Goal: Information Seeking & Learning: Find specific fact

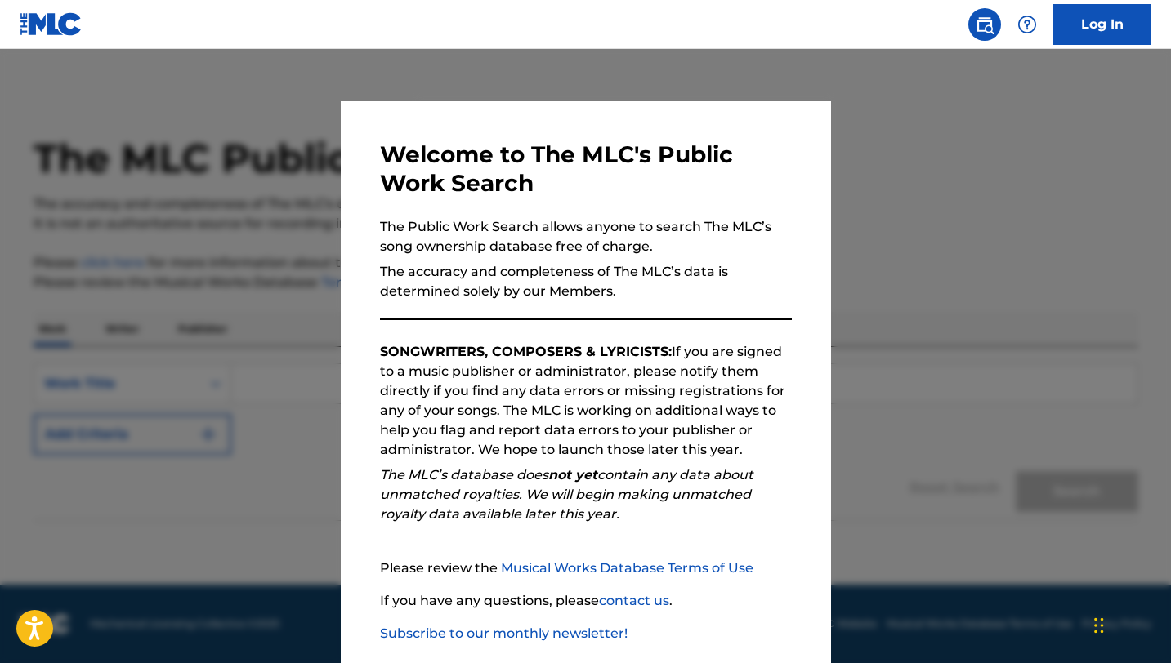
scroll to position [84, 0]
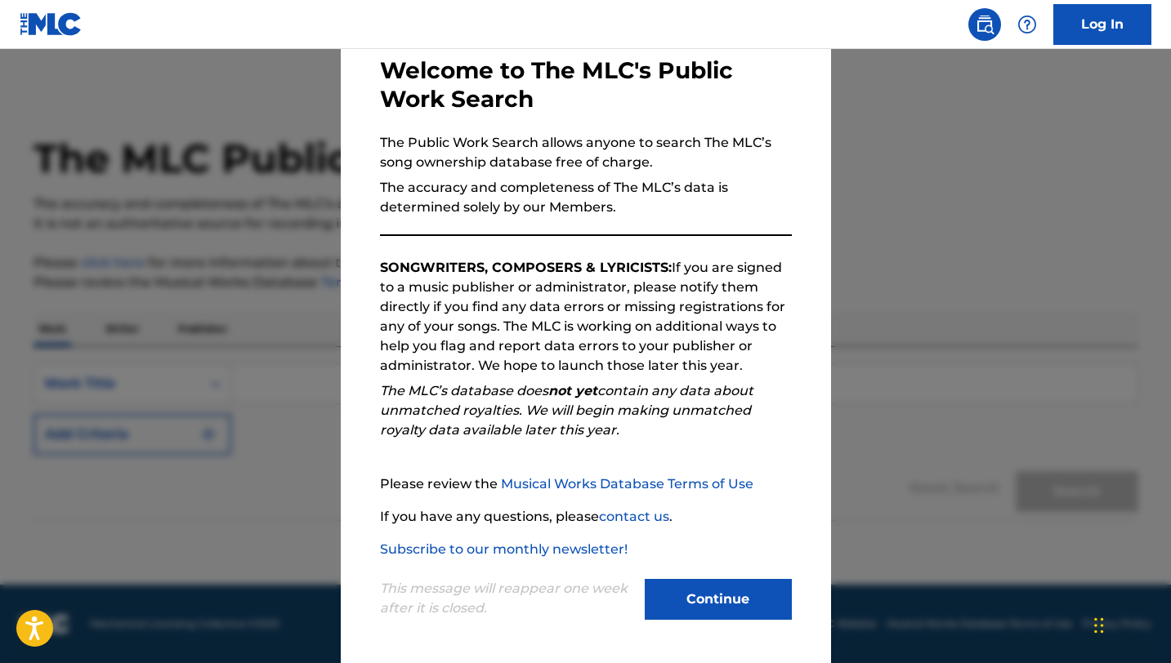
click at [701, 600] on button "Continue" at bounding box center [718, 599] width 147 height 41
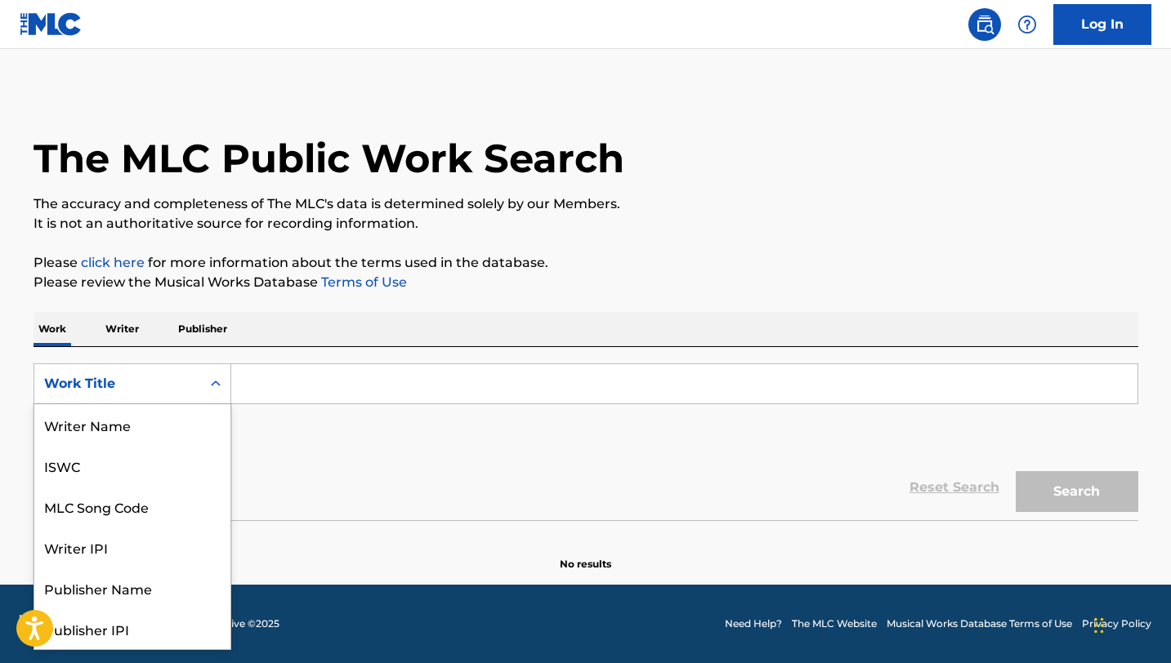
click at [203, 382] on div "Search Form" at bounding box center [215, 383] width 29 height 29
click at [314, 384] on input "Search Form" at bounding box center [684, 383] width 906 height 39
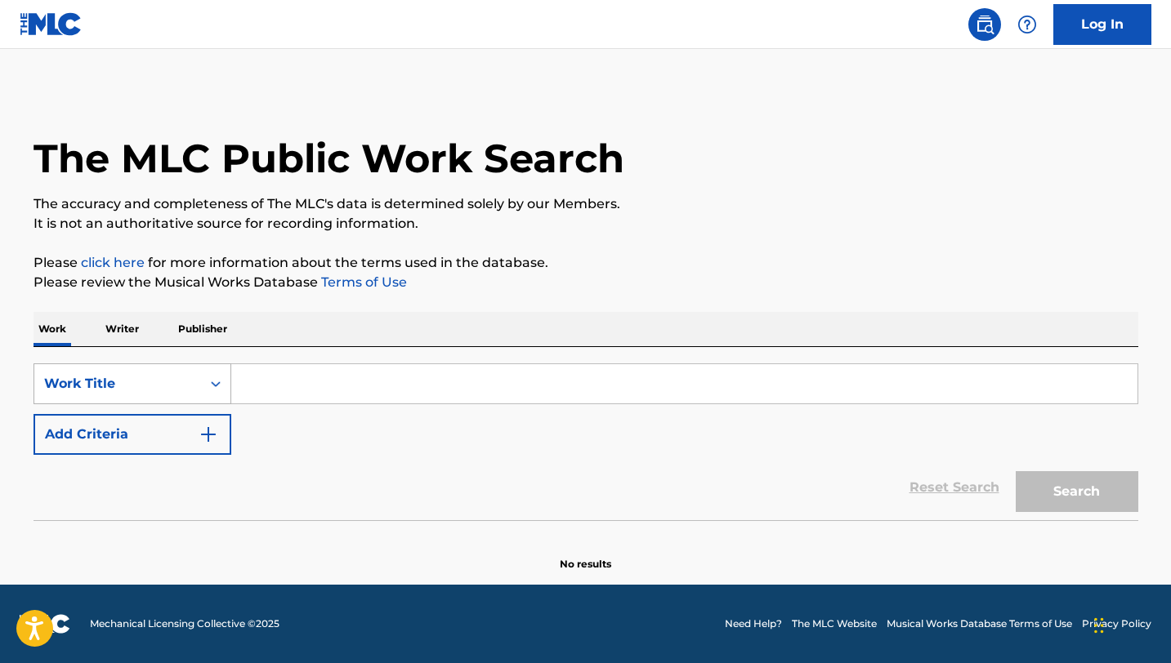
click at [147, 382] on div "Work Title" at bounding box center [117, 384] width 147 height 20
click at [296, 382] on input "Search Form" at bounding box center [684, 383] width 906 height 39
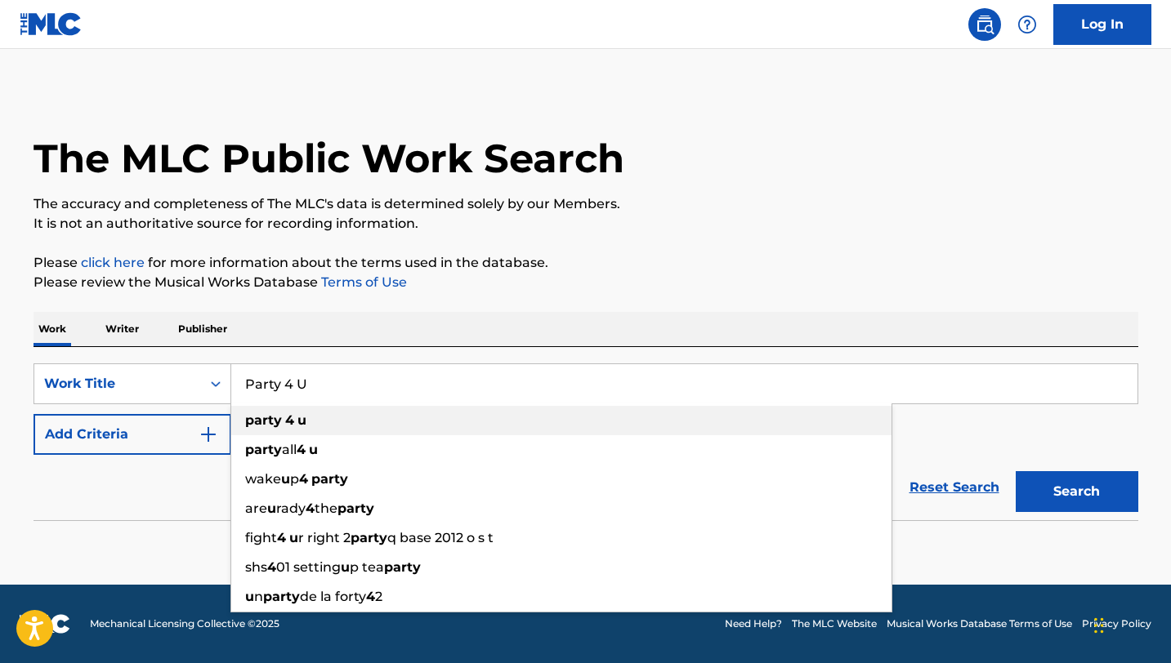
type input "Party 4 U"
click at [259, 420] on strong "party" at bounding box center [263, 421] width 37 height 16
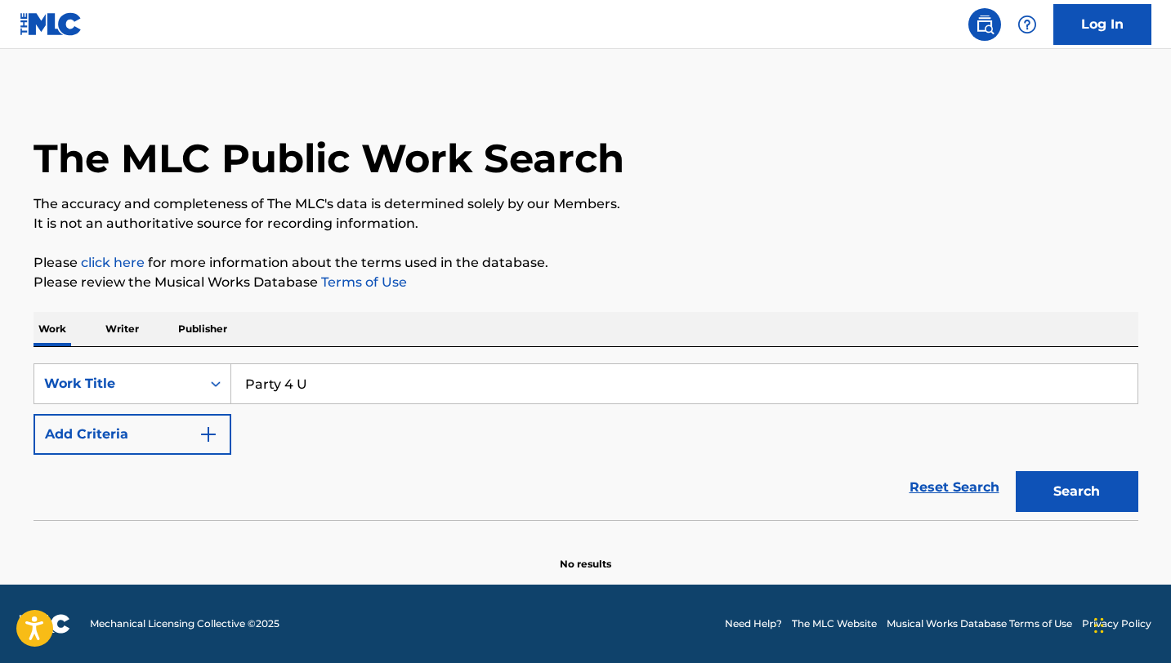
click at [132, 337] on p "Writer" at bounding box center [121, 329] width 43 height 34
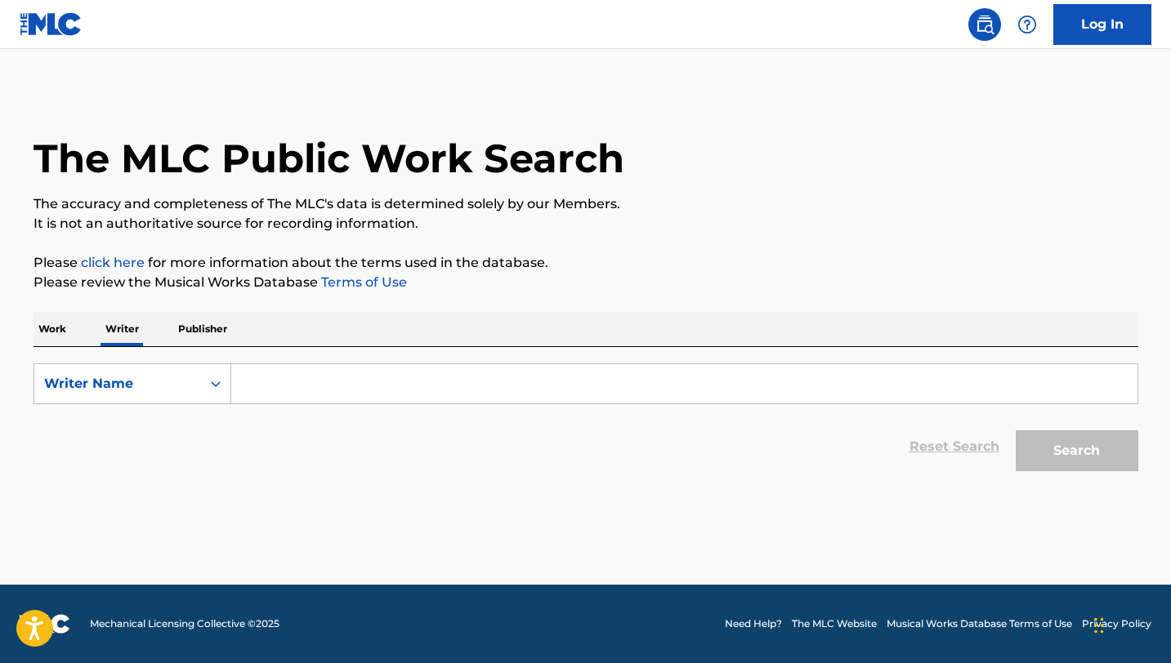
click at [63, 336] on p "Work" at bounding box center [52, 329] width 38 height 34
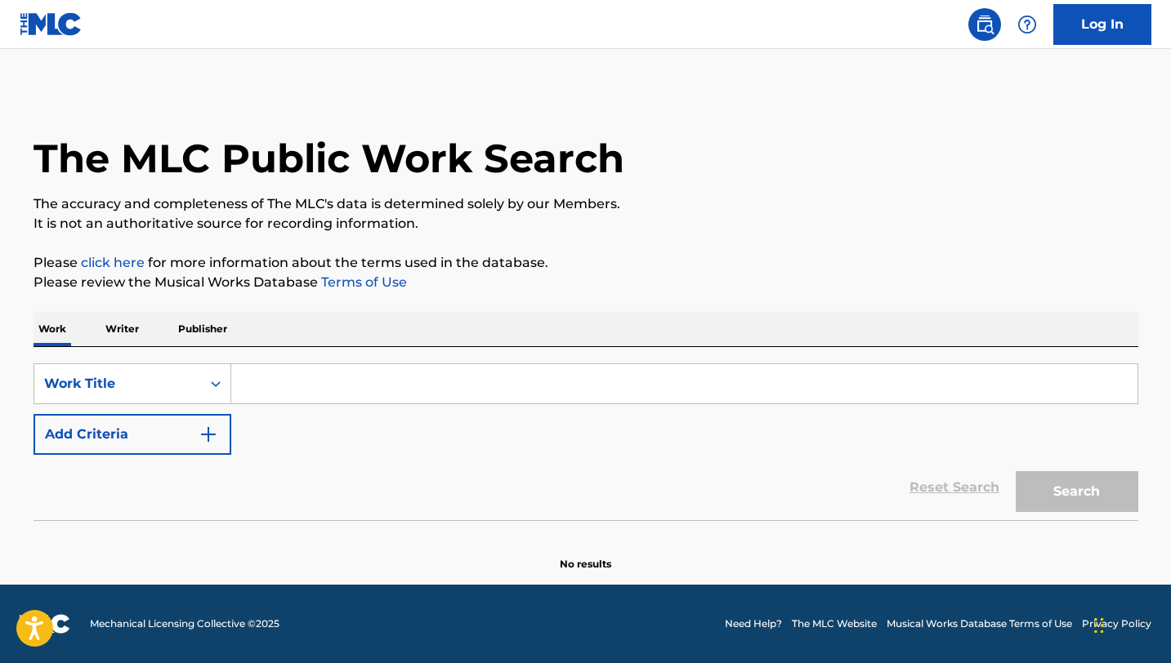
click at [287, 385] on input "Search Form" at bounding box center [684, 383] width 906 height 39
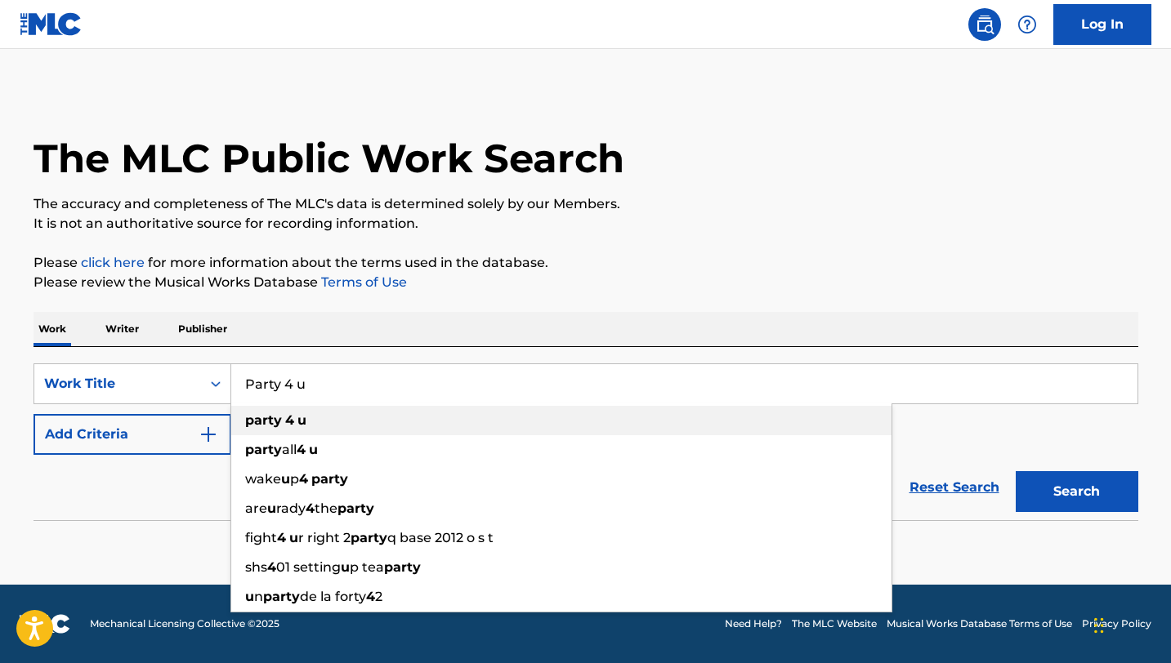
click at [290, 417] on strong "4" at bounding box center [289, 421] width 9 height 16
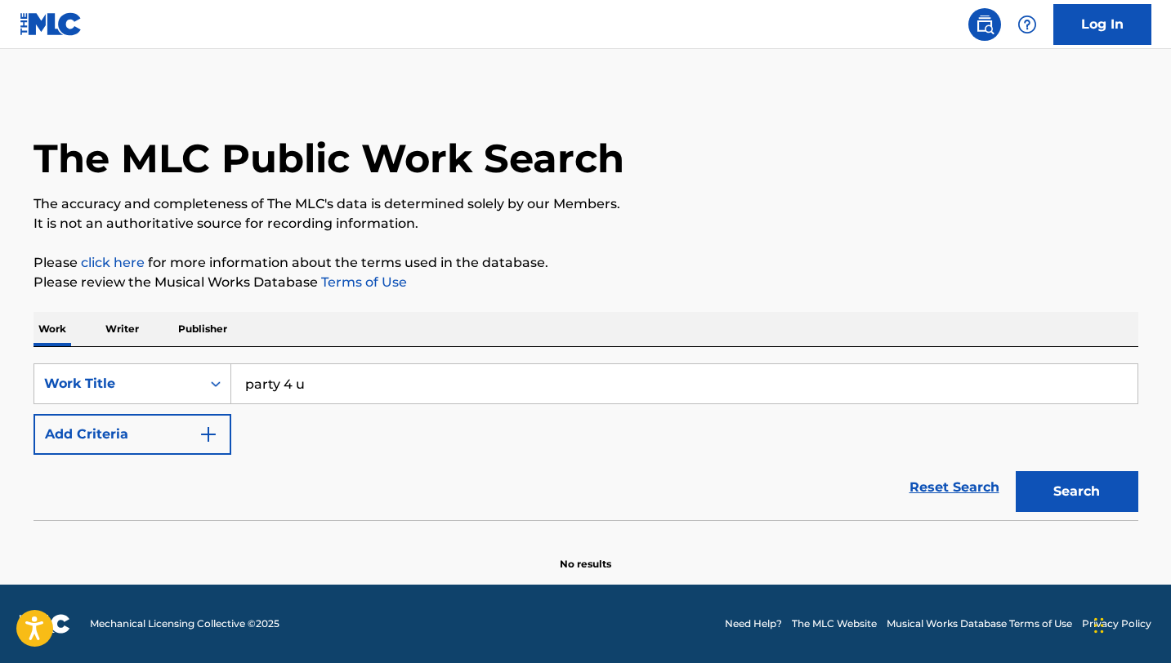
click at [168, 436] on button "Add Criteria" at bounding box center [132, 434] width 198 height 41
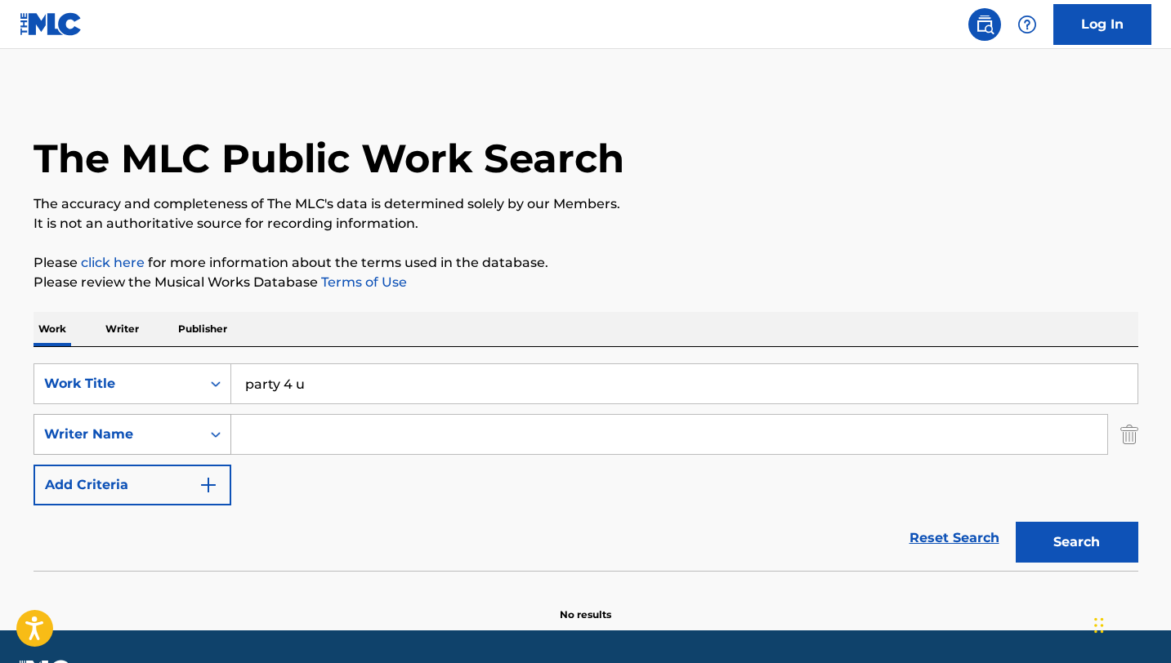
click at [186, 433] on div "Writer Name" at bounding box center [117, 435] width 147 height 20
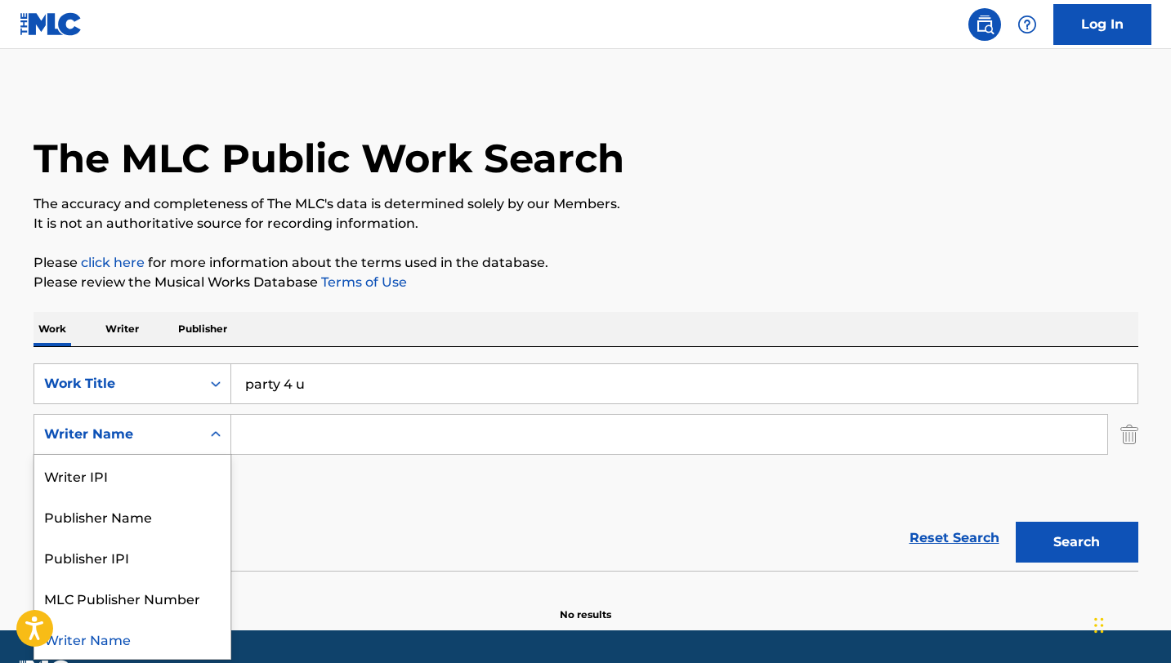
click at [167, 434] on div "Writer Name" at bounding box center [117, 435] width 147 height 20
click at [330, 533] on div "Reset Search Search" at bounding box center [585, 538] width 1105 height 65
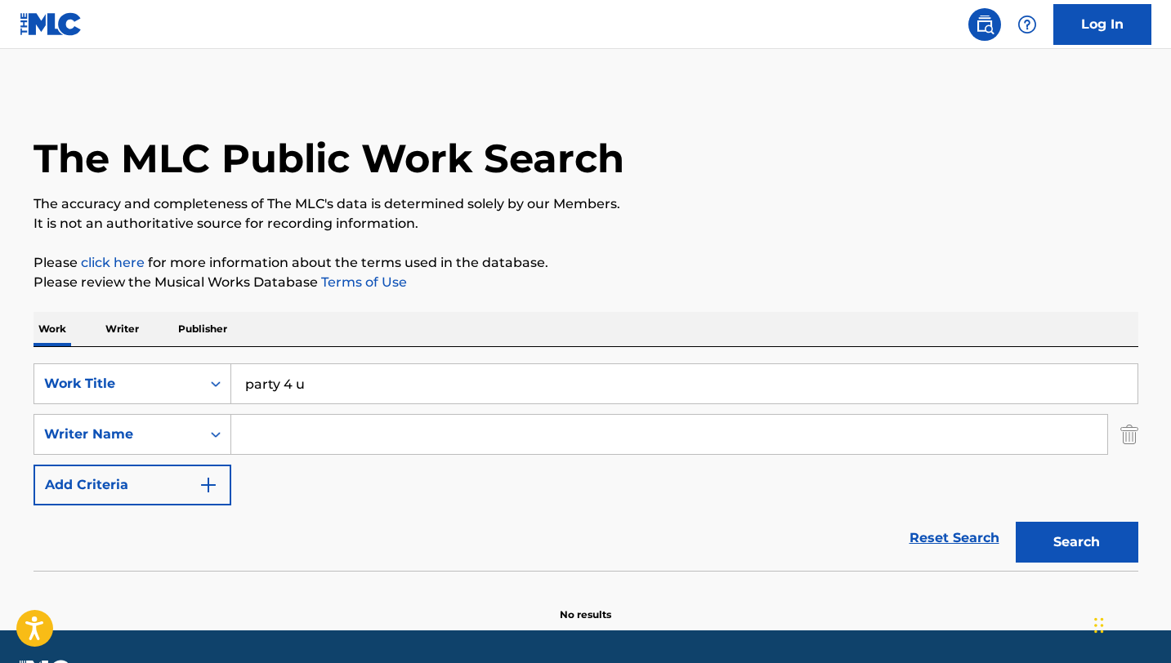
click at [309, 431] on input "Search Form" at bounding box center [669, 434] width 876 height 39
drag, startPoint x: 337, startPoint y: 381, endPoint x: 212, endPoint y: 379, distance: 125.0
click at [212, 379] on div "SearchWithCriteria5b3e93af-6acd-4ee2-8bd6-2ee4f5c5c446 Work Title party 4 u" at bounding box center [585, 384] width 1105 height 41
type input "Beeep"
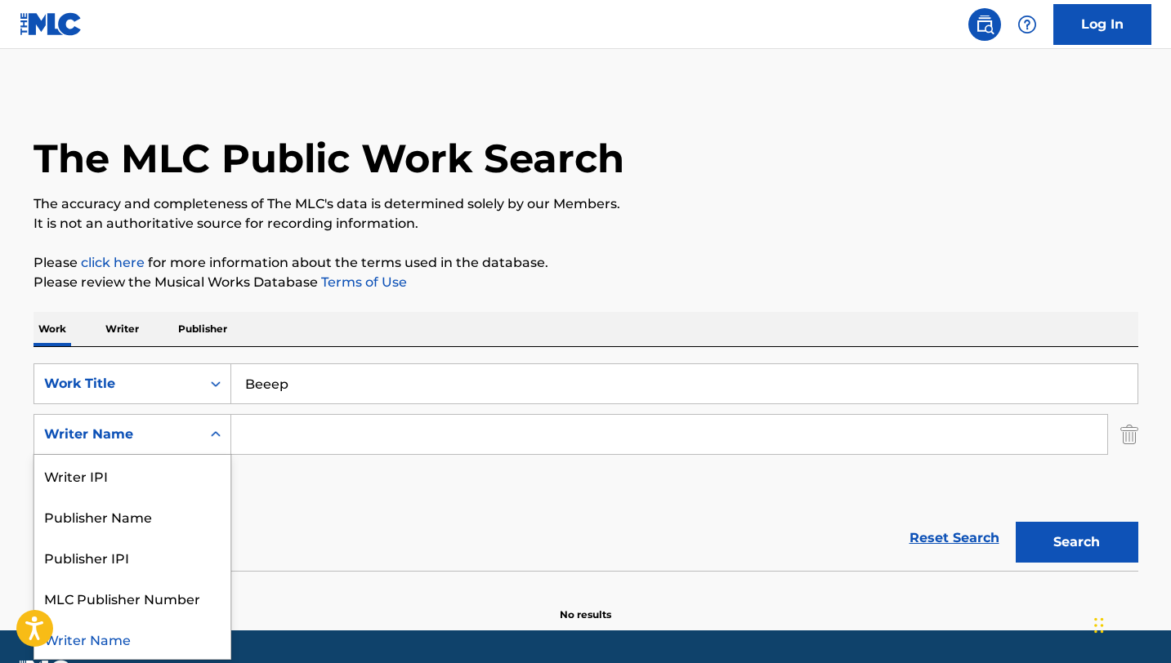
click at [154, 431] on div "Writer Name" at bounding box center [117, 435] width 147 height 20
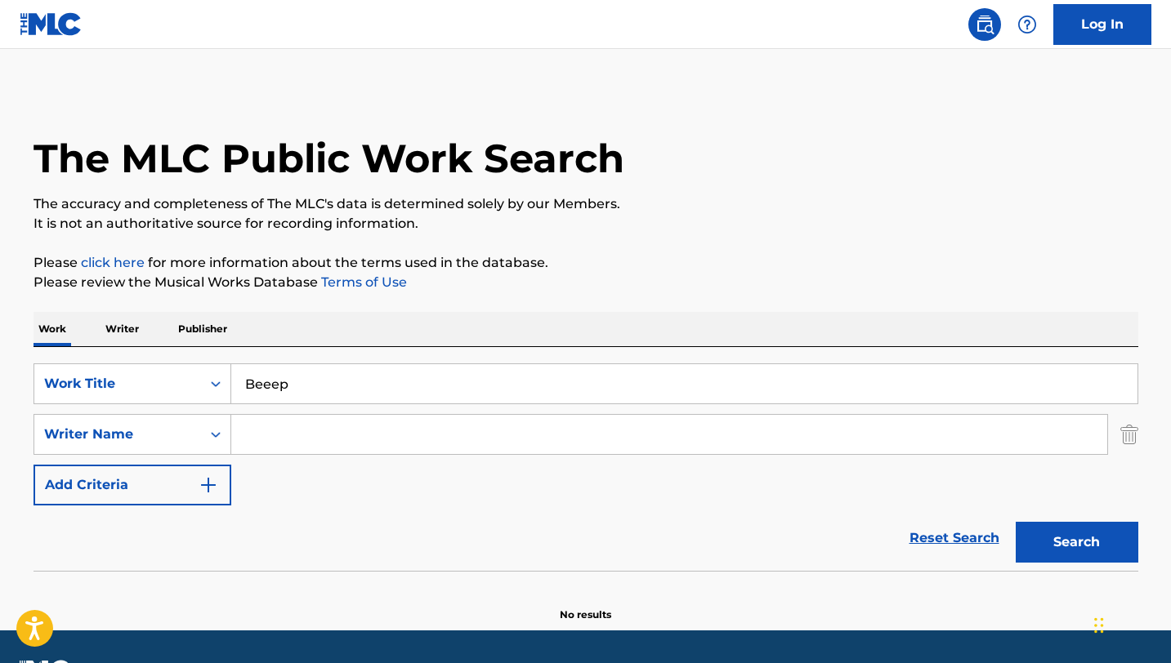
click at [314, 390] on input "Beeep" at bounding box center [684, 383] width 906 height 39
click at [297, 527] on div "Reset Search Search" at bounding box center [585, 538] width 1105 height 65
click at [294, 446] on input "Search Form" at bounding box center [669, 434] width 876 height 39
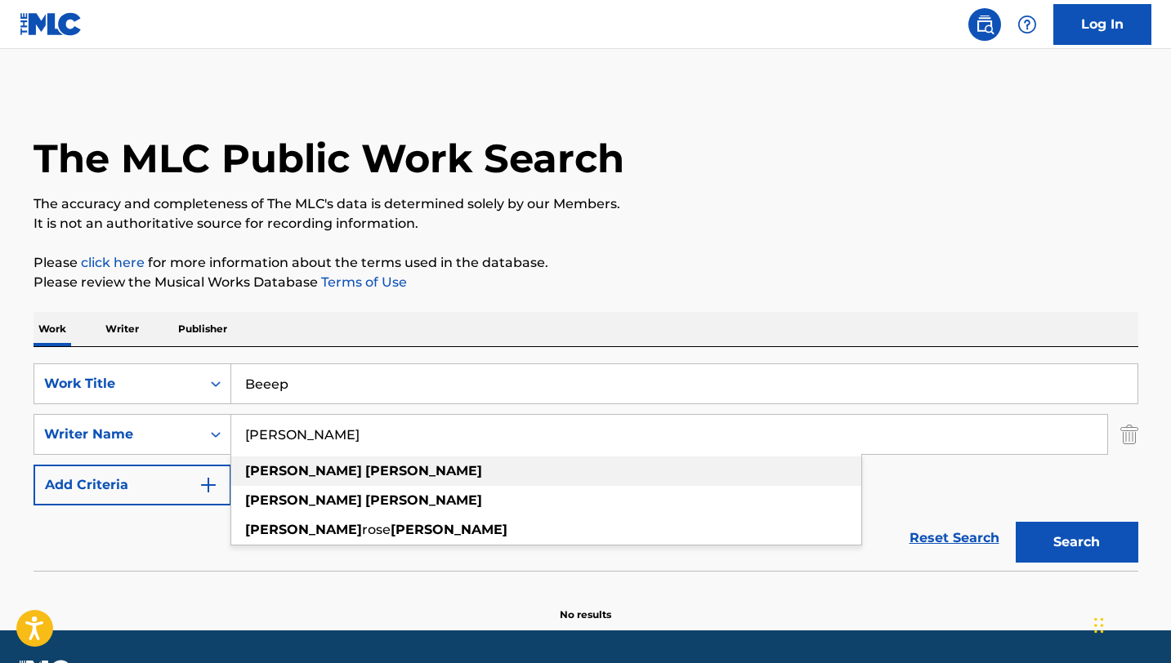
click at [365, 471] on strong "[PERSON_NAME]" at bounding box center [423, 471] width 117 height 16
type input "[PERSON_NAME]"
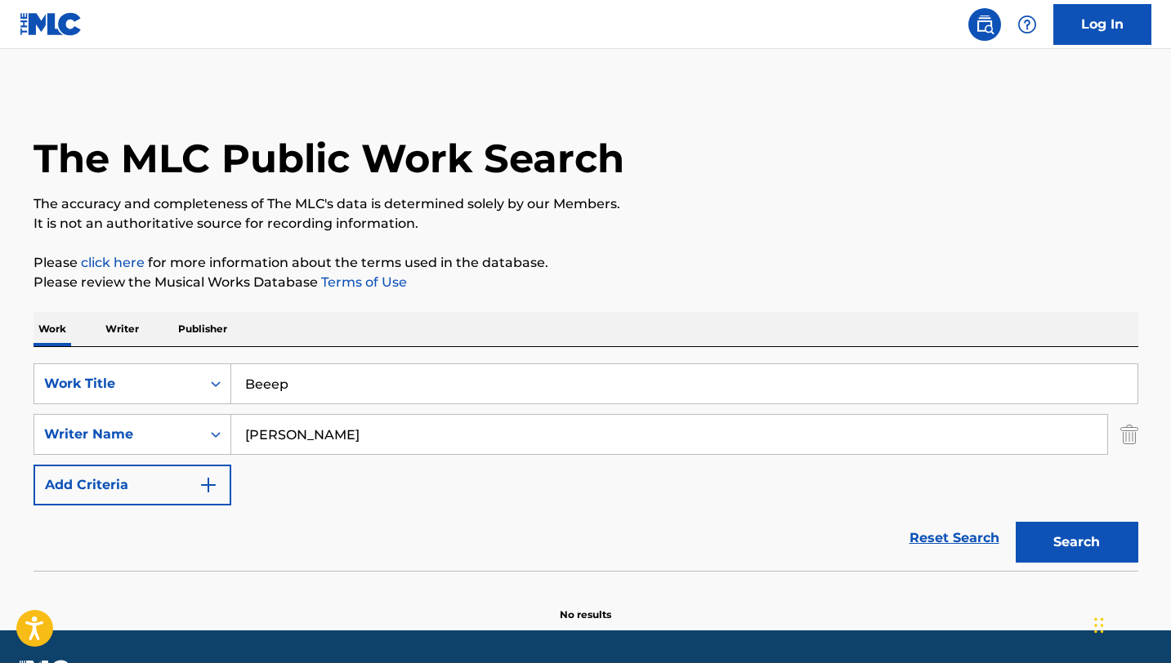
click at [1042, 551] on button "Search" at bounding box center [1076, 542] width 123 height 41
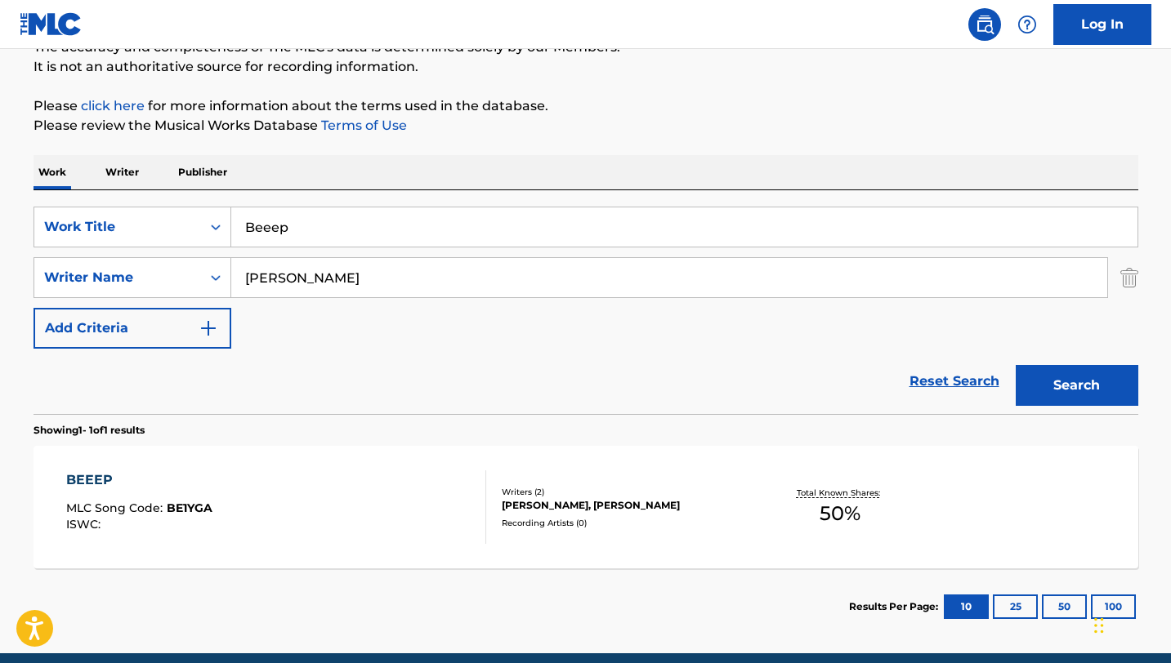
scroll to position [225, 0]
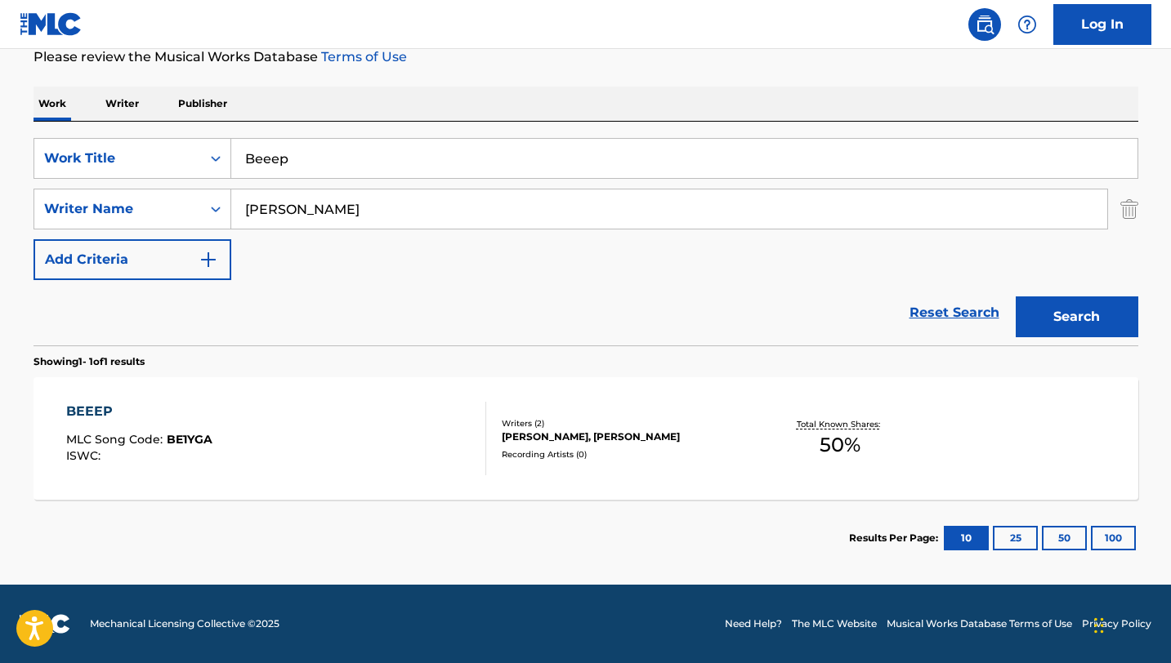
click at [837, 444] on span "50 %" at bounding box center [839, 445] width 41 height 29
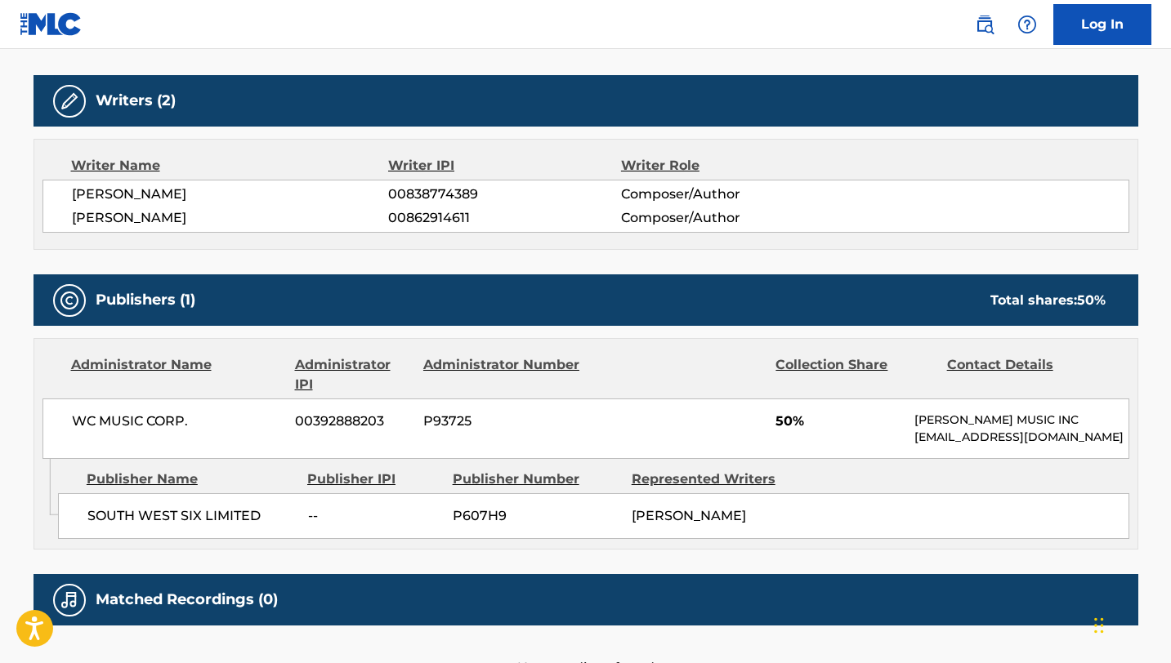
scroll to position [616, 0]
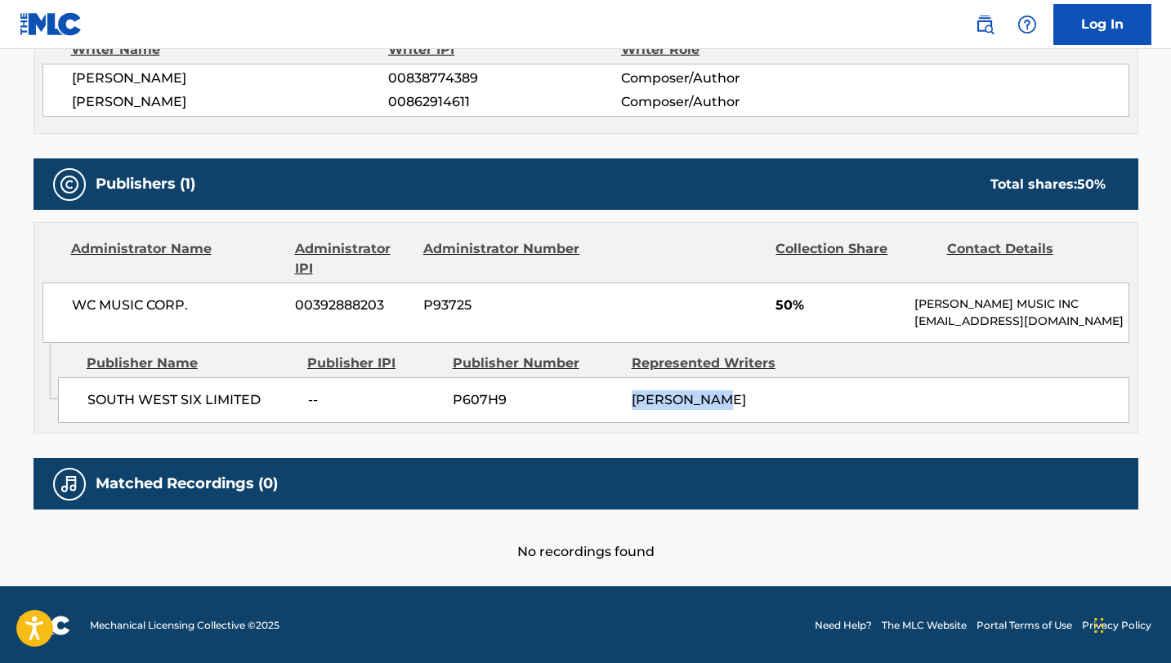
drag, startPoint x: 742, startPoint y: 399, endPoint x: 568, endPoint y: 397, distance: 174.0
click at [568, 397] on div "SOUTH WEST SIX LIMITED -- P607H9 [PERSON_NAME]" at bounding box center [593, 400] width 1071 height 46
drag, startPoint x: 363, startPoint y: 390, endPoint x: 435, endPoint y: 377, distance: 74.0
click at [347, 390] on span "--" at bounding box center [374, 400] width 132 height 20
click at [804, 402] on div "SOUTH WEST SIX LIMITED -- P607H9 [PERSON_NAME]" at bounding box center [593, 400] width 1071 height 46
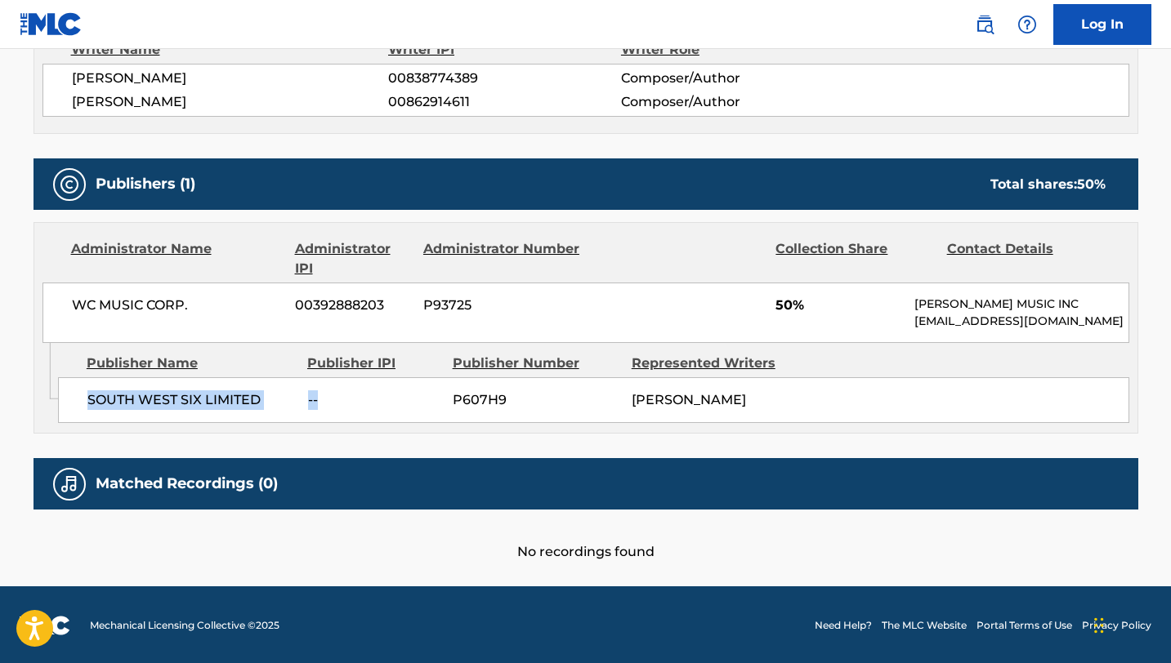
drag, startPoint x: 323, startPoint y: 399, endPoint x: 85, endPoint y: 386, distance: 238.1
click at [85, 386] on div "SOUTH WEST SIX LIMITED -- P607H9 [PERSON_NAME]" at bounding box center [593, 400] width 1071 height 46
click at [558, 401] on span "P607H9" at bounding box center [536, 400] width 167 height 20
drag, startPoint x: 806, startPoint y: 394, endPoint x: 895, endPoint y: 394, distance: 89.9
click at [895, 394] on div "SOUTH WEST SIX LIMITED -- P607H9 [PERSON_NAME]" at bounding box center [593, 400] width 1071 height 46
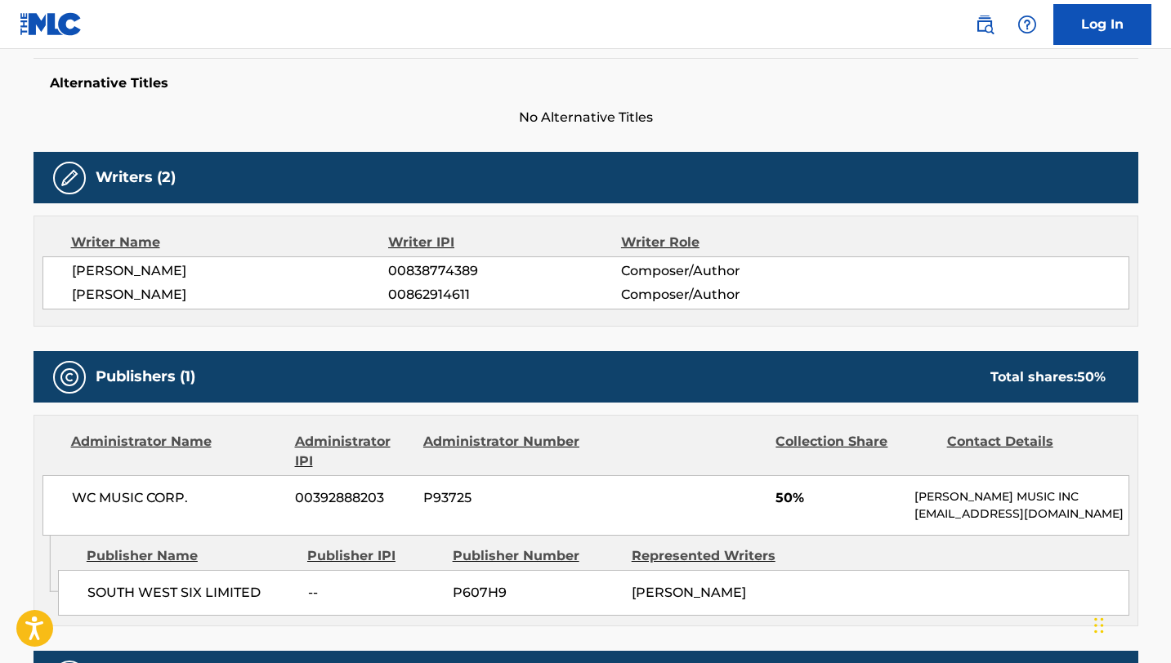
scroll to position [404, 0]
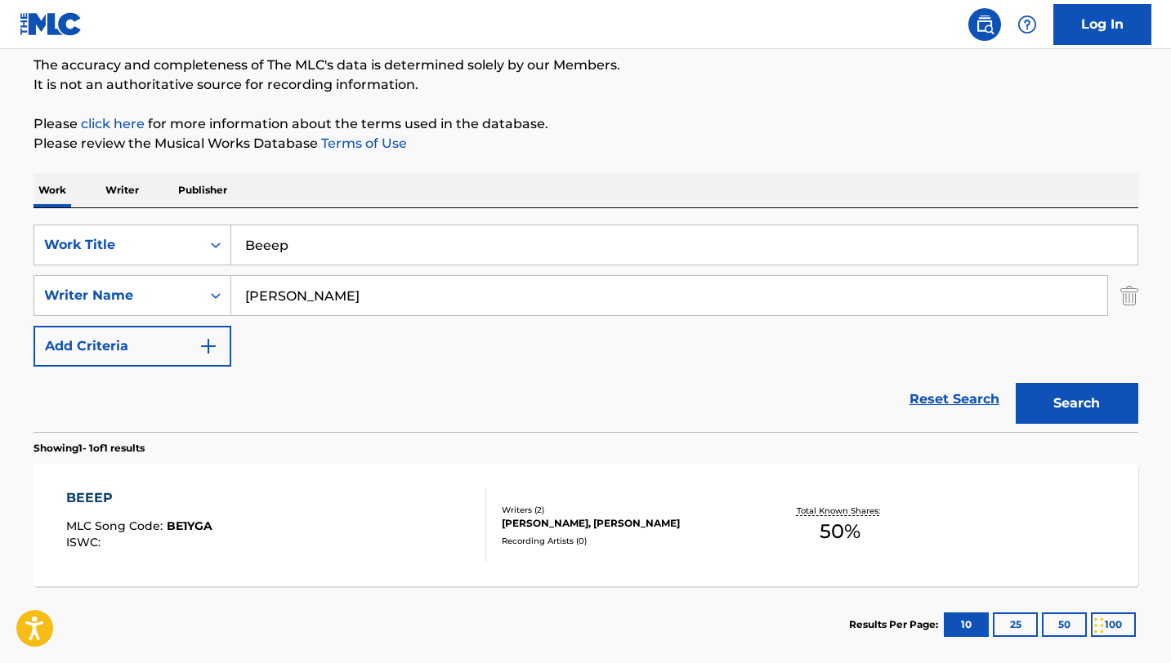
scroll to position [100, 0]
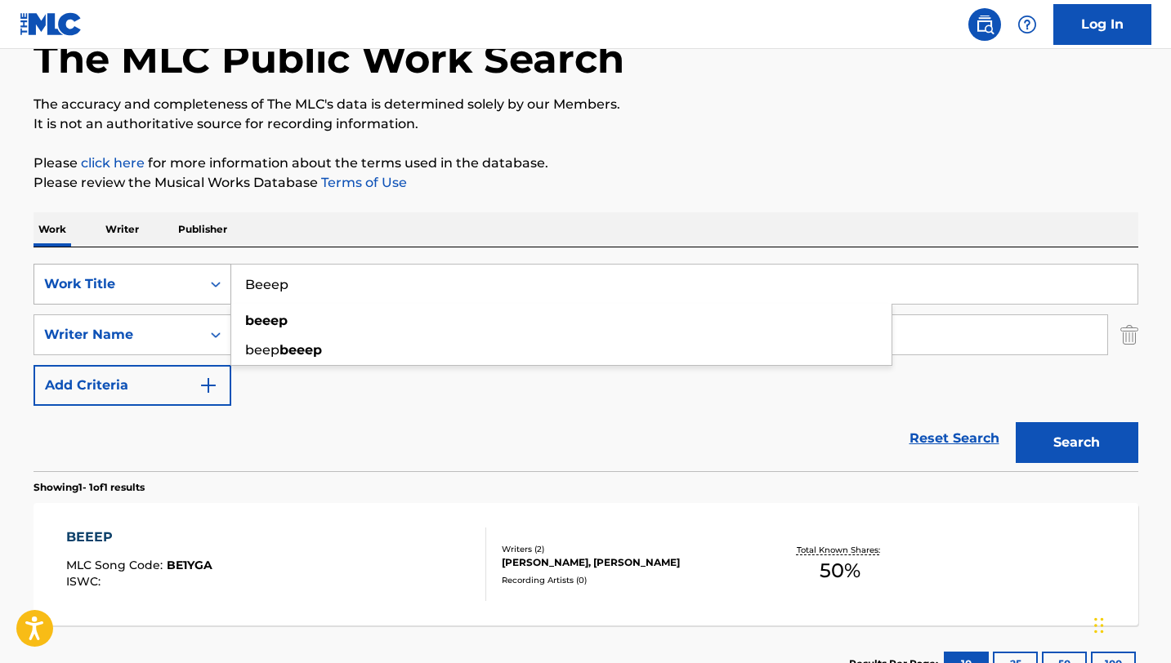
drag, startPoint x: 310, startPoint y: 280, endPoint x: 216, endPoint y: 277, distance: 94.8
click at [216, 277] on div "SearchWithCriteria5b3e93af-6acd-4ee2-8bd6-2ee4f5c5c446 Work Title Beeep beeep b…" at bounding box center [585, 284] width 1105 height 41
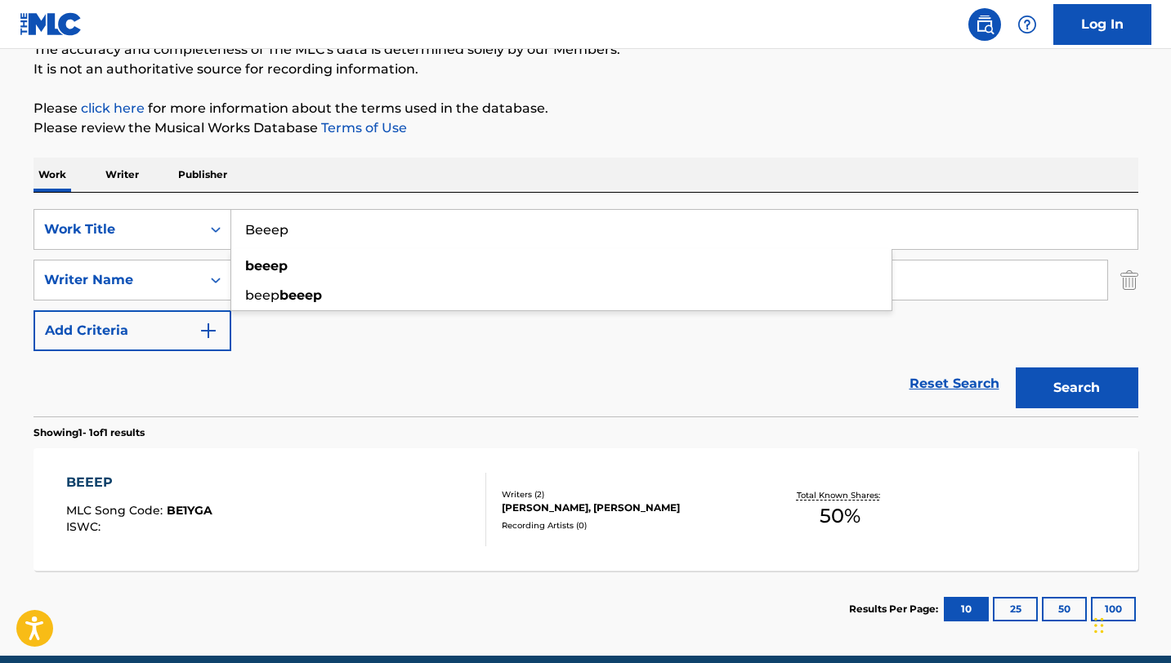
scroll to position [155, 0]
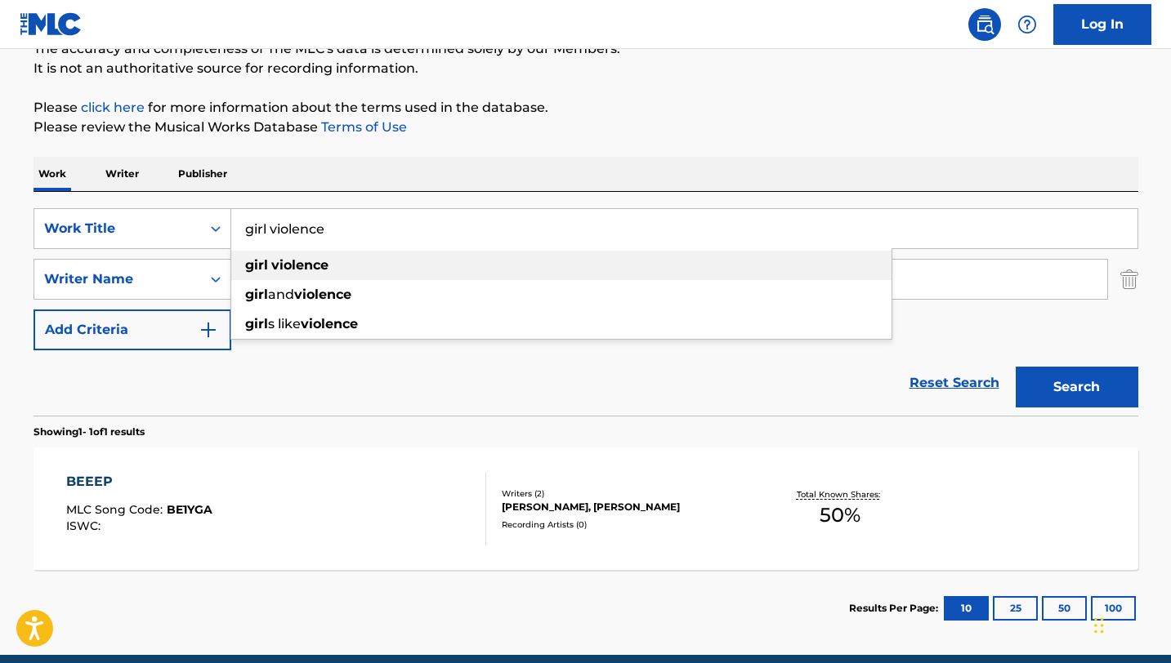
type input "girl violence"
click at [309, 270] on strong "violence" at bounding box center [299, 265] width 57 height 16
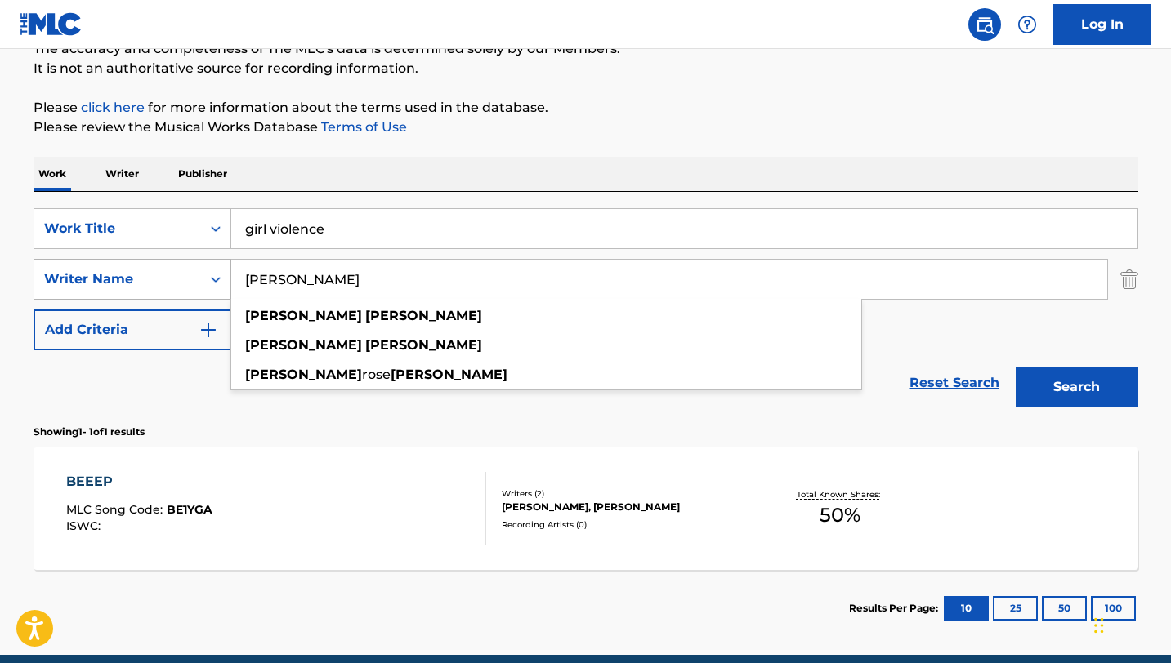
drag, startPoint x: 359, startPoint y: 277, endPoint x: 209, endPoint y: 274, distance: 149.5
click at [209, 274] on div "SearchWithCriteriaf7132bbd-c697-4cef-9298-0a92dbe02a9f Writer Name [PERSON_NAME…" at bounding box center [585, 279] width 1105 height 41
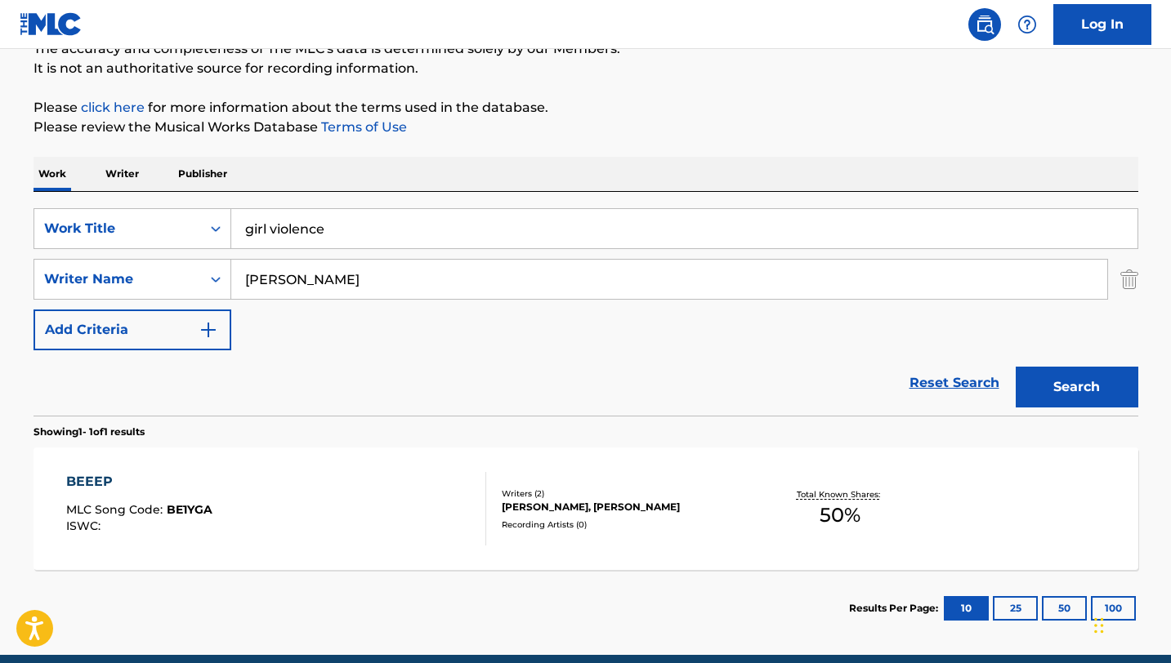
type input "[PERSON_NAME]"
click at [1101, 398] on button "Search" at bounding box center [1076, 387] width 123 height 41
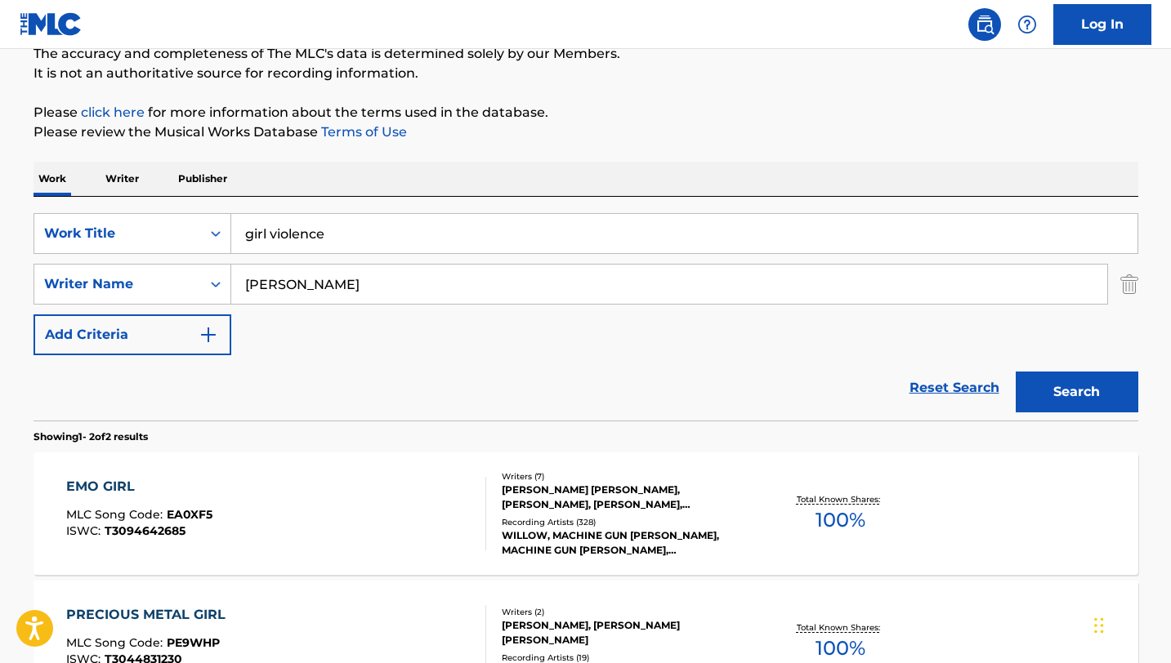
scroll to position [47, 0]
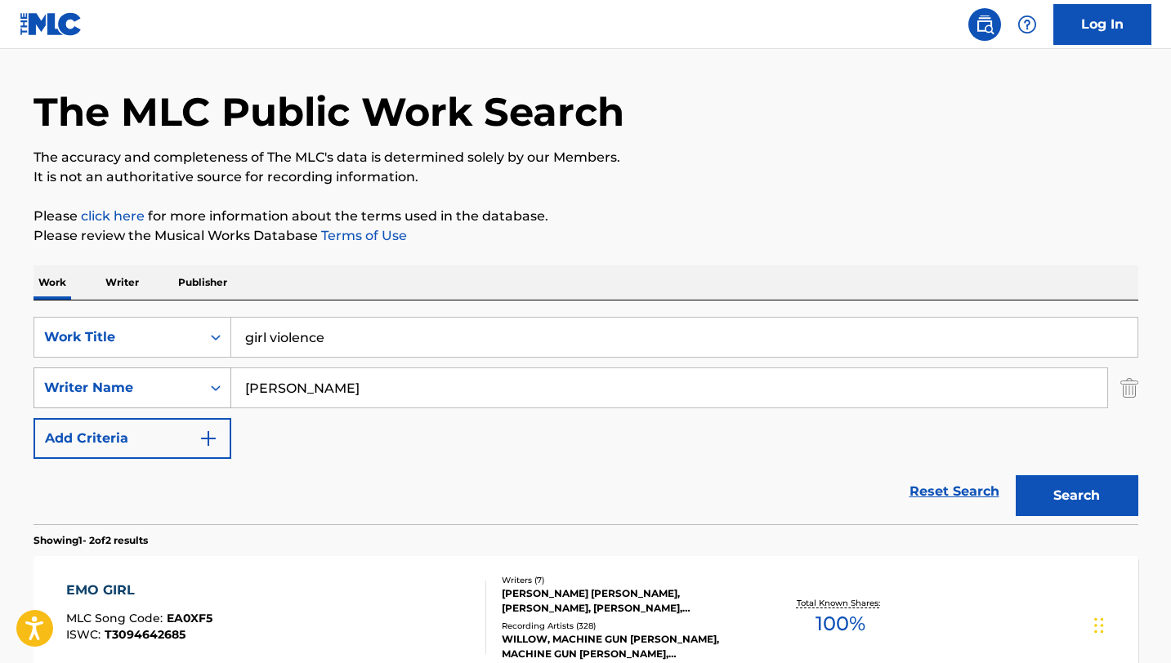
drag, startPoint x: 360, startPoint y: 385, endPoint x: 122, endPoint y: 385, distance: 238.5
click at [122, 385] on div "SearchWithCriteriaf7132bbd-c697-4cef-9298-0a92dbe02a9f Writer Name [PERSON_NAME]" at bounding box center [585, 388] width 1105 height 41
click at [358, 340] on input "girl violence" at bounding box center [684, 337] width 906 height 39
drag, startPoint x: 355, startPoint y: 339, endPoint x: 107, endPoint y: 320, distance: 248.2
click at [107, 320] on div "SearchWithCriteria5b3e93af-6acd-4ee2-8bd6-2ee4f5c5c446 Work Title girl violence…" at bounding box center [585, 337] width 1105 height 41
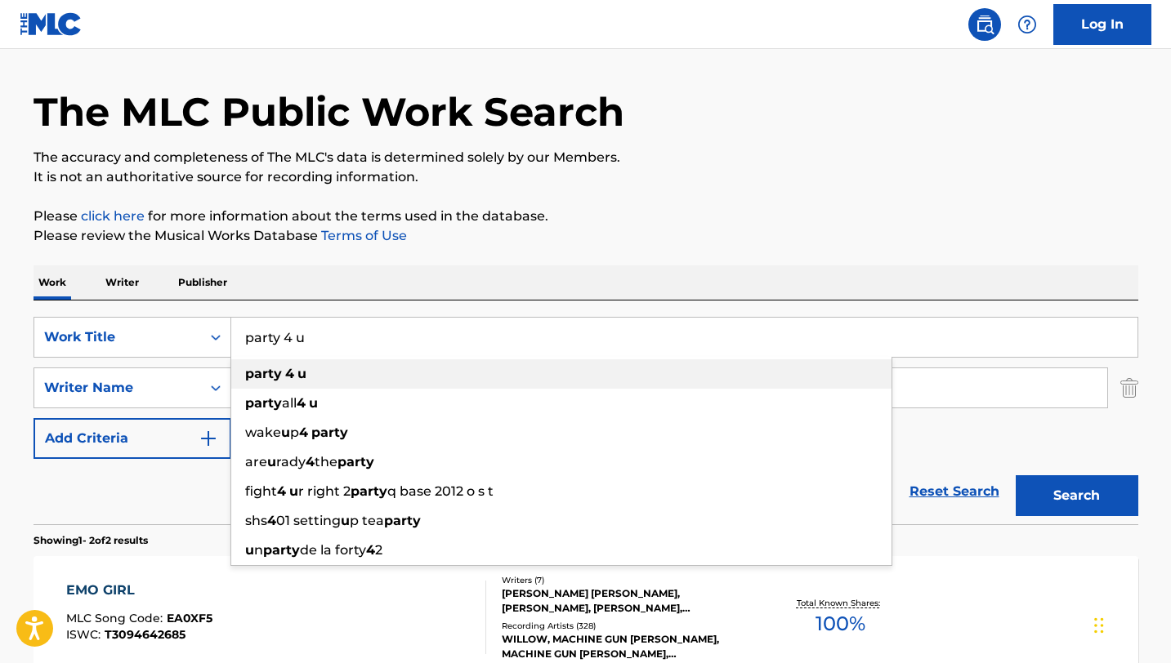
type input "party 4 u"
click at [310, 364] on div "party 4 u" at bounding box center [561, 373] width 660 height 29
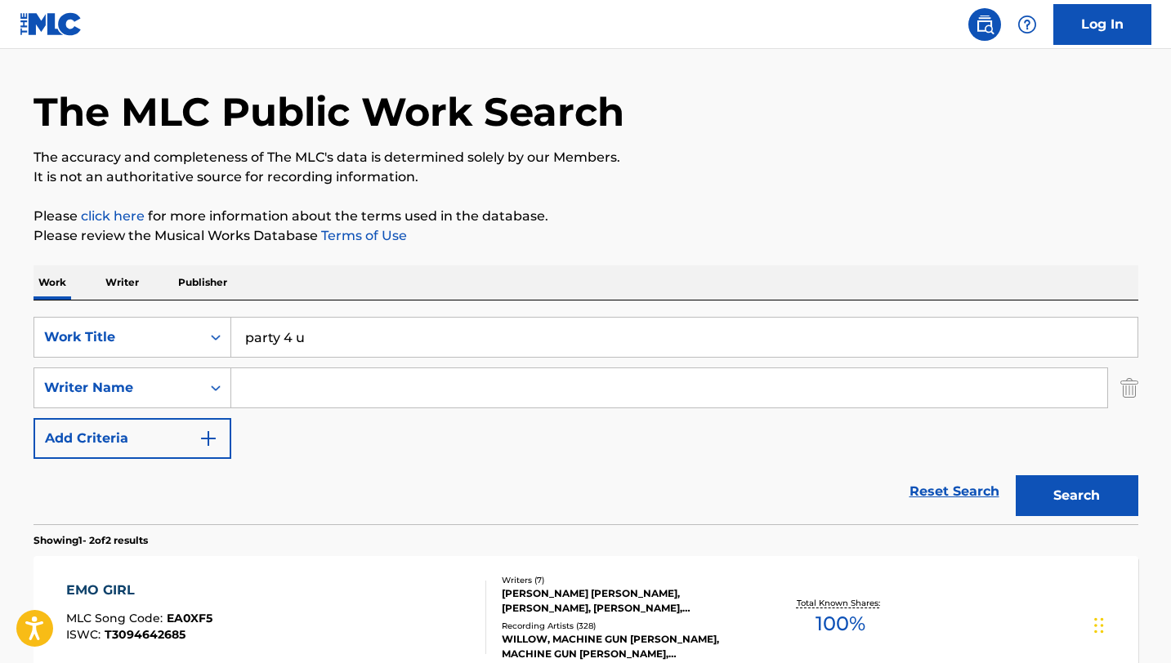
click at [291, 381] on input "Search Form" at bounding box center [669, 387] width 876 height 39
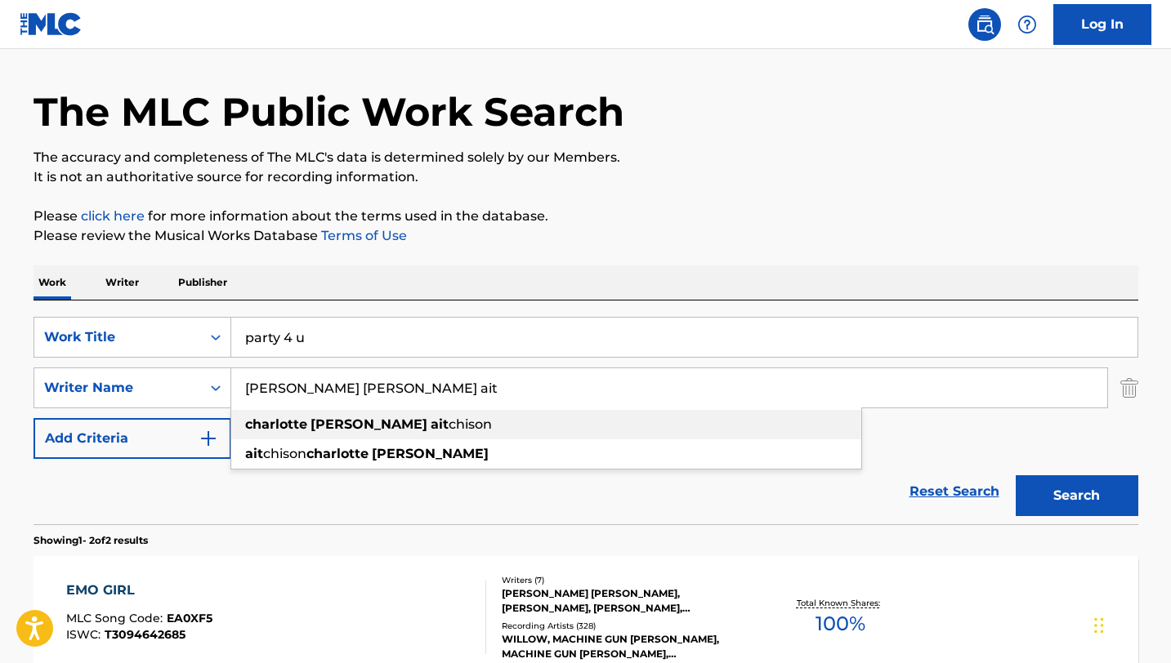
click at [343, 425] on strong "[PERSON_NAME]" at bounding box center [368, 425] width 117 height 16
type input "[PERSON_NAME] [PERSON_NAME]"
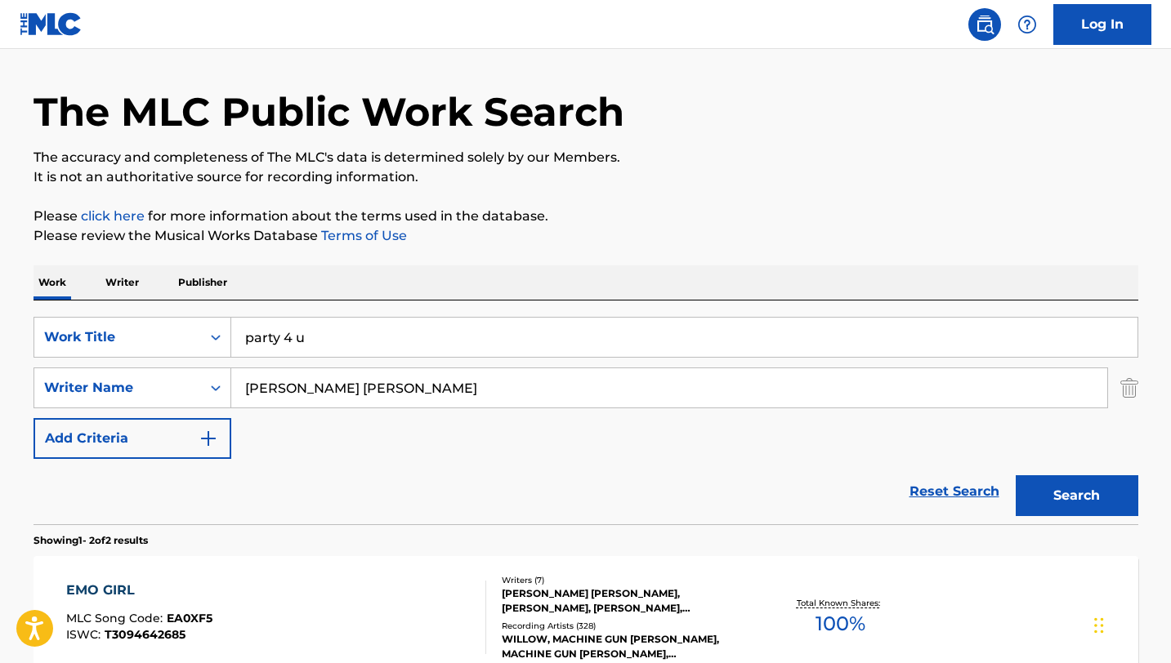
click at [1079, 499] on button "Search" at bounding box center [1076, 495] width 123 height 41
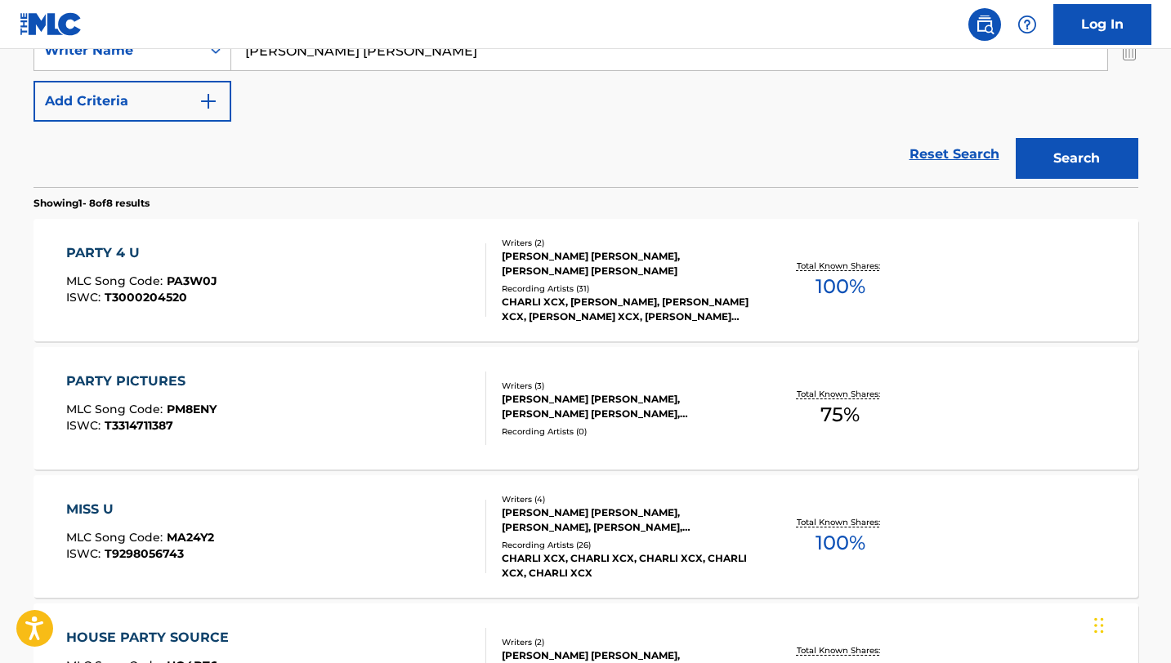
scroll to position [390, 0]
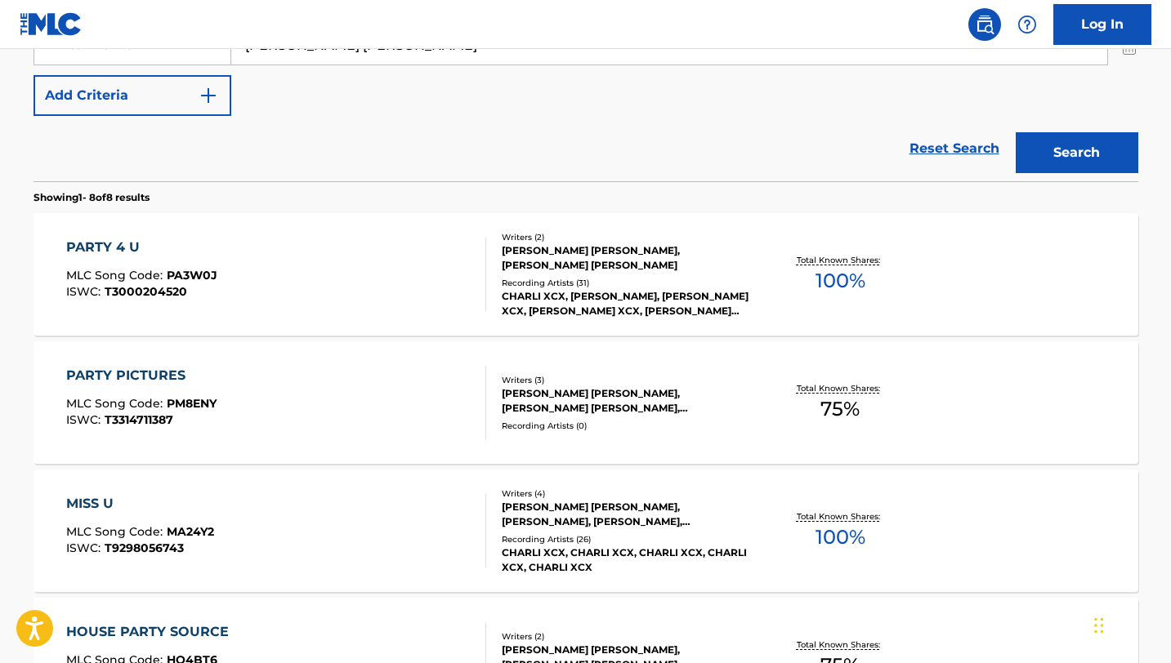
click at [408, 270] on div "PARTY 4 U MLC Song Code : PA3W0J ISWC : T3000204520" at bounding box center [276, 275] width 420 height 74
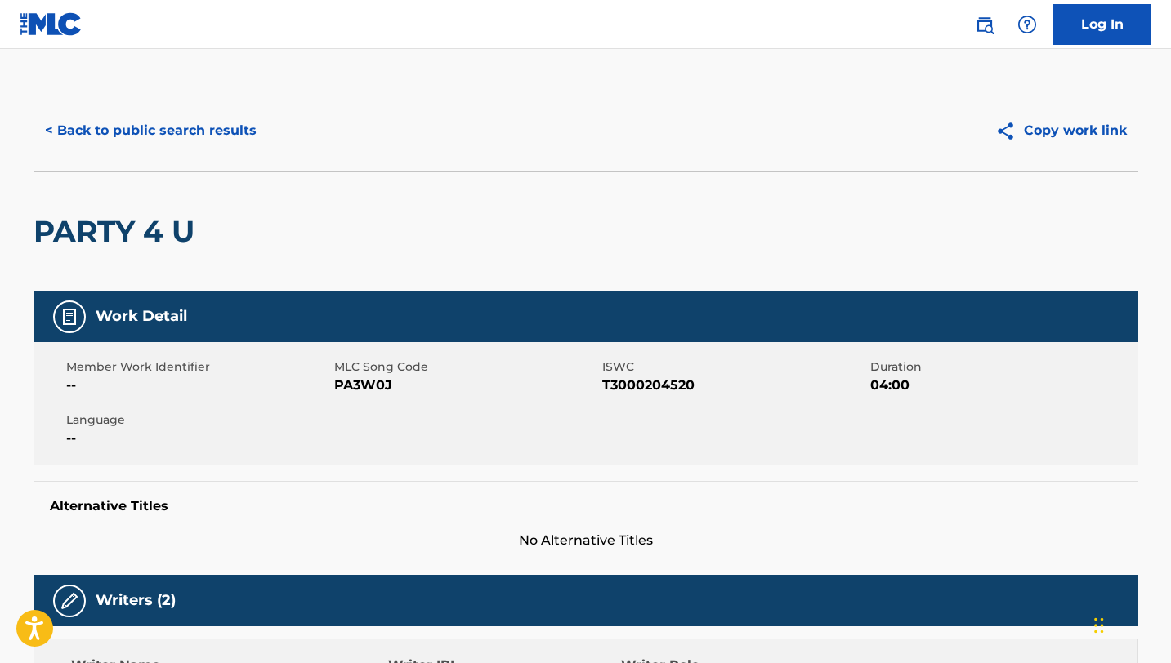
click at [101, 125] on button "< Back to public search results" at bounding box center [150, 130] width 234 height 41
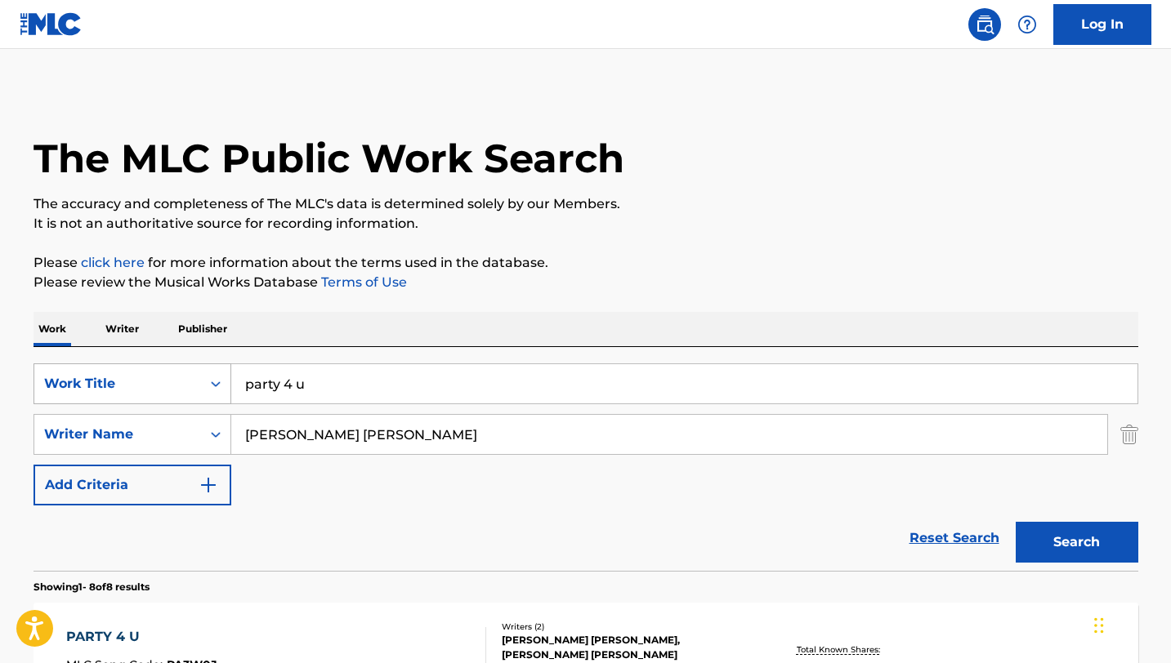
drag, startPoint x: 326, startPoint y: 386, endPoint x: 215, endPoint y: 386, distance: 111.1
click at [215, 386] on div "SearchWithCriteria5b3e93af-6acd-4ee2-8bd6-2ee4f5c5c446 Work Title party 4 u" at bounding box center [585, 384] width 1105 height 41
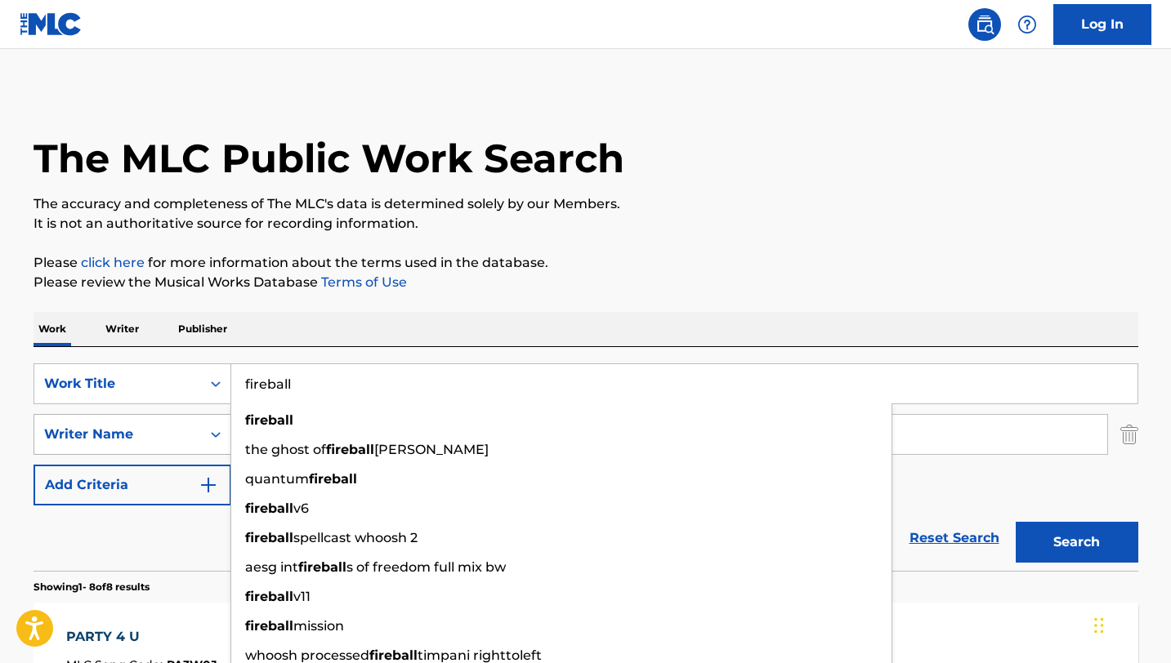
type input "fireball"
click at [106, 435] on div "Writer Name" at bounding box center [117, 435] width 147 height 20
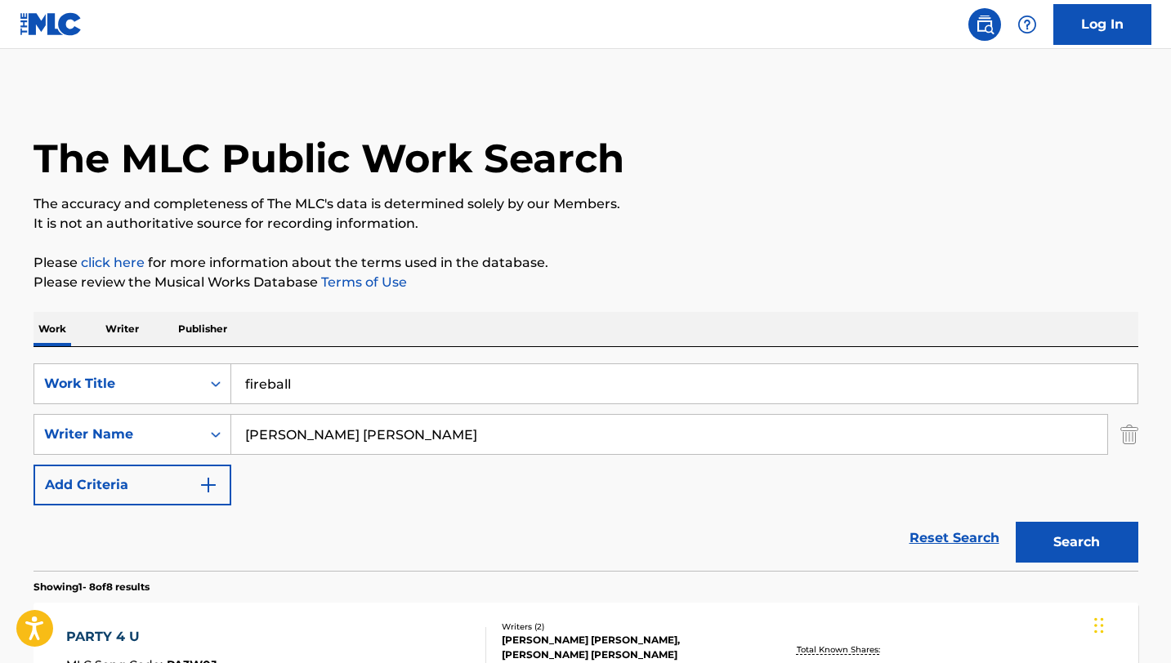
click at [334, 434] on input "[PERSON_NAME] [PERSON_NAME]" at bounding box center [669, 434] width 876 height 39
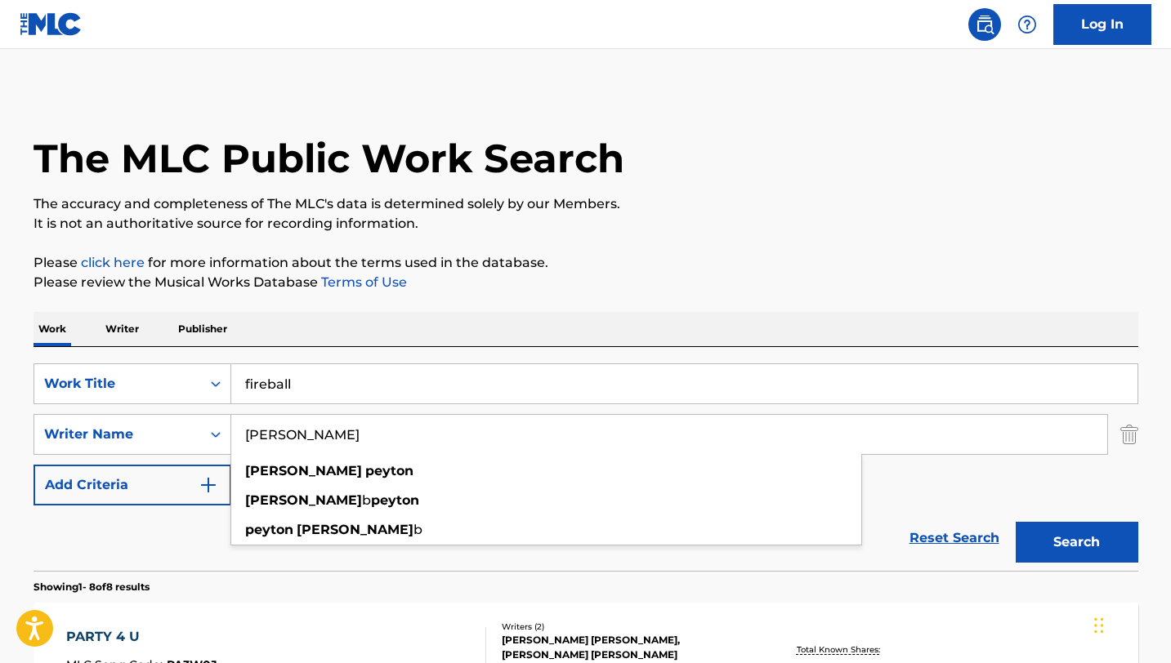
type input "[PERSON_NAME]"
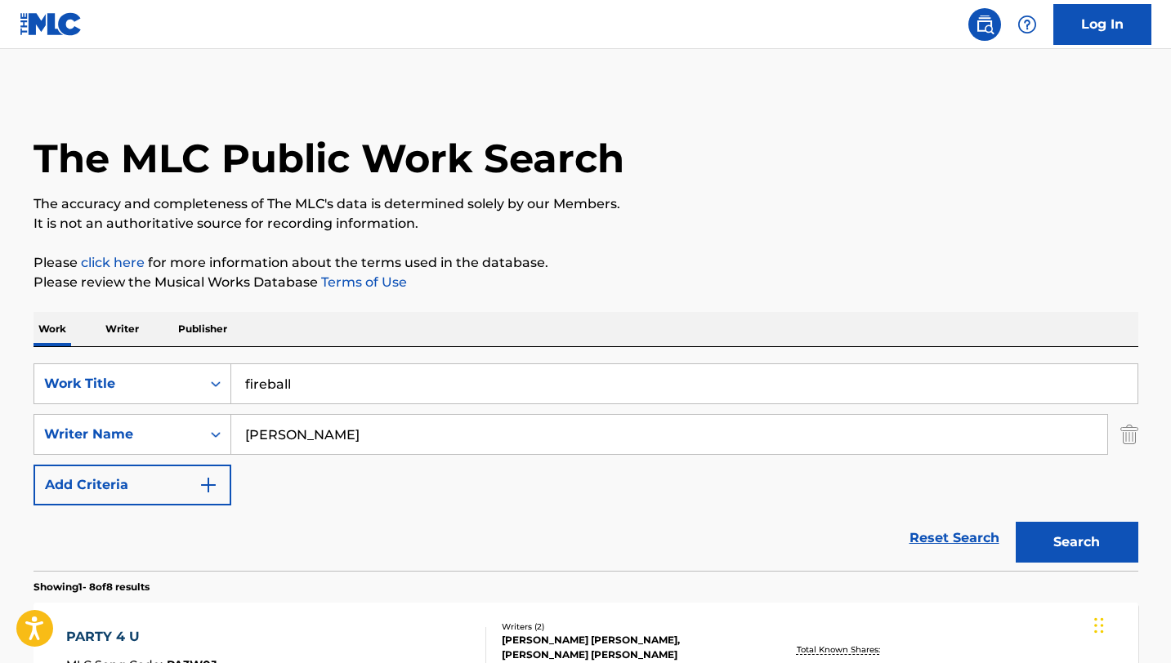
click at [205, 543] on div "Reset Search Search" at bounding box center [585, 538] width 1105 height 65
click at [1087, 524] on button "Search" at bounding box center [1076, 542] width 123 height 41
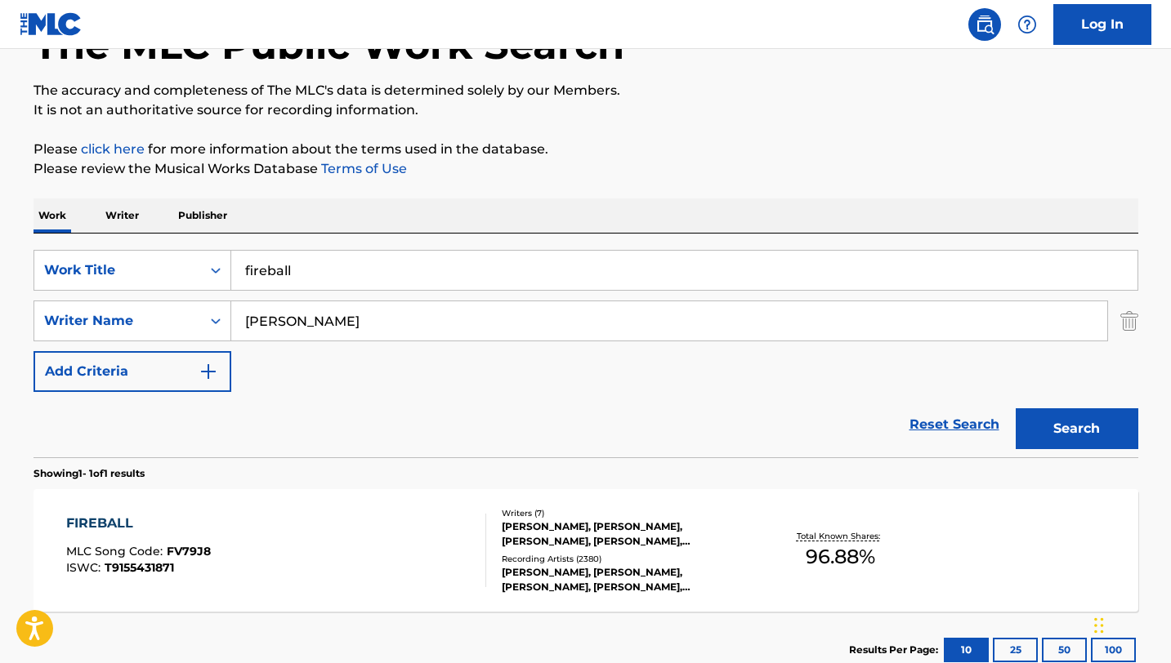
scroll to position [225, 0]
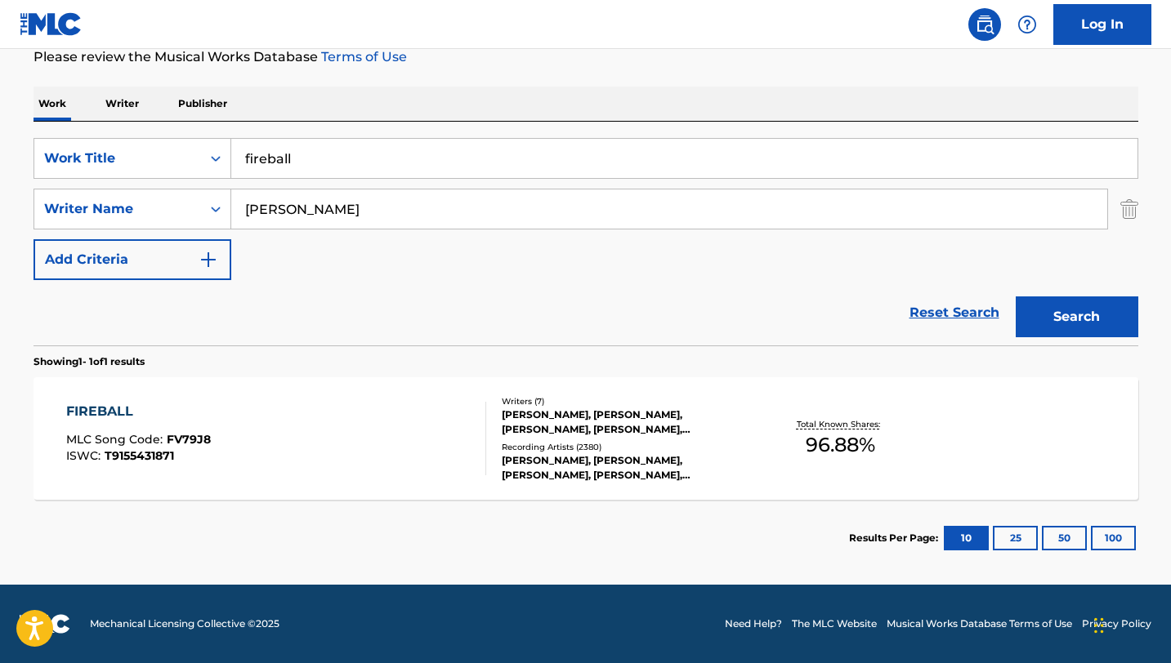
click at [566, 433] on div "[PERSON_NAME], [PERSON_NAME], [PERSON_NAME], [PERSON_NAME], [PERSON_NAME] [PERS…" at bounding box center [625, 422] width 247 height 29
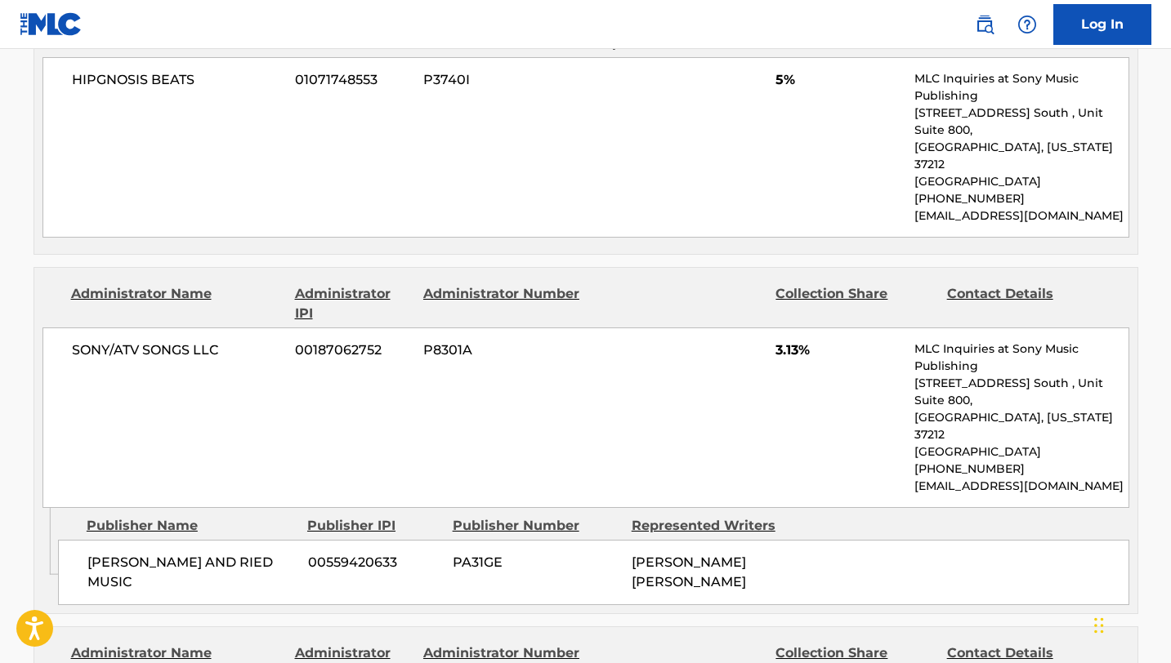
scroll to position [1979, 0]
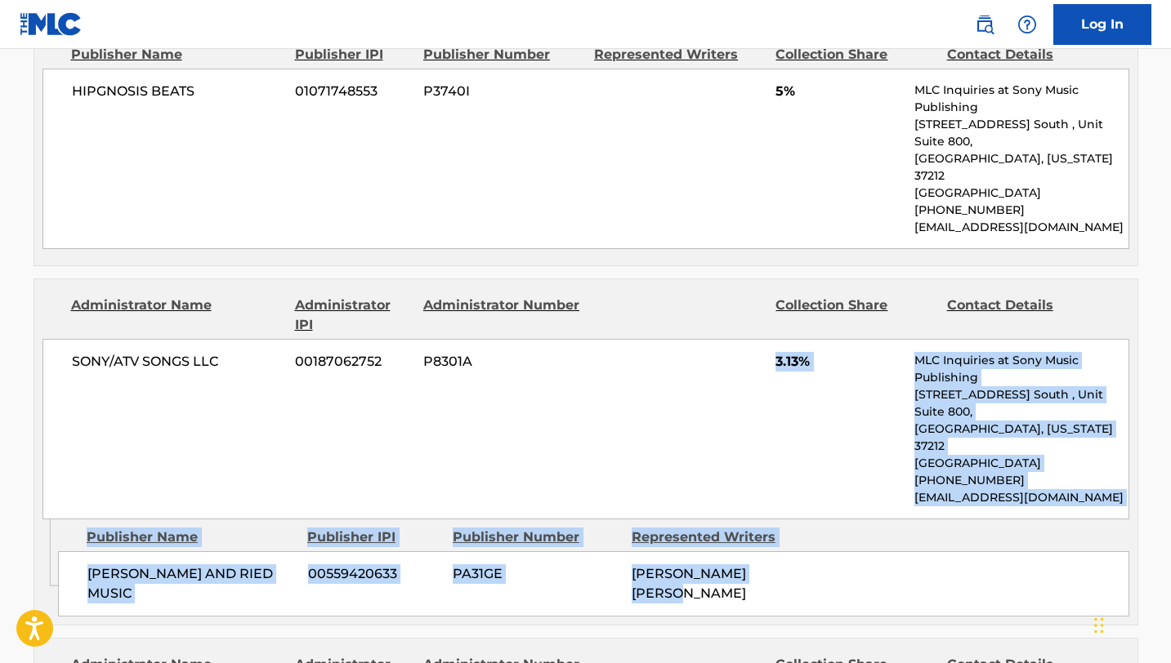
drag, startPoint x: 868, startPoint y: 414, endPoint x: 609, endPoint y: 236, distance: 315.0
click at [609, 279] on div "Administrator Name Administrator IPI Administrator Number Collection Share Cont…" at bounding box center [585, 452] width 1105 height 347
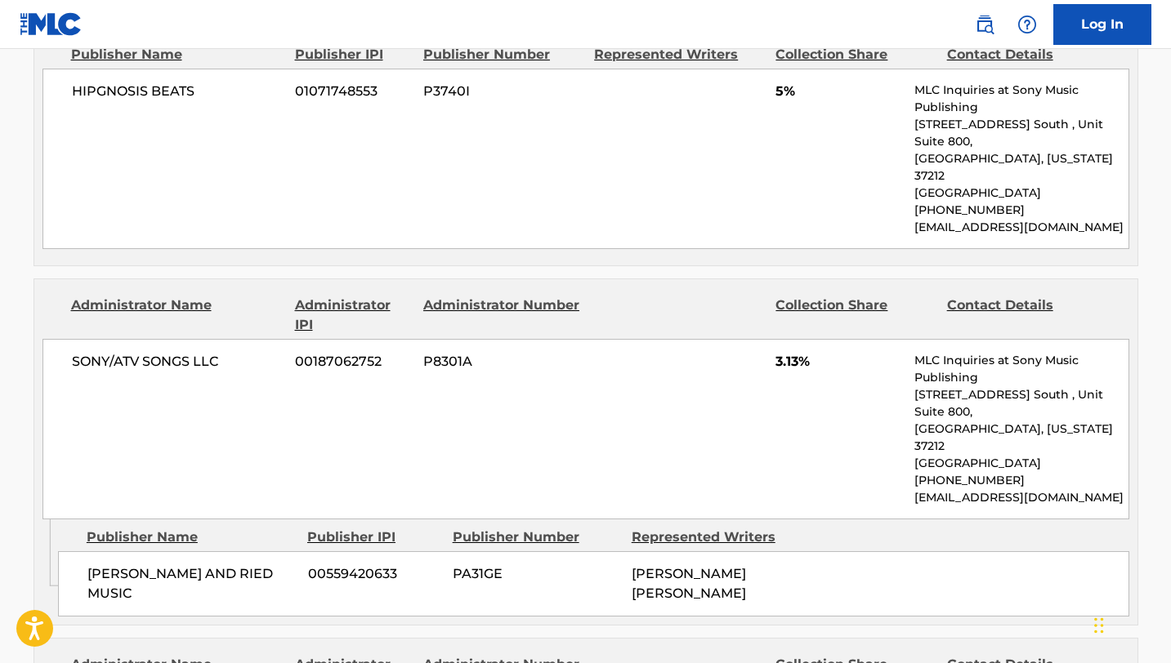
click at [682, 339] on div "SONY/ATV SONGS LLC 00187062752 P8301A 3.13% MLC Inquiries at Sony Music Publish…" at bounding box center [585, 429] width 1087 height 181
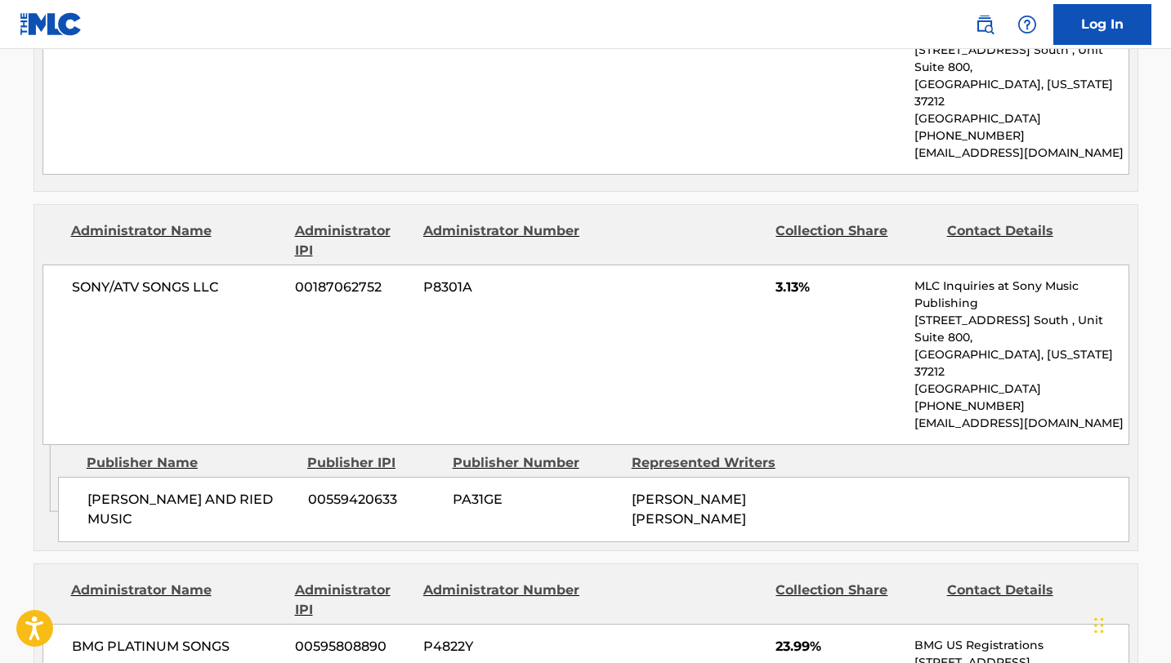
scroll to position [2052, 0]
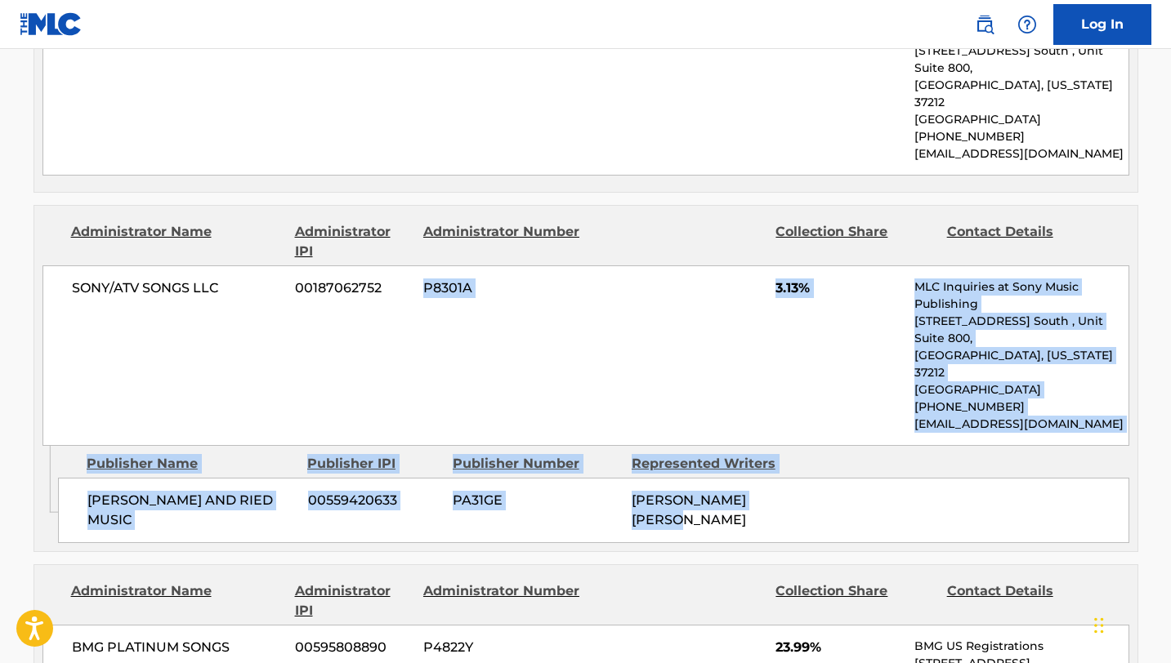
drag, startPoint x: 819, startPoint y: 342, endPoint x: 326, endPoint y: 218, distance: 508.0
click at [326, 218] on div "Administrator Name Administrator IPI Administrator Number Collection Share Cont…" at bounding box center [585, 378] width 1105 height 347
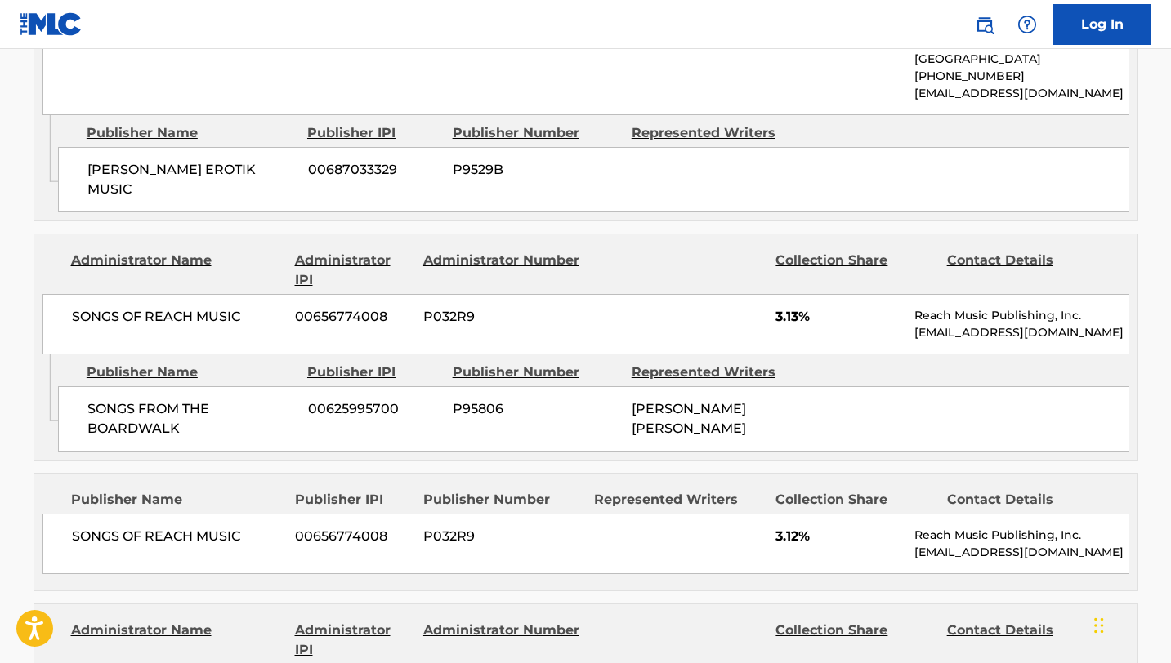
scroll to position [4280, 0]
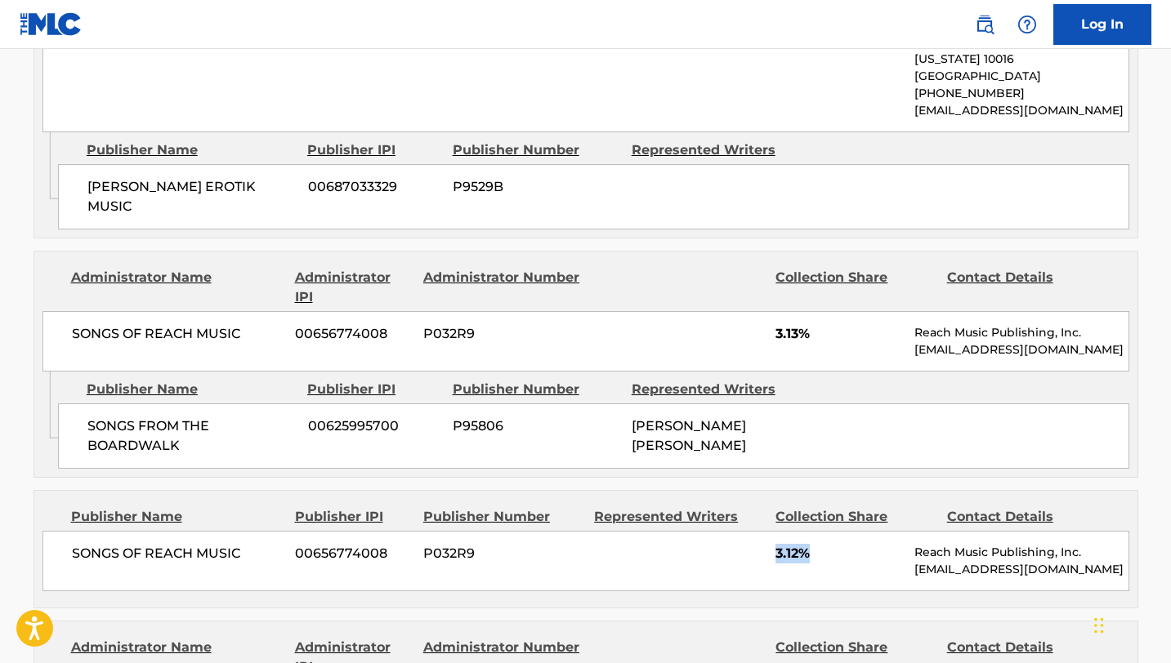
drag, startPoint x: 831, startPoint y: 198, endPoint x: 743, endPoint y: 198, distance: 88.2
click at [743, 531] on div "SONGS OF REACH MUSIC [PHONE_NUMBER] P032R9 3.12% Reach Music Publishing, Inc. […" at bounding box center [585, 561] width 1087 height 60
drag, startPoint x: 828, startPoint y: 348, endPoint x: 709, endPoint y: 349, distance: 118.5
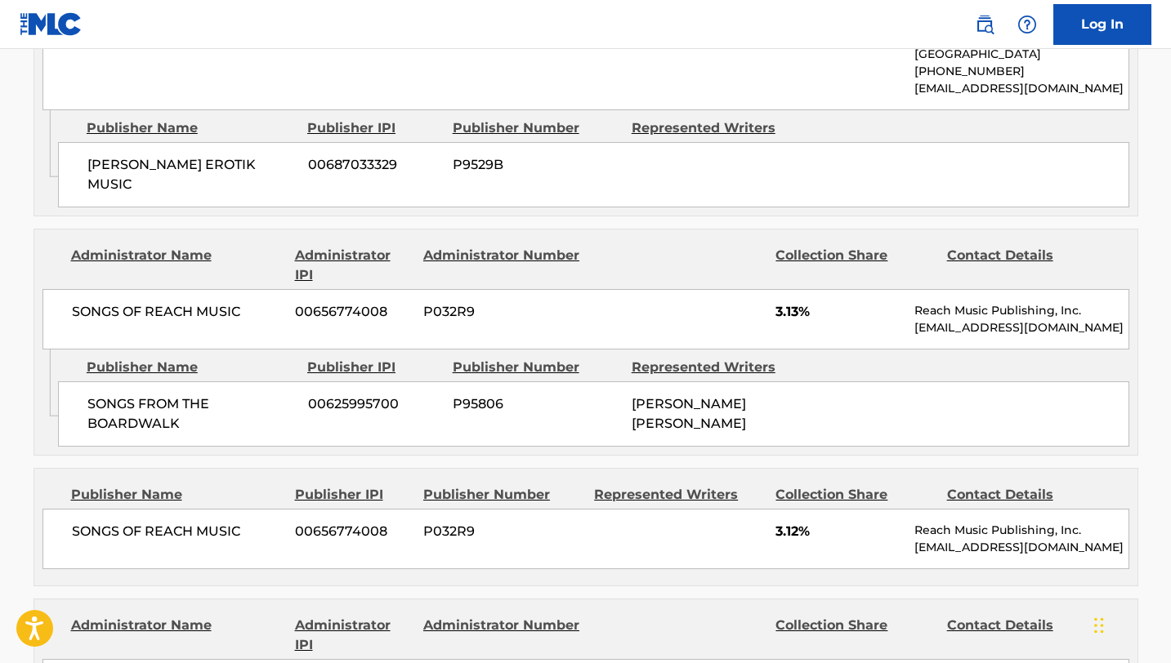
scroll to position [4369, 0]
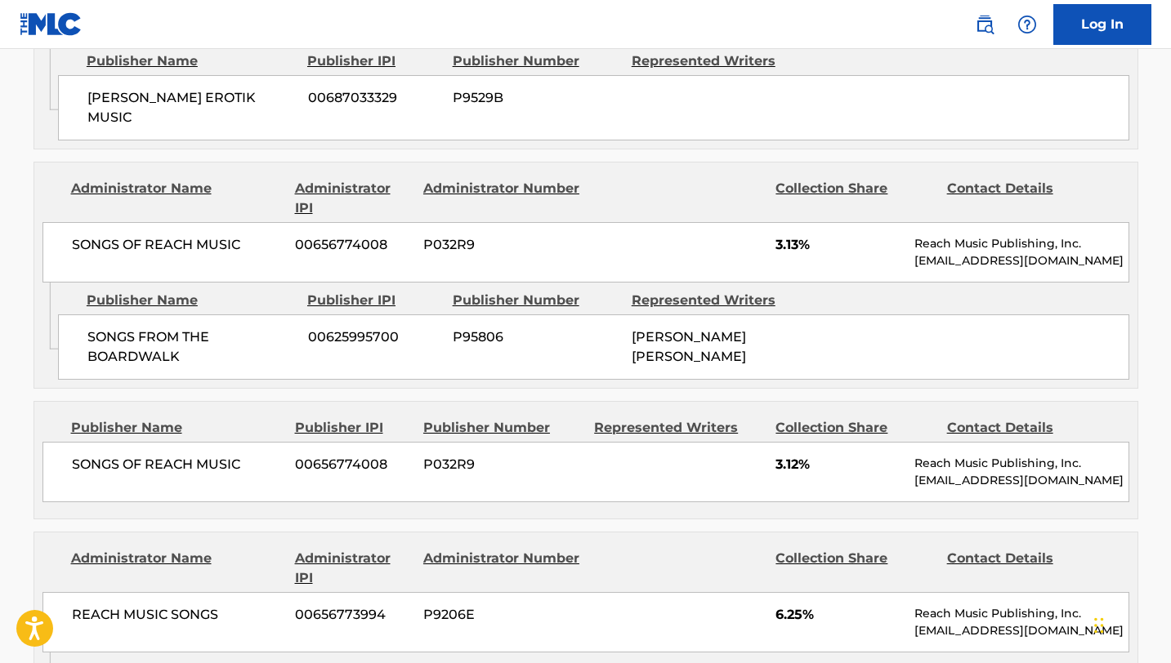
click at [835, 605] on span "6.25%" at bounding box center [838, 615] width 127 height 20
drag, startPoint x: 832, startPoint y: 258, endPoint x: 702, endPoint y: 257, distance: 129.9
click at [702, 592] on div "REACH MUSIC SONGS [PHONE_NUMBER] P9206E 6.25% Reach Music Publishing, Inc. [EMA…" at bounding box center [585, 622] width 1087 height 60
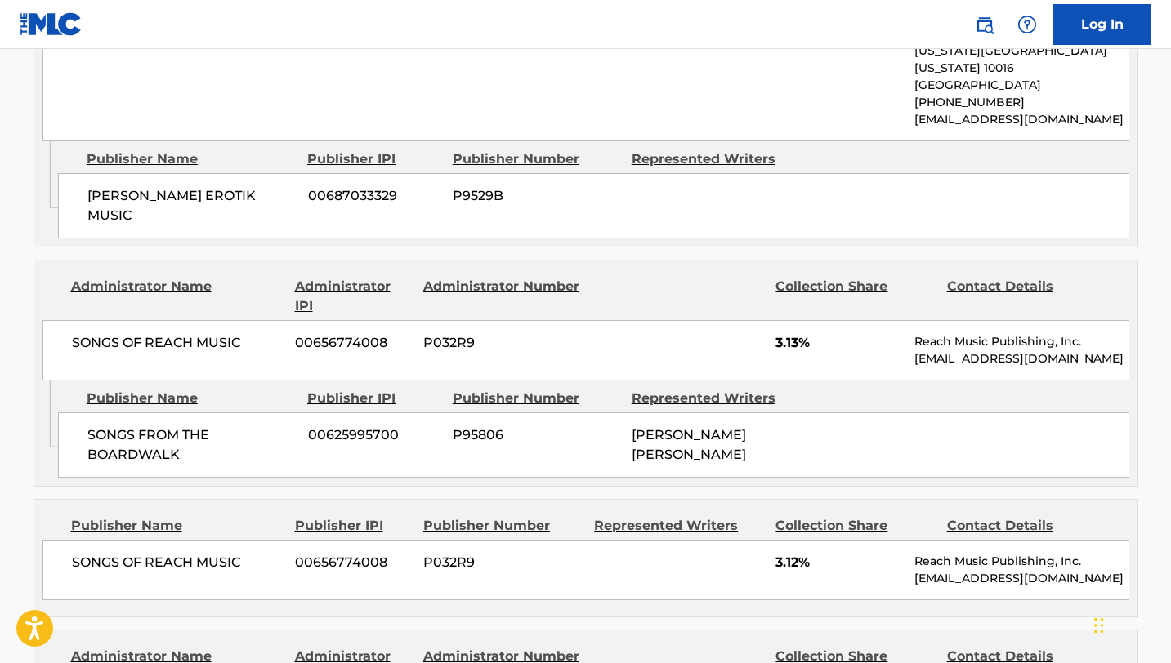
scroll to position [4233, 0]
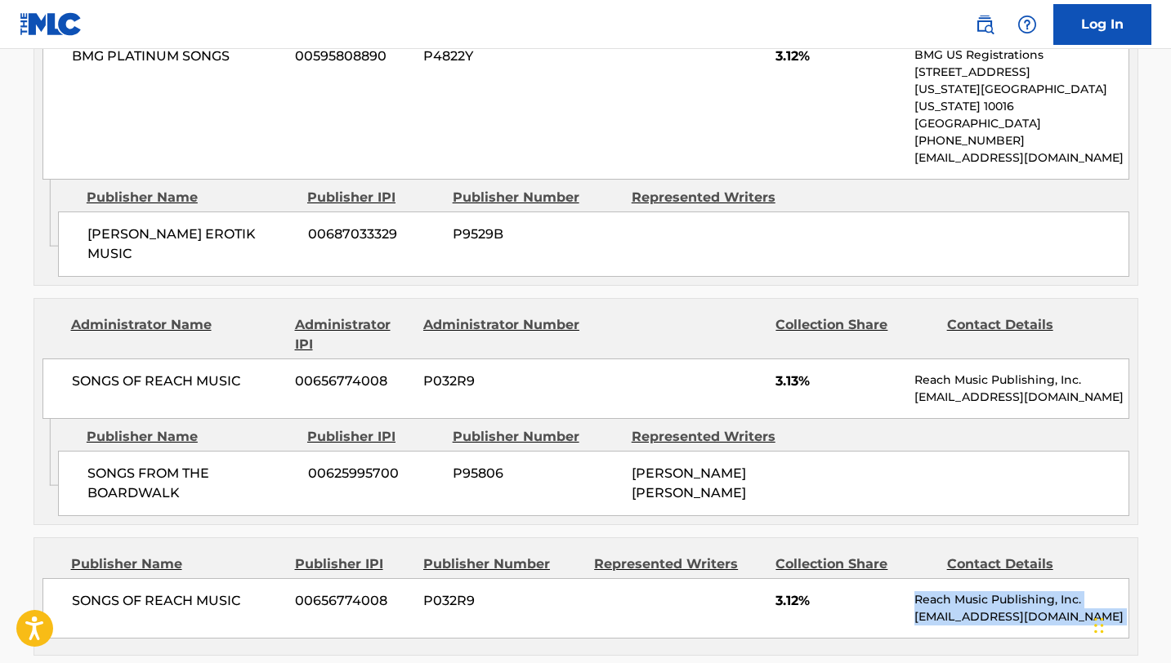
drag, startPoint x: 823, startPoint y: 244, endPoint x: 758, endPoint y: 405, distance: 173.7
drag, startPoint x: 770, startPoint y: 239, endPoint x: 826, endPoint y: 256, distance: 57.9
click at [826, 578] on div "SONGS OF REACH MUSIC [PHONE_NUMBER] P032R9 3.12% Reach Music Publishing, Inc. […" at bounding box center [585, 608] width 1087 height 60
drag, startPoint x: 291, startPoint y: 243, endPoint x: 451, endPoint y: 251, distance: 160.3
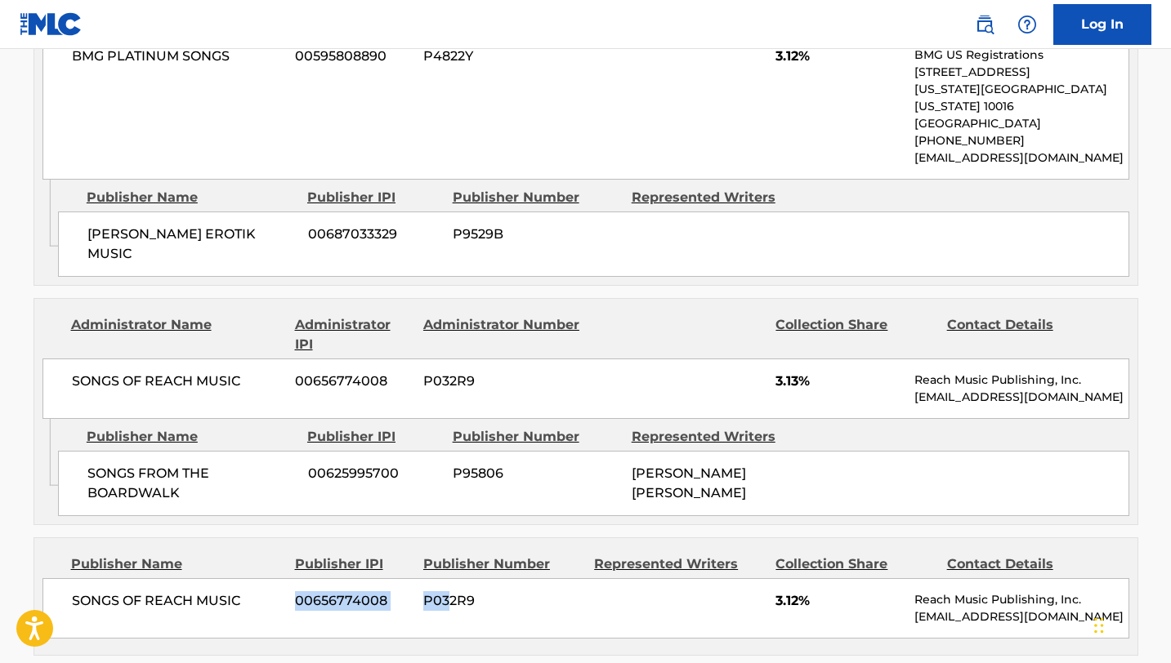
click at [451, 578] on div "SONGS OF REACH MUSIC [PHONE_NUMBER] P032R9 3.12% Reach Music Publishing, Inc. […" at bounding box center [585, 608] width 1087 height 60
drag, startPoint x: 294, startPoint y: 395, endPoint x: 423, endPoint y: 394, distance: 129.1
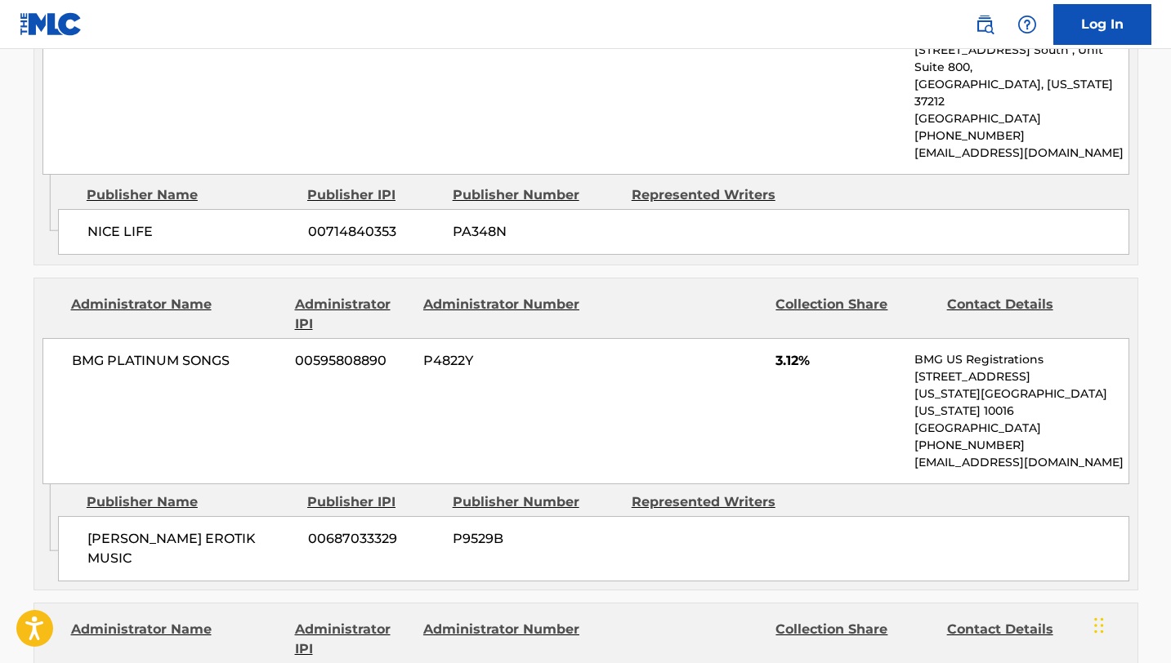
scroll to position [3921, 0]
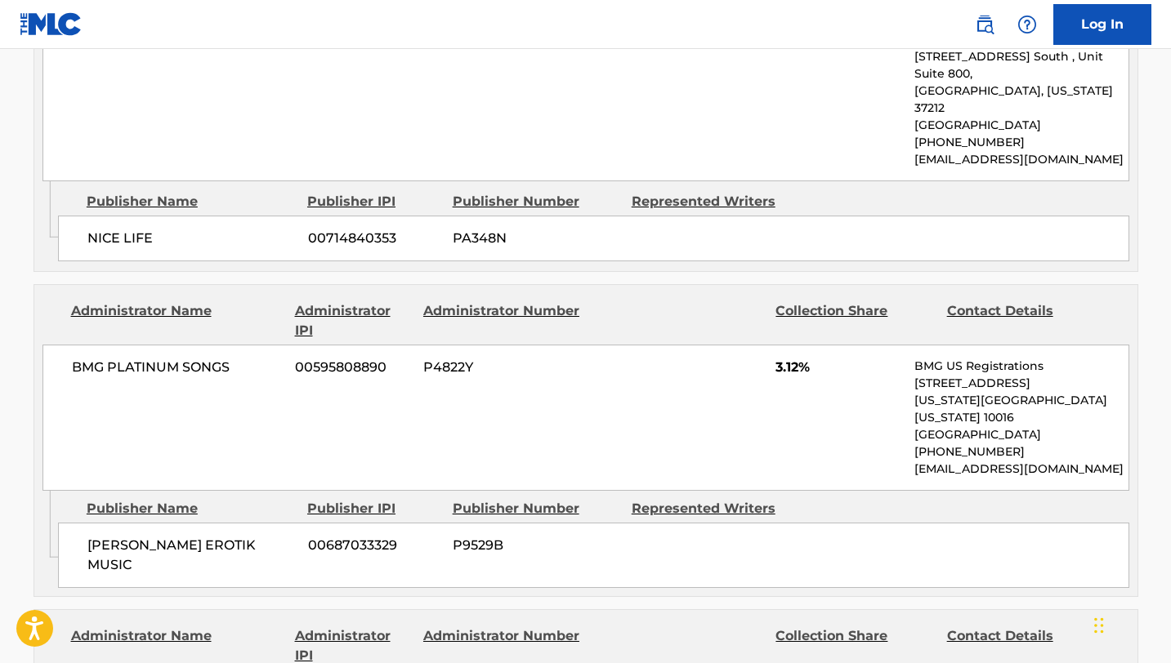
drag, startPoint x: 52, startPoint y: 344, endPoint x: 697, endPoint y: 356, distance: 644.7
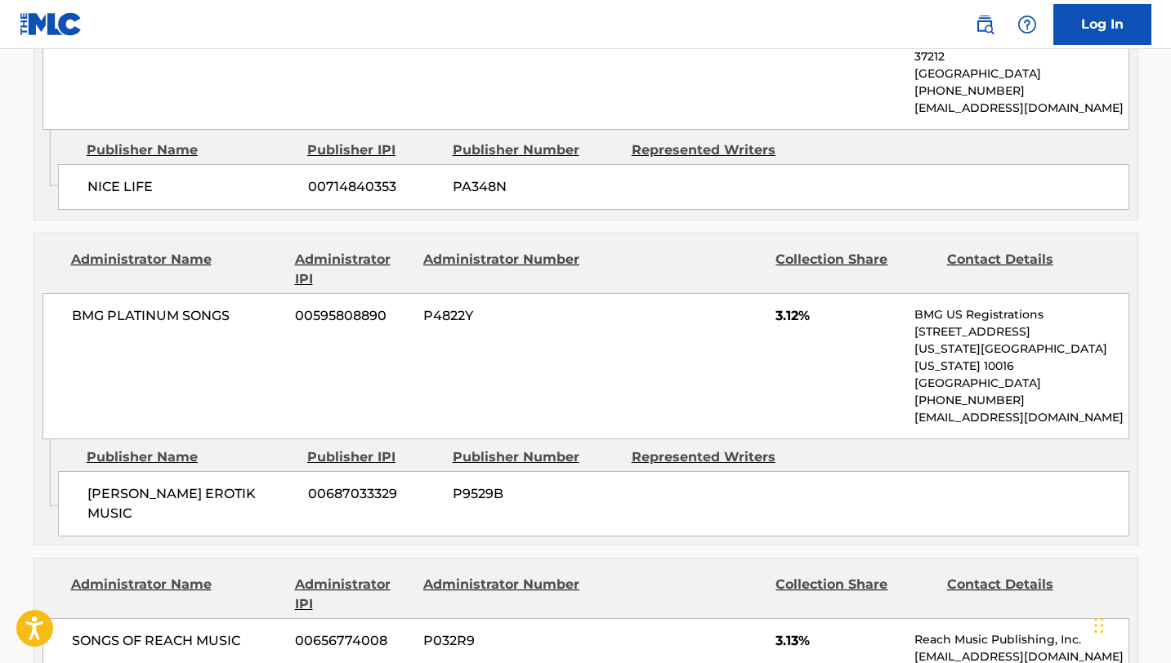
scroll to position [3974, 0]
drag, startPoint x: 185, startPoint y: 399, endPoint x: 26, endPoint y: 364, distance: 163.0
click at [394, 618] on div "SONGS OF REACH MUSIC [PHONE_NUMBER] P032R9 3.13% Reach Music Publishing, Inc. […" at bounding box center [585, 648] width 1087 height 60
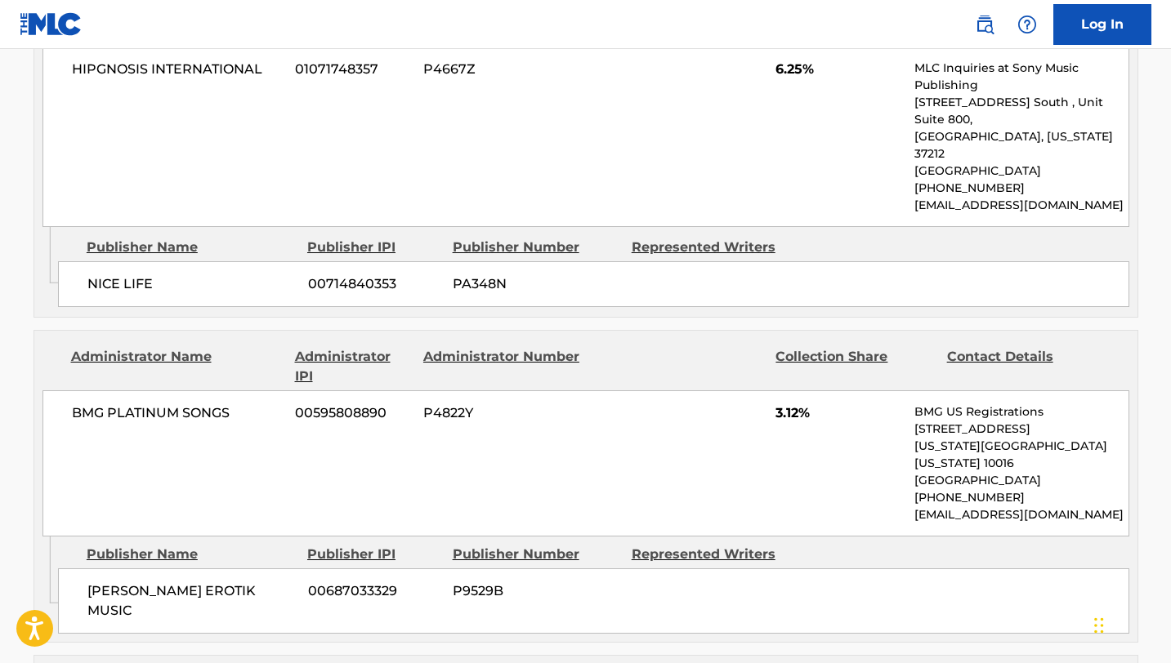
scroll to position [3875, 0]
drag, startPoint x: 767, startPoint y: 389, endPoint x: 863, endPoint y: 388, distance: 95.6
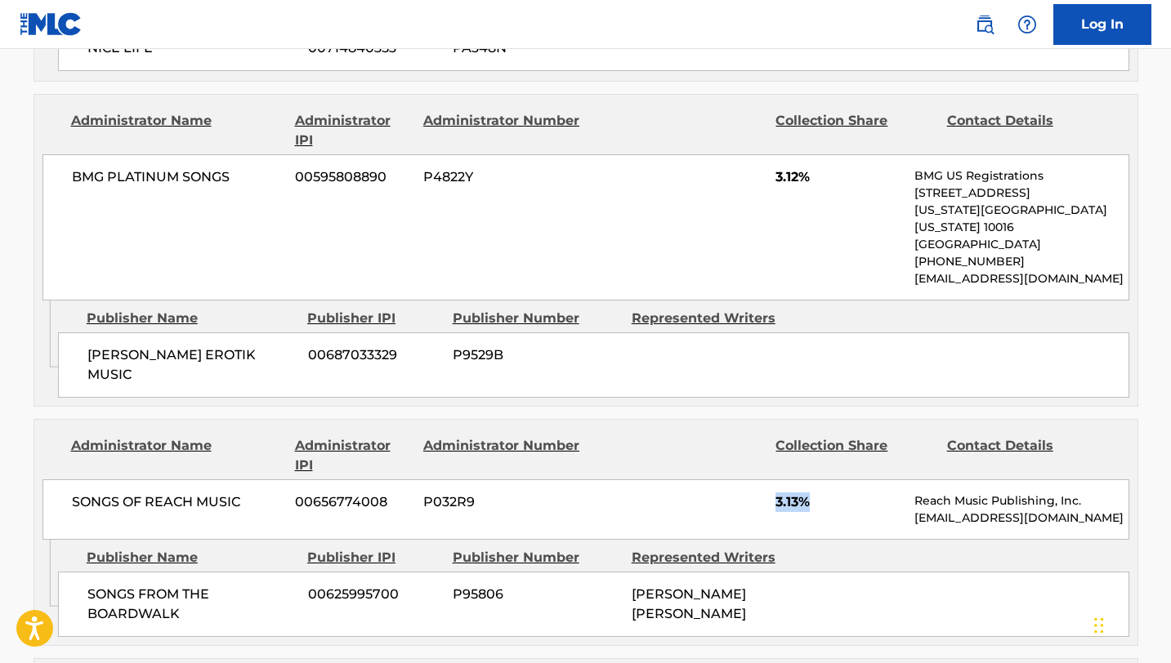
scroll to position [4117, 0]
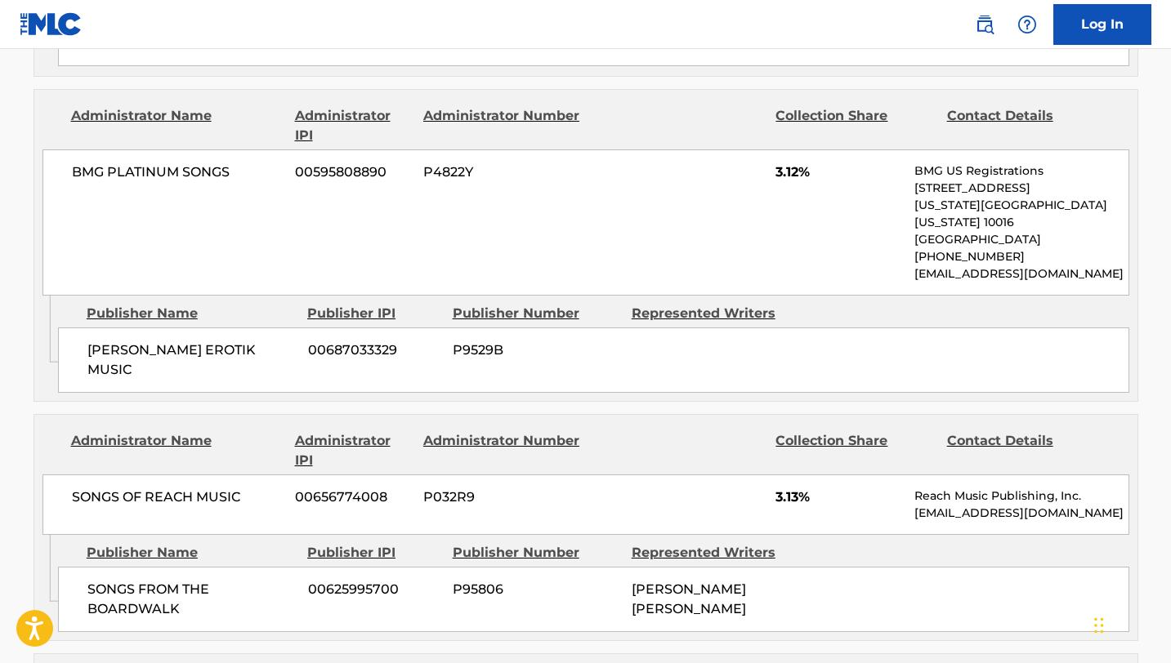
drag, startPoint x: 756, startPoint y: 363, endPoint x: 877, endPoint y: 363, distance: 120.1
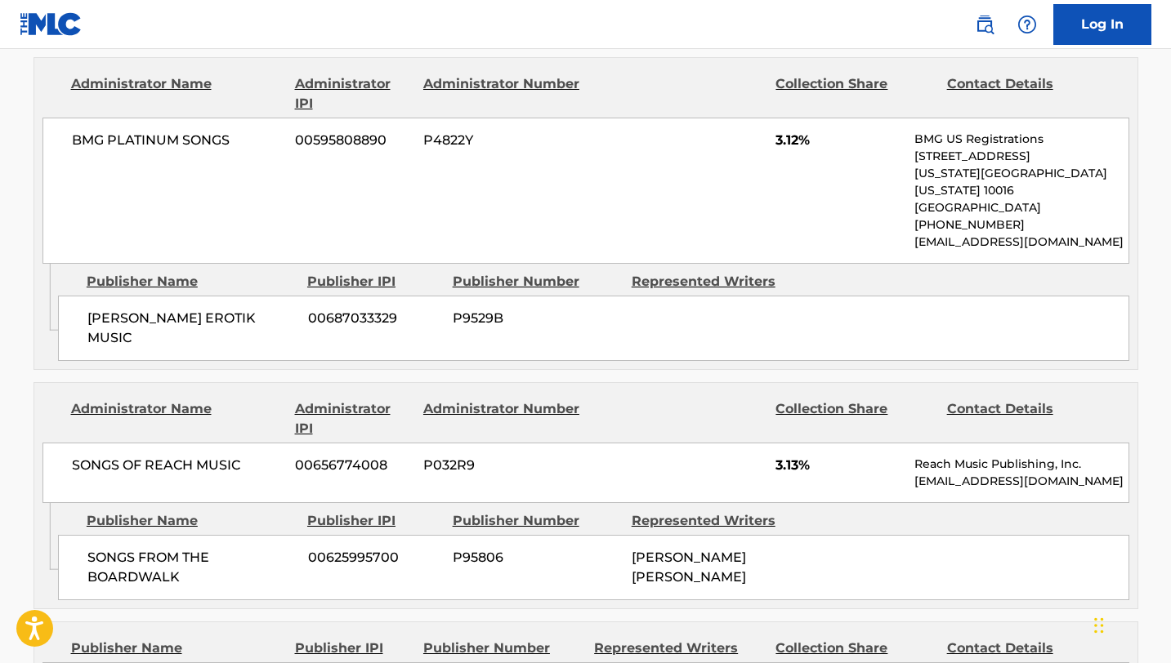
scroll to position [4157, 0]
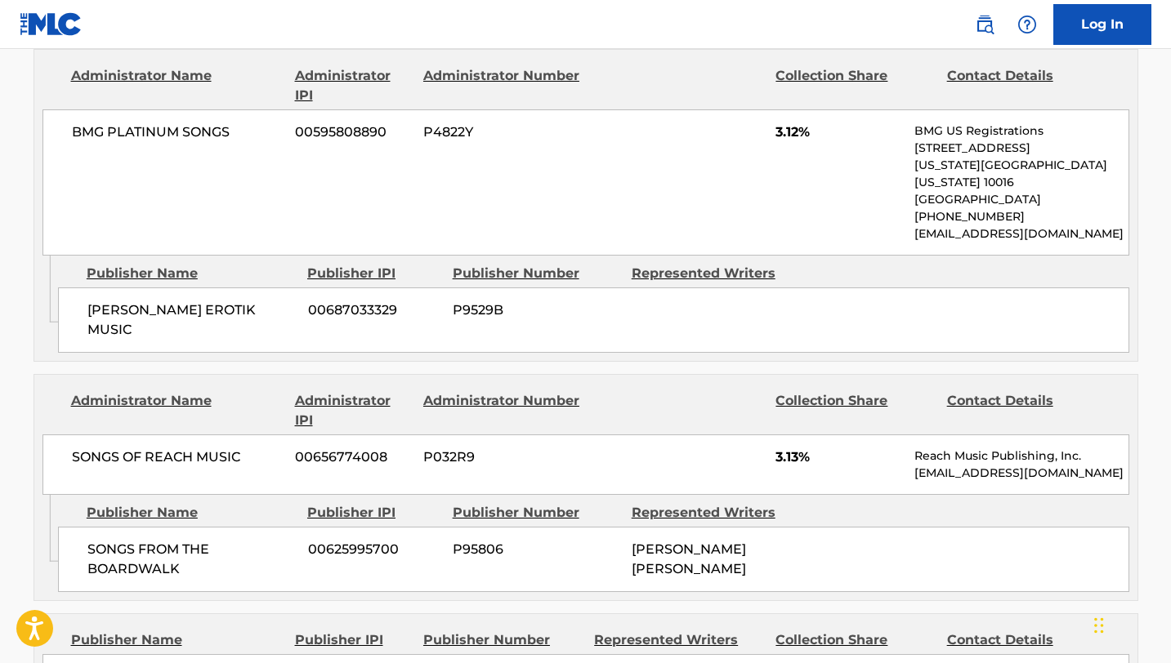
drag, startPoint x: 770, startPoint y: 473, endPoint x: 907, endPoint y: 473, distance: 136.4
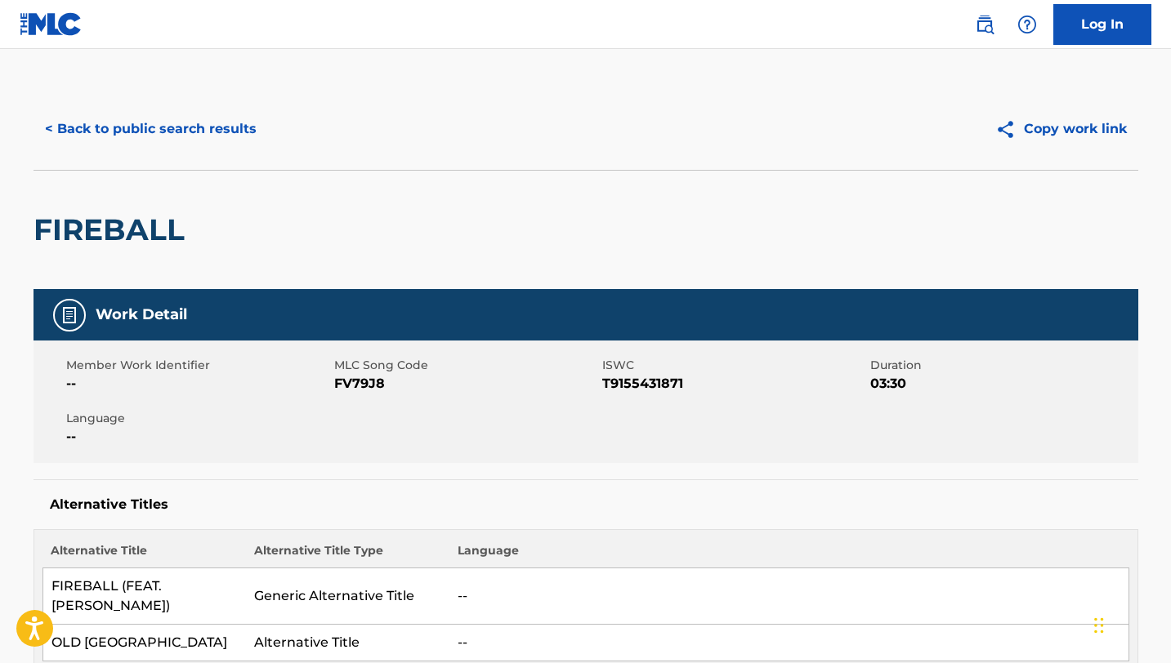
scroll to position [0, 0]
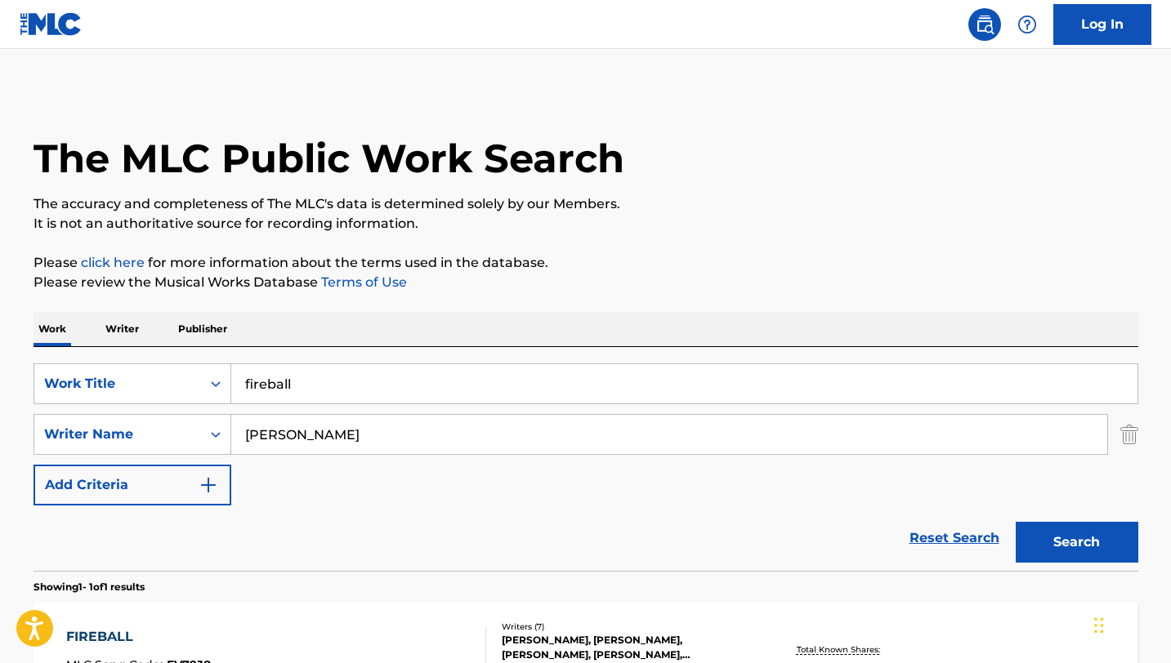
scroll to position [132, 0]
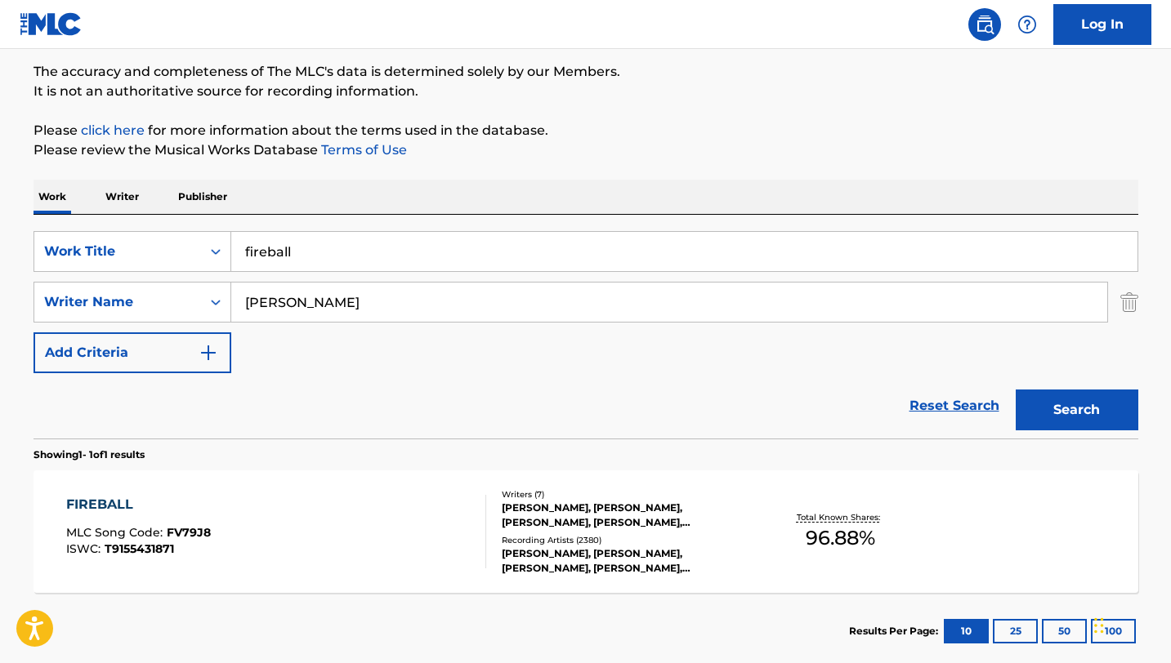
drag, startPoint x: 349, startPoint y: 301, endPoint x: 239, endPoint y: 301, distance: 110.3
click at [239, 301] on input "[PERSON_NAME]" at bounding box center [669, 302] width 876 height 39
drag, startPoint x: 310, startPoint y: 248, endPoint x: 153, endPoint y: 248, distance: 157.7
click at [153, 248] on div "SearchWithCriteria5b3e93af-6acd-4ee2-8bd6-2ee4f5c5c446 Work Title fireball" at bounding box center [585, 251] width 1105 height 41
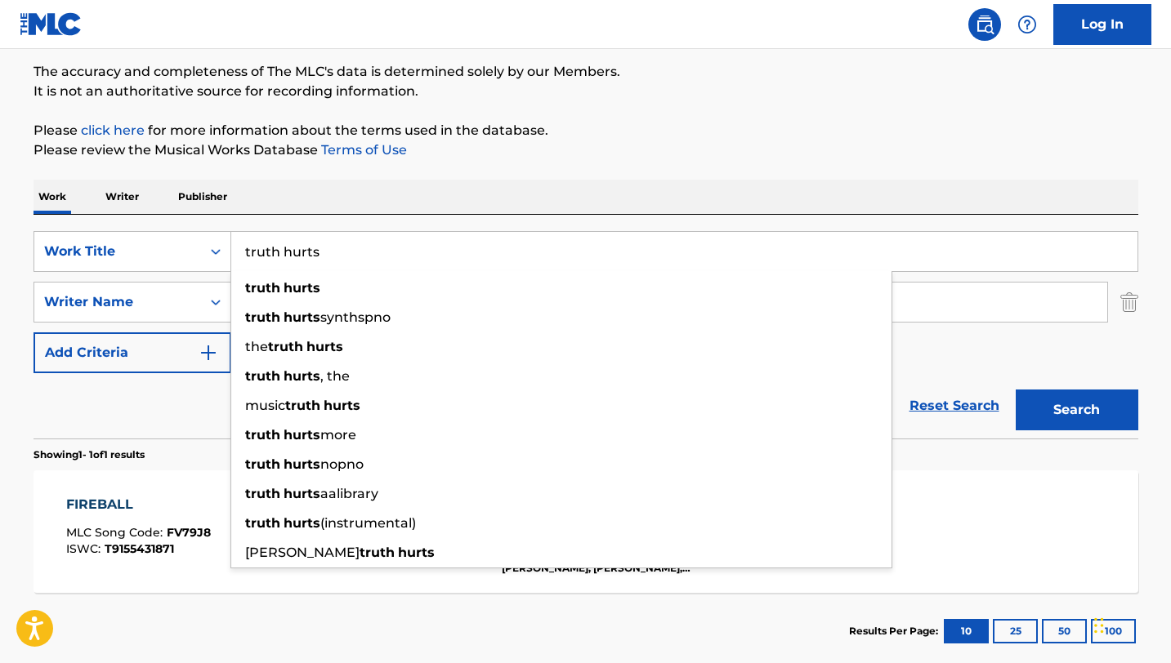
click at [151, 408] on div "Reset Search Search" at bounding box center [585, 405] width 1105 height 65
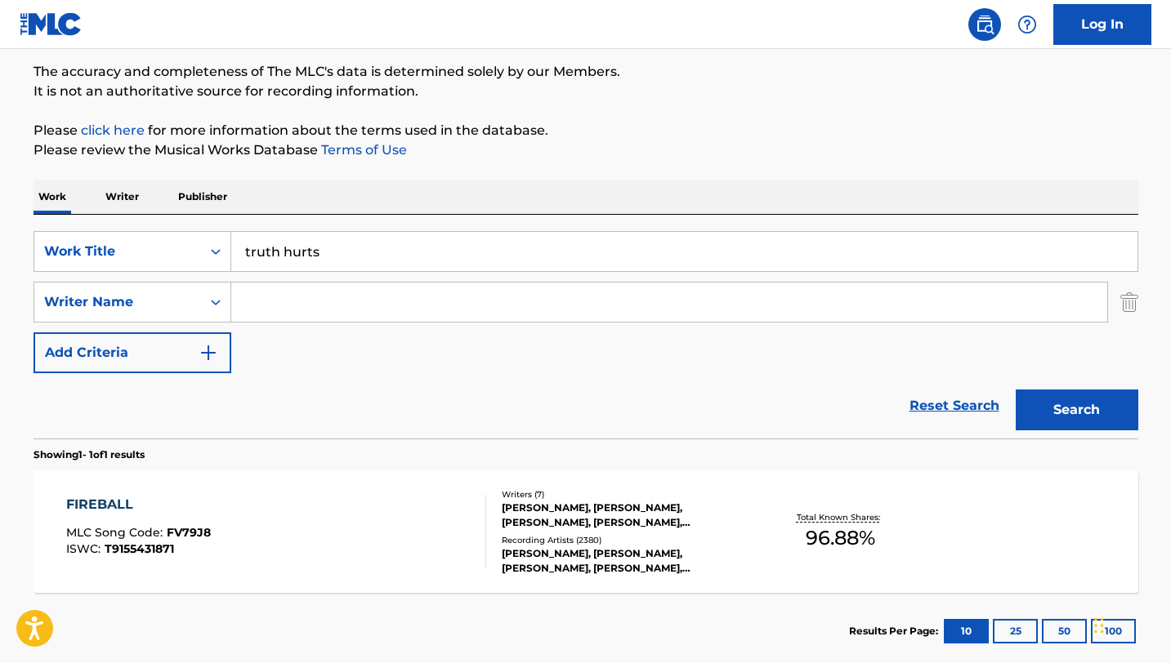
click at [287, 310] on input "Search Form" at bounding box center [669, 302] width 876 height 39
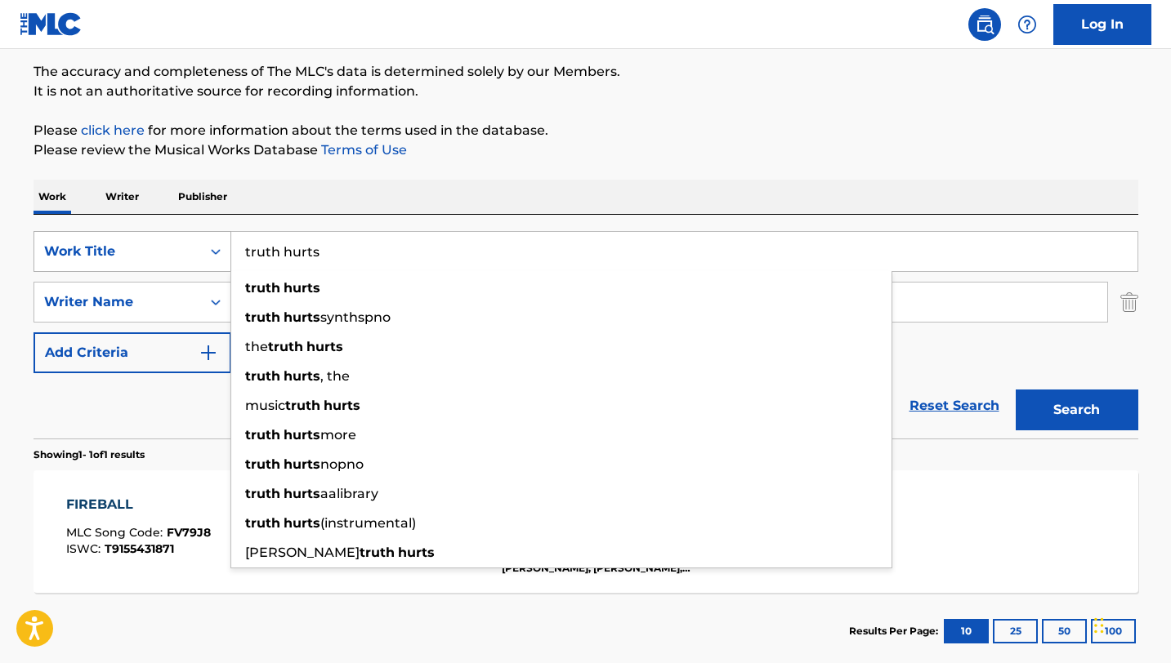
drag, startPoint x: 344, startPoint y: 256, endPoint x: 151, endPoint y: 256, distance: 192.8
click at [151, 256] on div "SearchWithCriteria5b3e93af-6acd-4ee2-8bd6-2ee4f5c5c446 Work Title truth hurts t…" at bounding box center [585, 251] width 1105 height 41
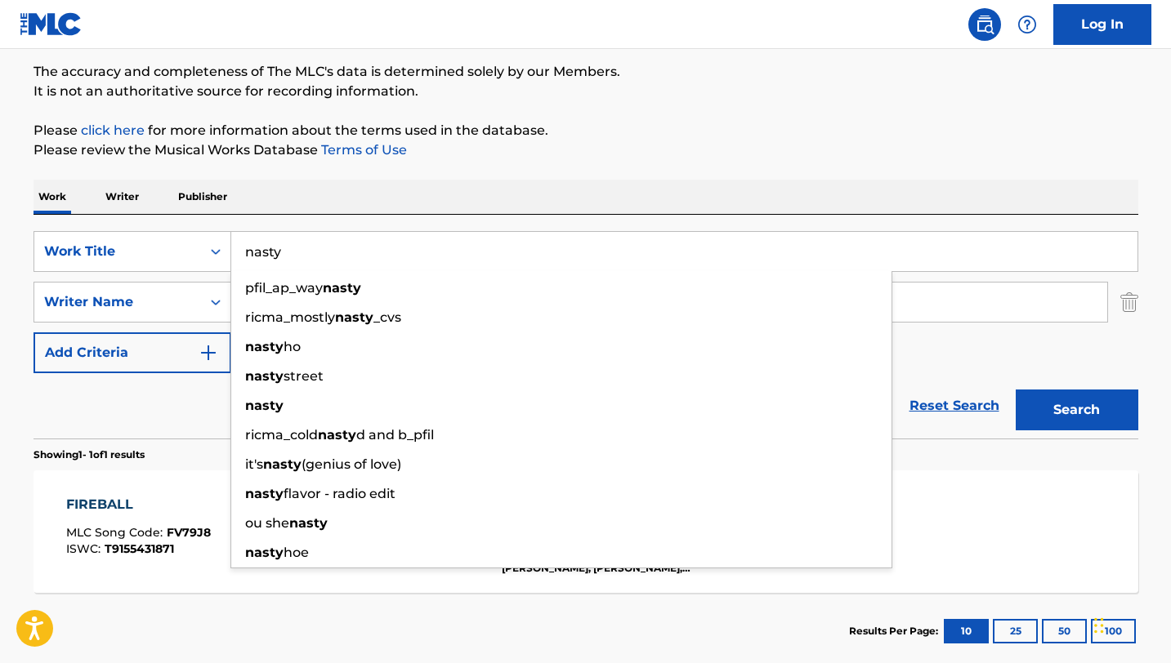
type input "nasty"
click at [114, 403] on div "Reset Search Search" at bounding box center [585, 405] width 1105 height 65
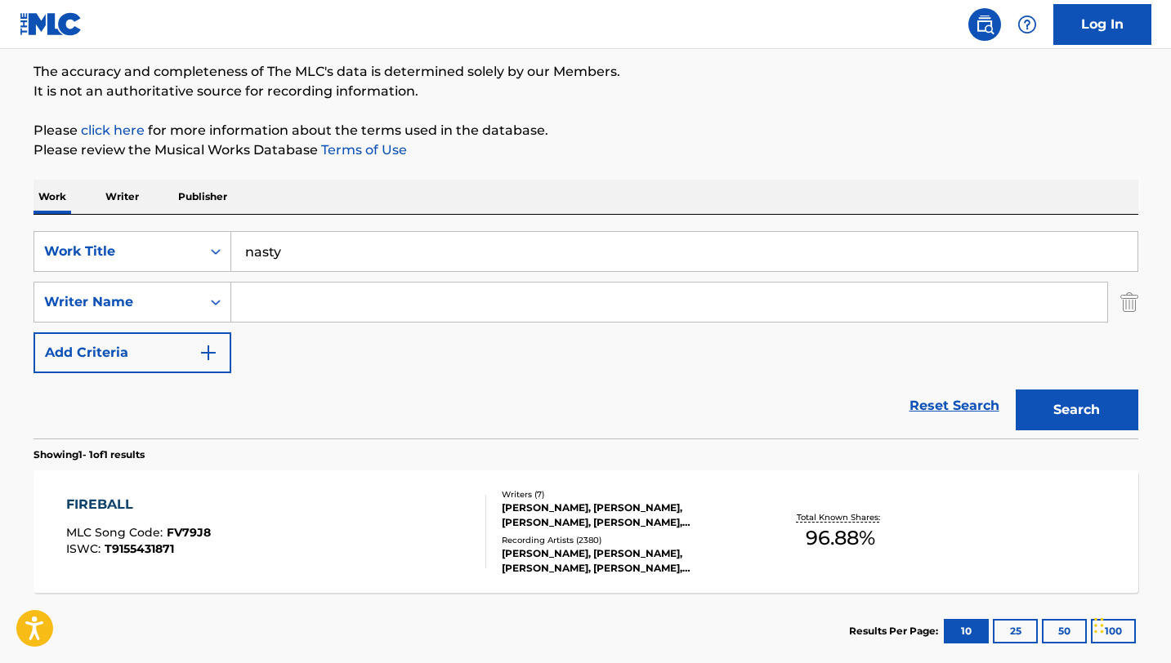
click at [336, 304] on input "Search Form" at bounding box center [669, 302] width 876 height 39
type input "z"
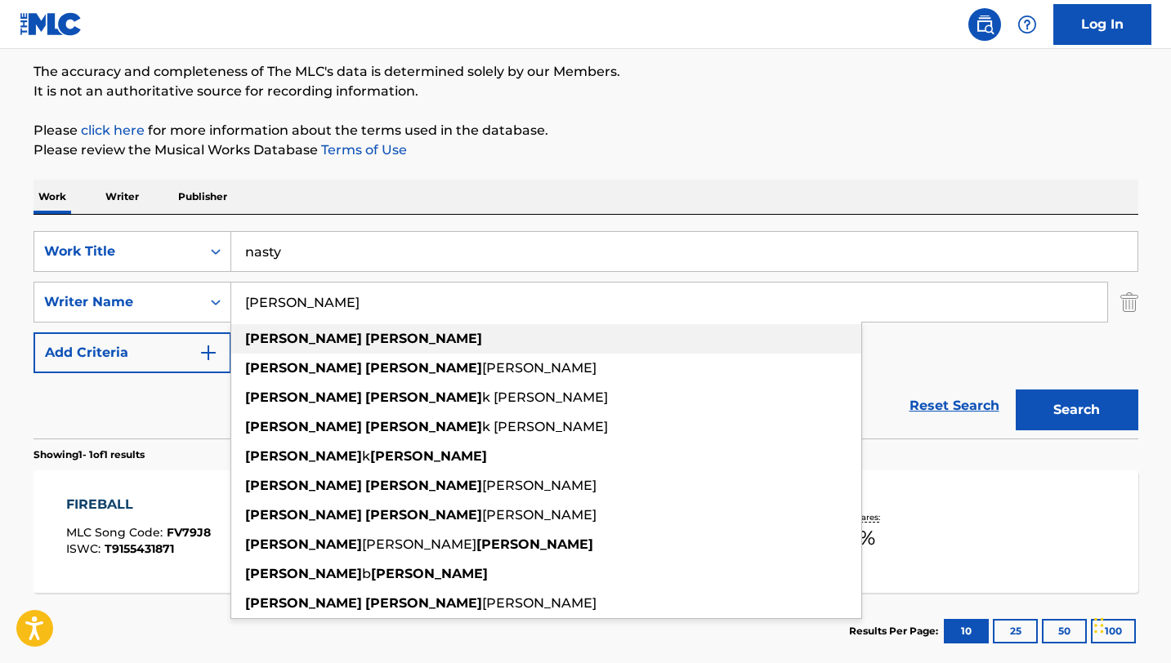
type input "[PERSON_NAME]"
click at [365, 341] on strong "[PERSON_NAME]" at bounding box center [423, 339] width 117 height 16
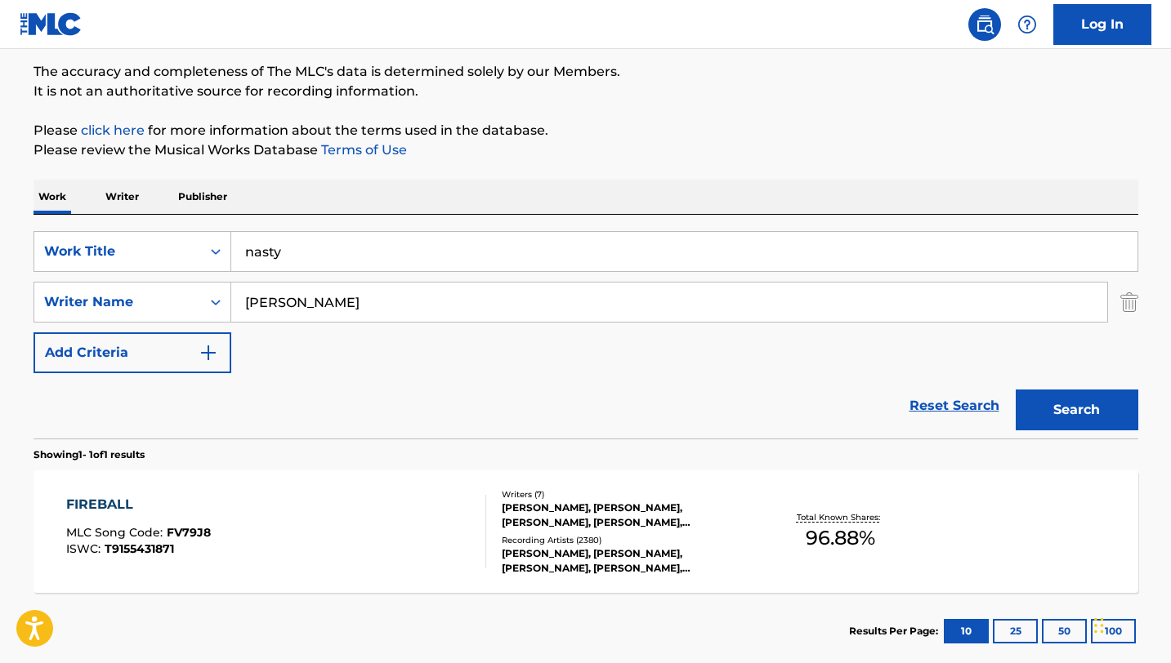
click at [1064, 397] on button "Search" at bounding box center [1076, 410] width 123 height 41
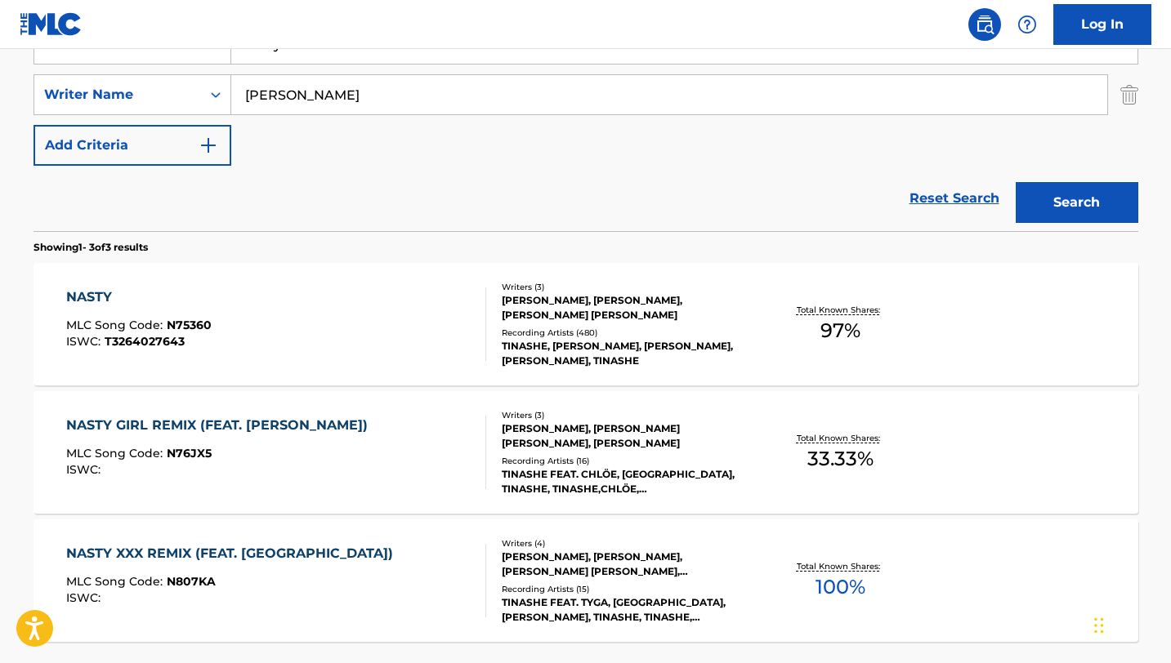
scroll to position [344, 0]
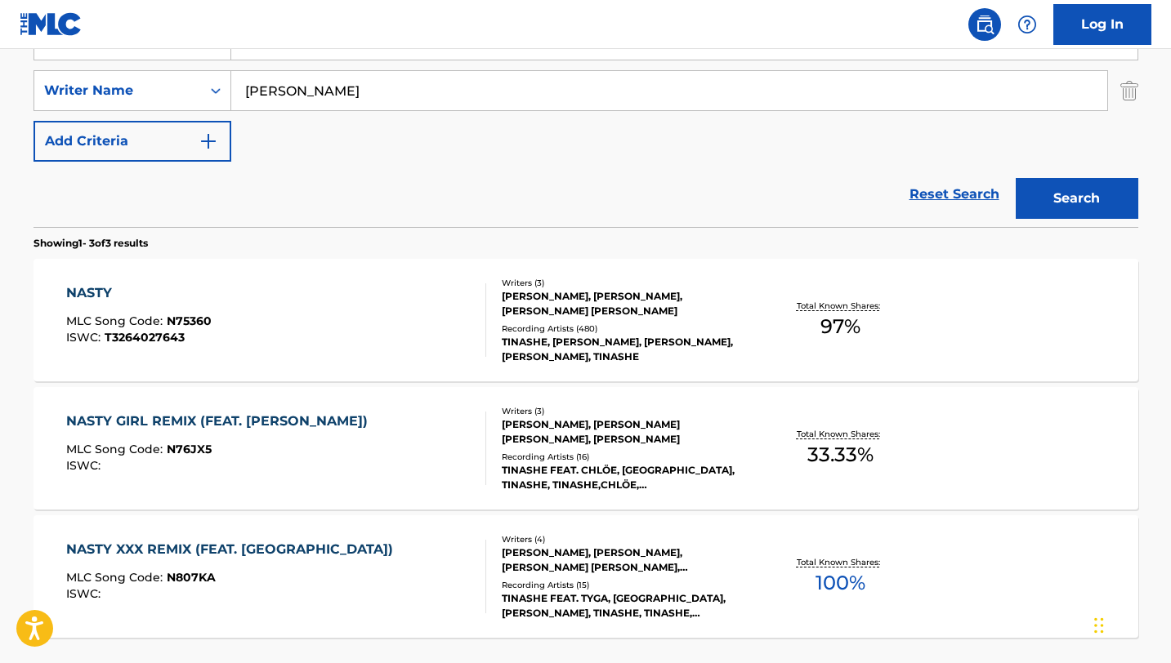
click at [377, 315] on div "NASTY MLC Song Code : N75360 ISWC : T3264027643" at bounding box center [276, 320] width 420 height 74
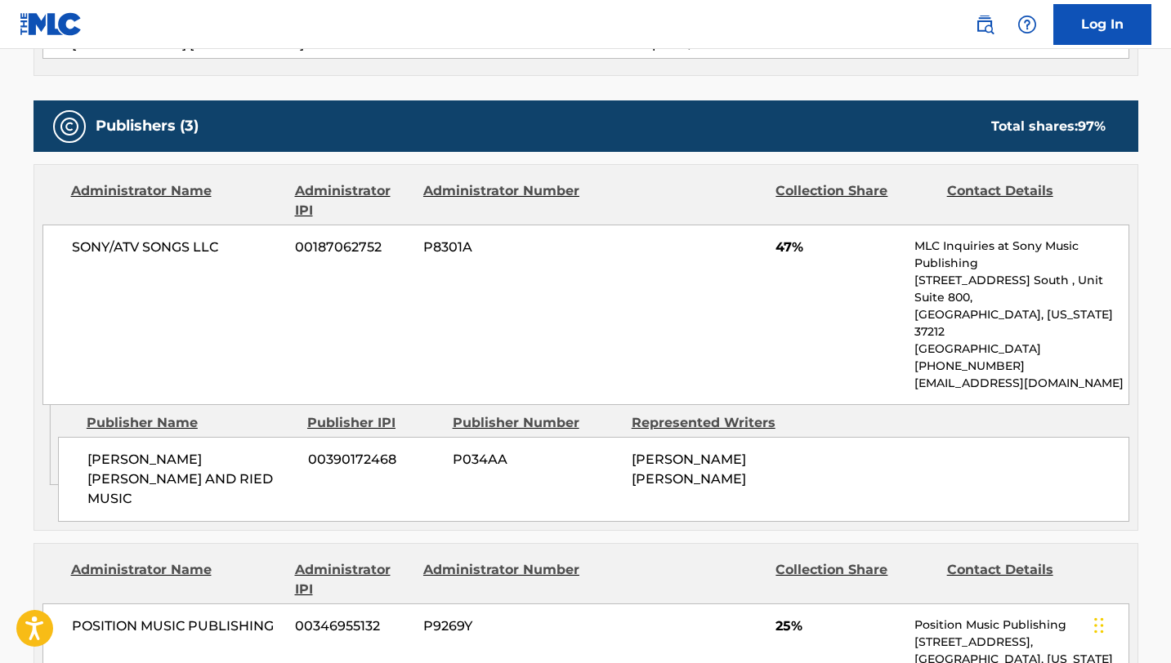
scroll to position [940, 0]
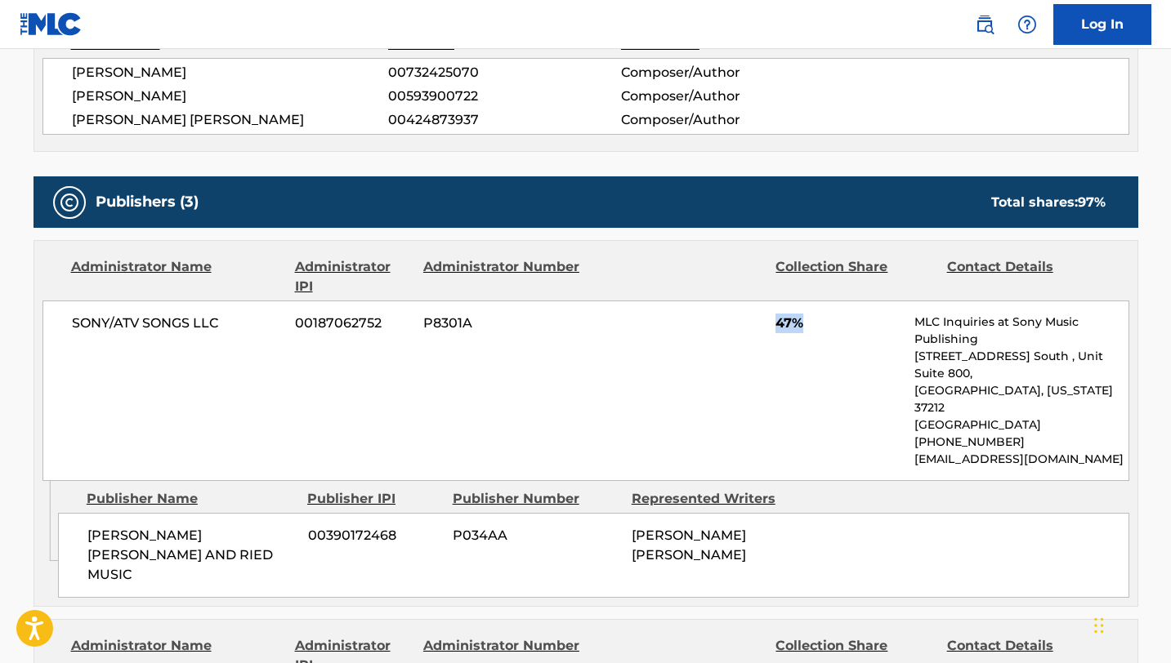
drag, startPoint x: 814, startPoint y: 320, endPoint x: 733, endPoint y: 320, distance: 81.7
click at [733, 320] on div "SONY/ATV SONGS LLC 00187062752 P8301A 47% MLC Inquiries at Sony Music Publishin…" at bounding box center [585, 391] width 1087 height 181
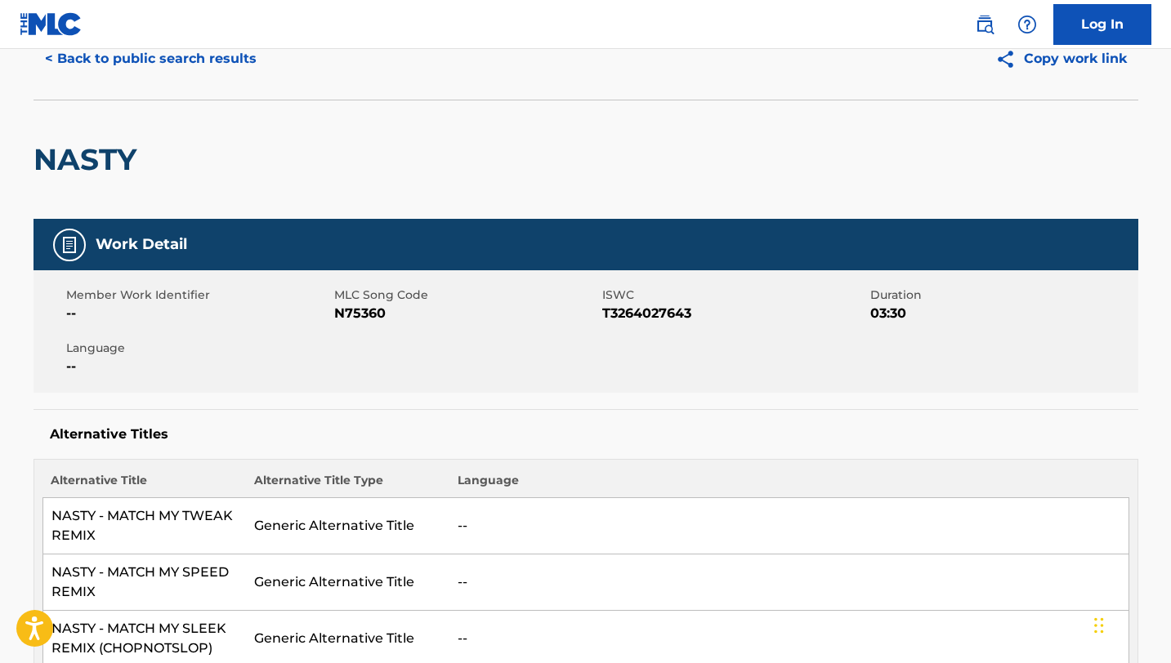
scroll to position [0, 0]
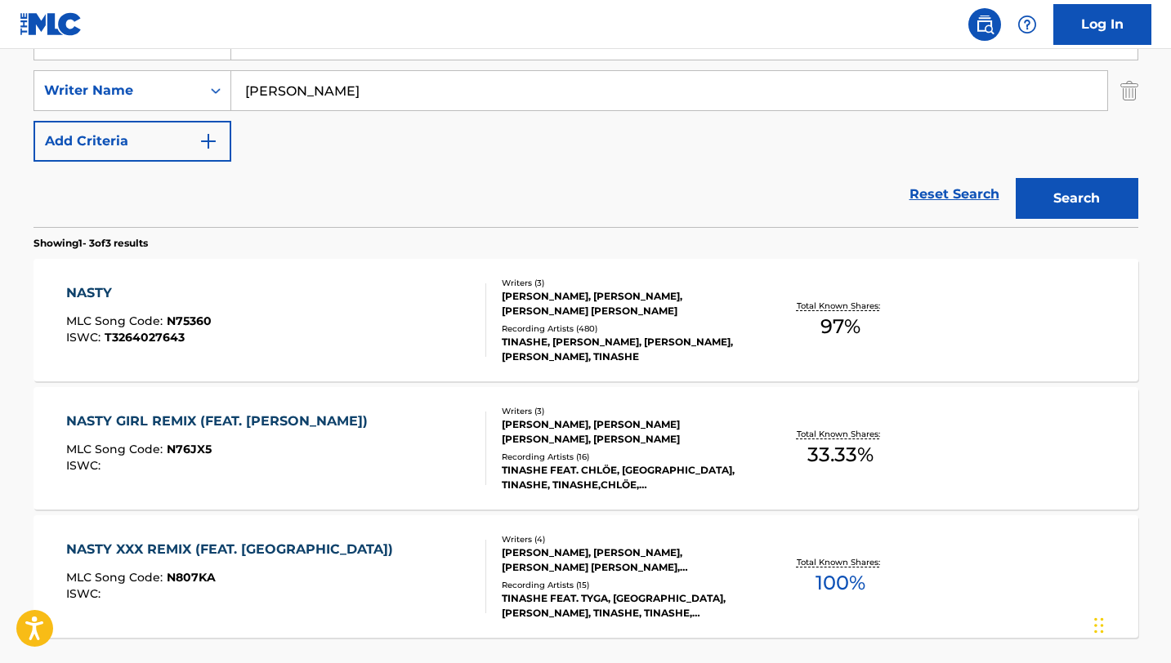
scroll to position [140, 0]
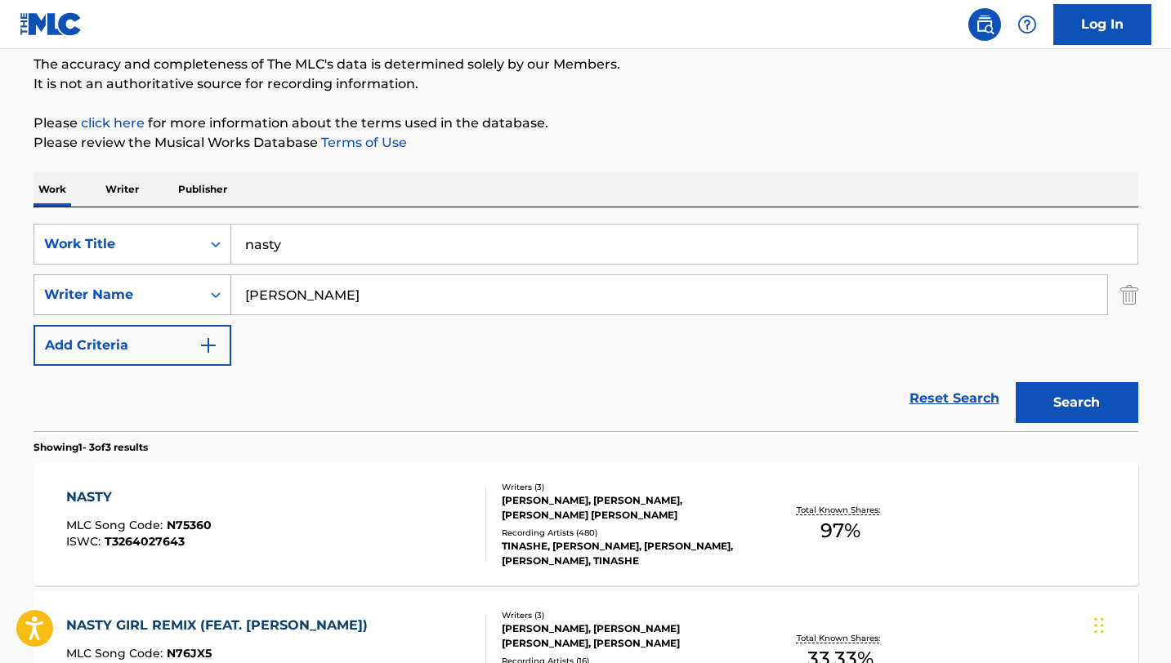
drag, startPoint x: 352, startPoint y: 287, endPoint x: 205, endPoint y: 287, distance: 147.0
click at [205, 287] on div "SearchWithCriteriaf7132bbd-c697-4cef-9298-0a92dbe02a9f Writer Name [PERSON_NAME]" at bounding box center [585, 294] width 1105 height 41
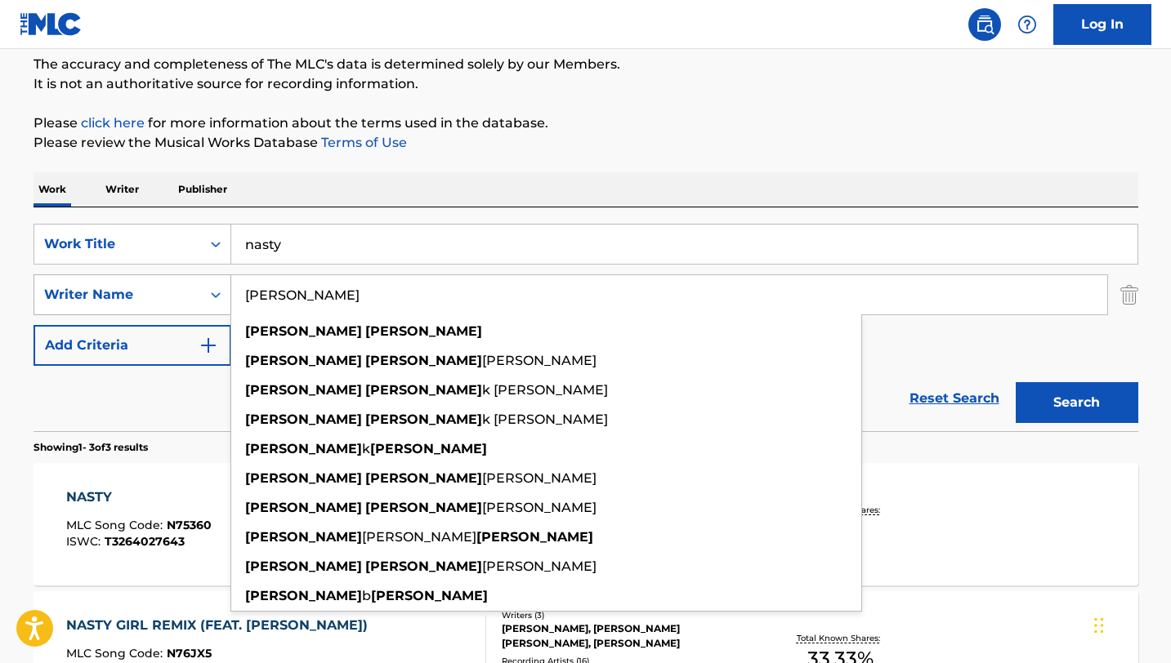
type input "=[PERSON_NAME]"
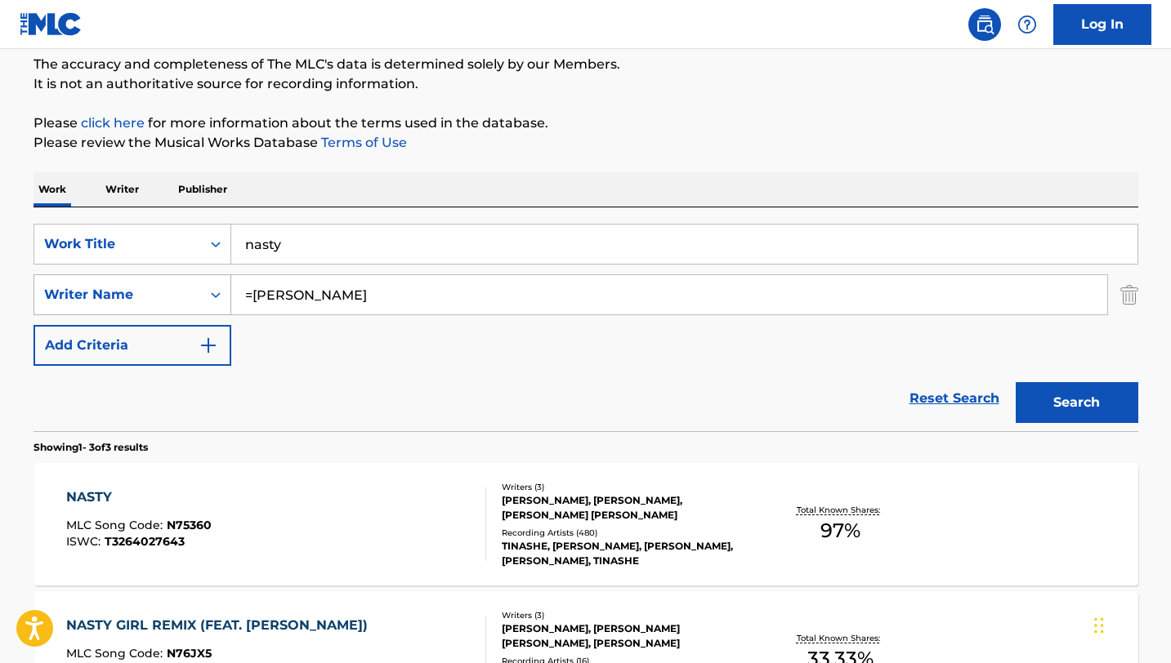
drag, startPoint x: 353, startPoint y: 293, endPoint x: 135, endPoint y: 288, distance: 218.2
click at [135, 288] on div "SearchWithCriteriaf7132bbd-c697-4cef-9298-0a92dbe02a9f Writer Name =[PERSON_NAM…" at bounding box center [585, 294] width 1105 height 41
click at [304, 246] on input "nasty" at bounding box center [684, 244] width 906 height 39
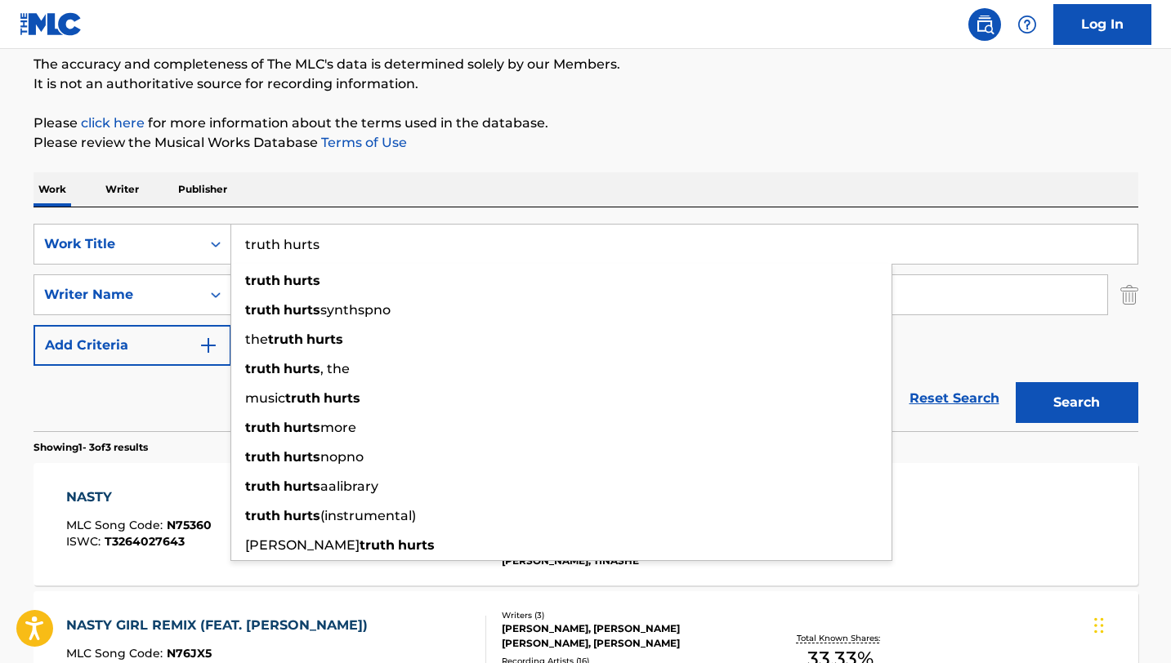
type input "truth hurts"
click at [108, 402] on div "Reset Search Search" at bounding box center [585, 398] width 1105 height 65
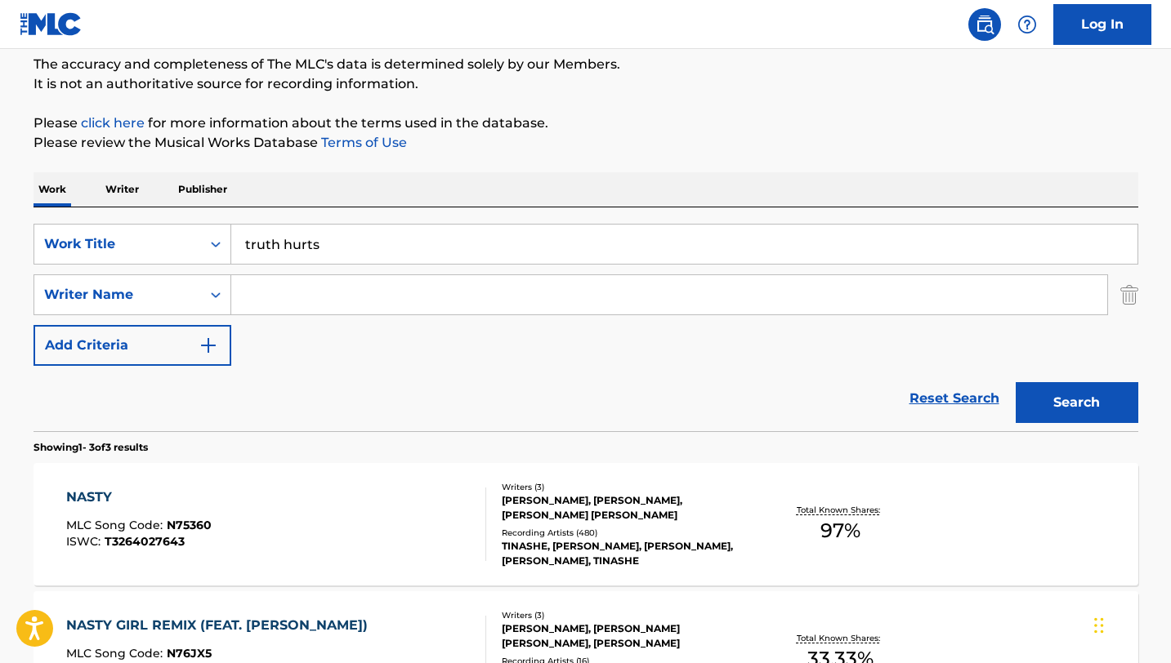
click at [367, 295] on input "Search Form" at bounding box center [669, 294] width 876 height 39
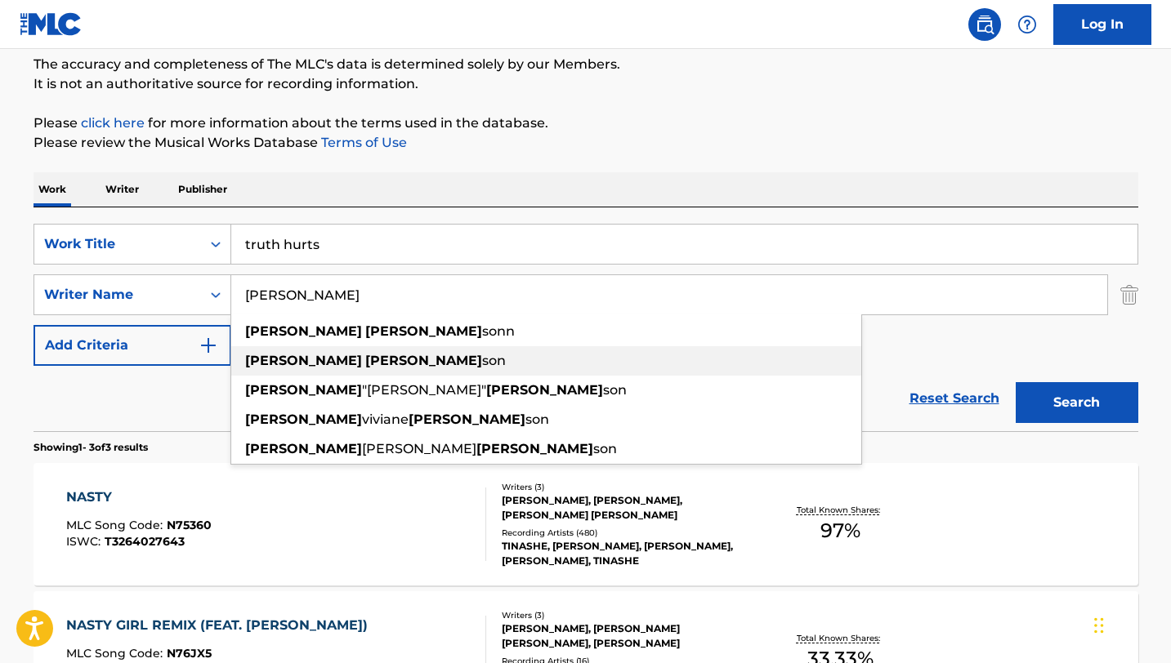
click at [365, 359] on div "[PERSON_NAME] son" at bounding box center [546, 360] width 630 height 29
type input "[PERSON_NAME]"
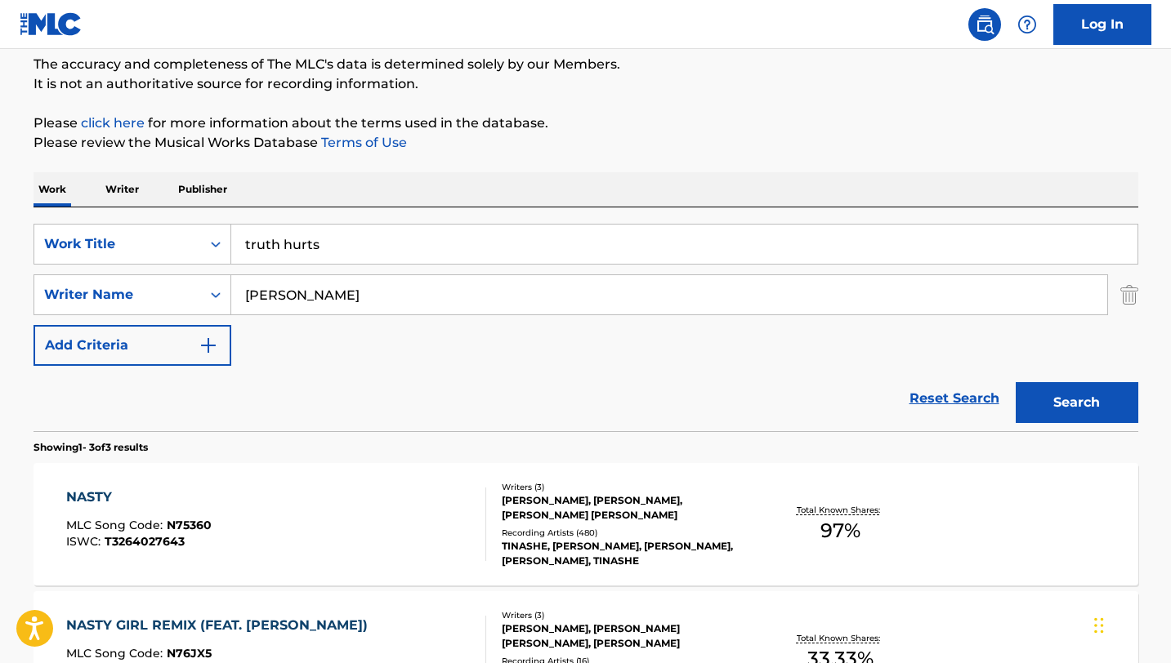
click at [1067, 403] on button "Search" at bounding box center [1076, 402] width 123 height 41
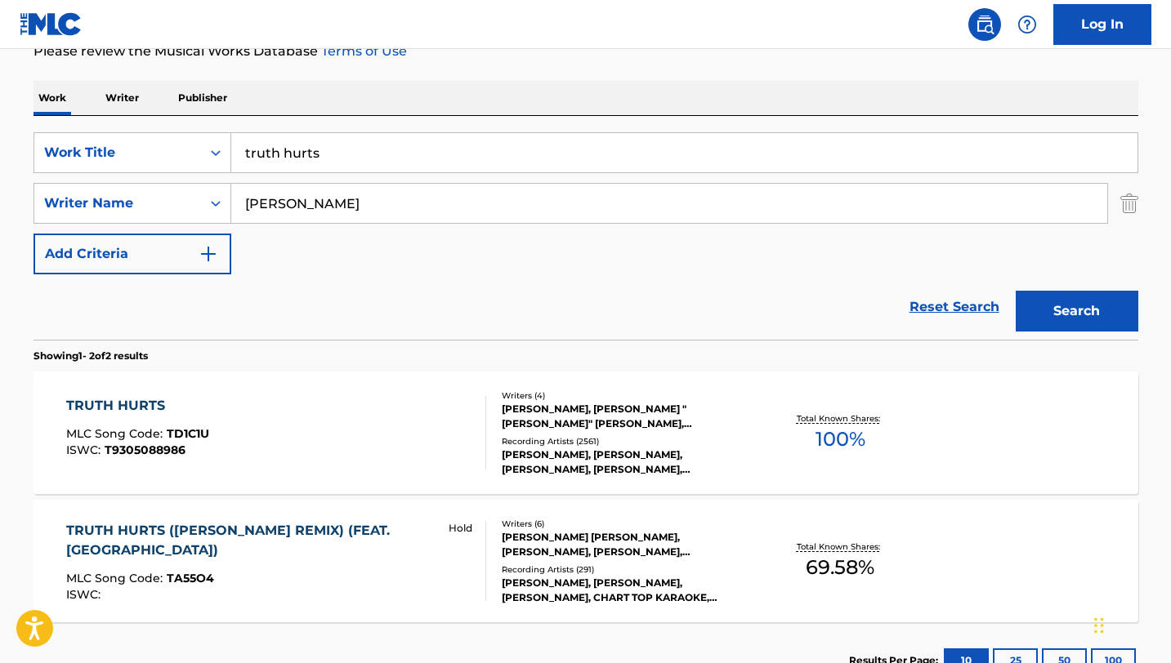
scroll to position [255, 0]
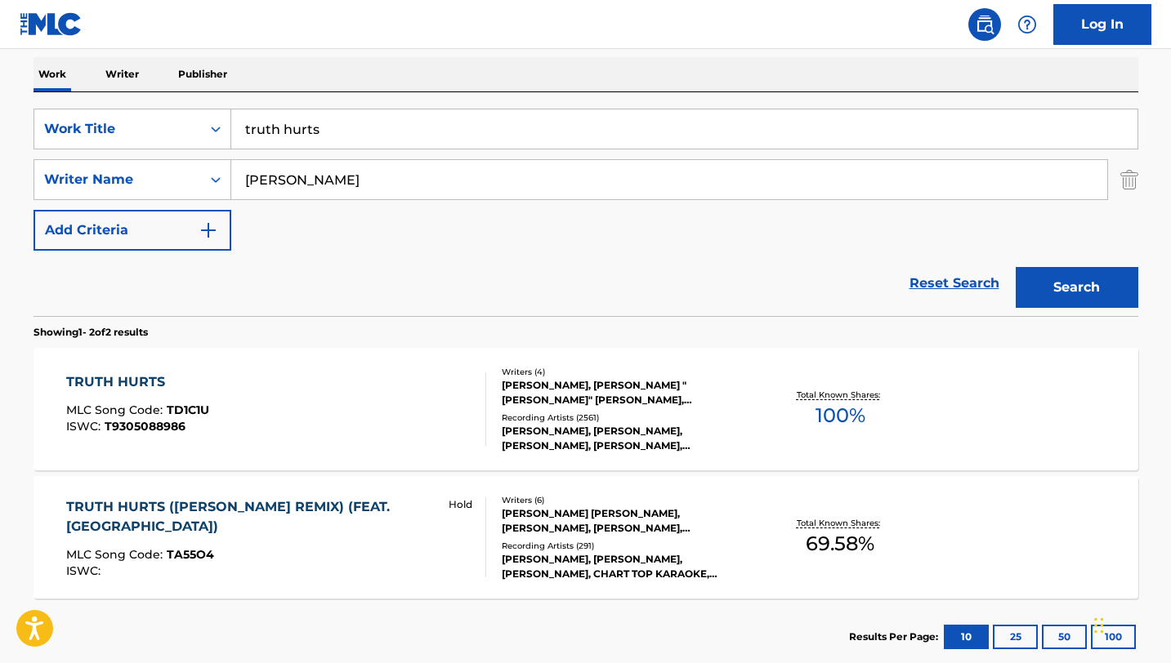
click at [361, 400] on div "TRUTH HURTS MLC Song Code : TD1C1U ISWC : T9305088986" at bounding box center [276, 410] width 420 height 74
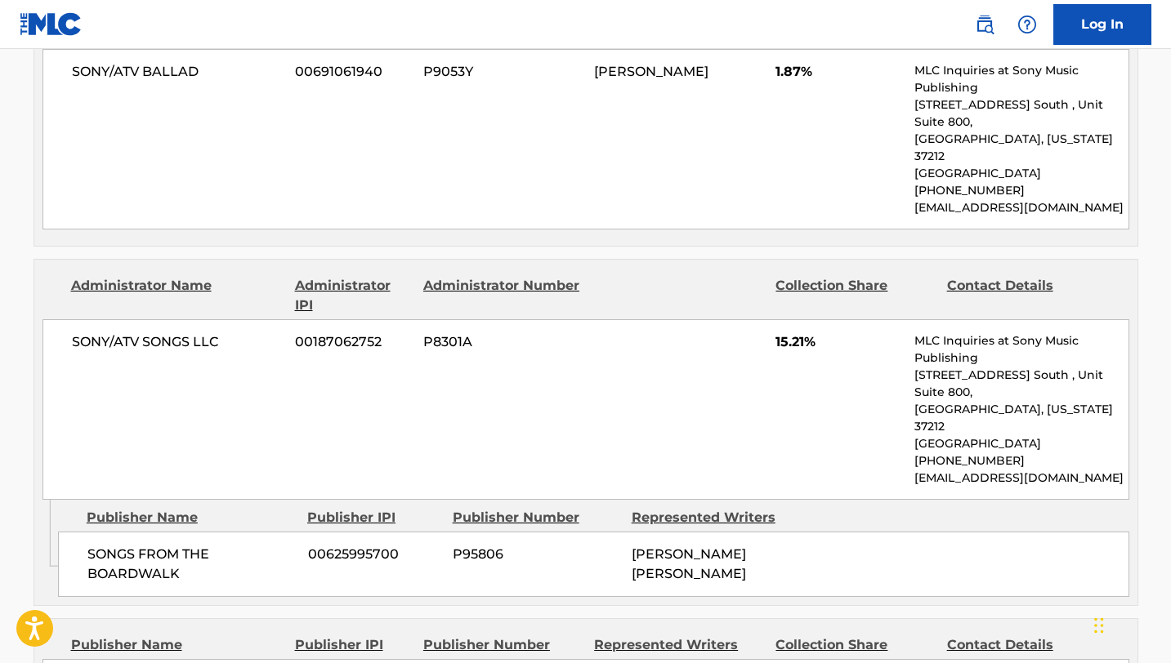
scroll to position [1368, 0]
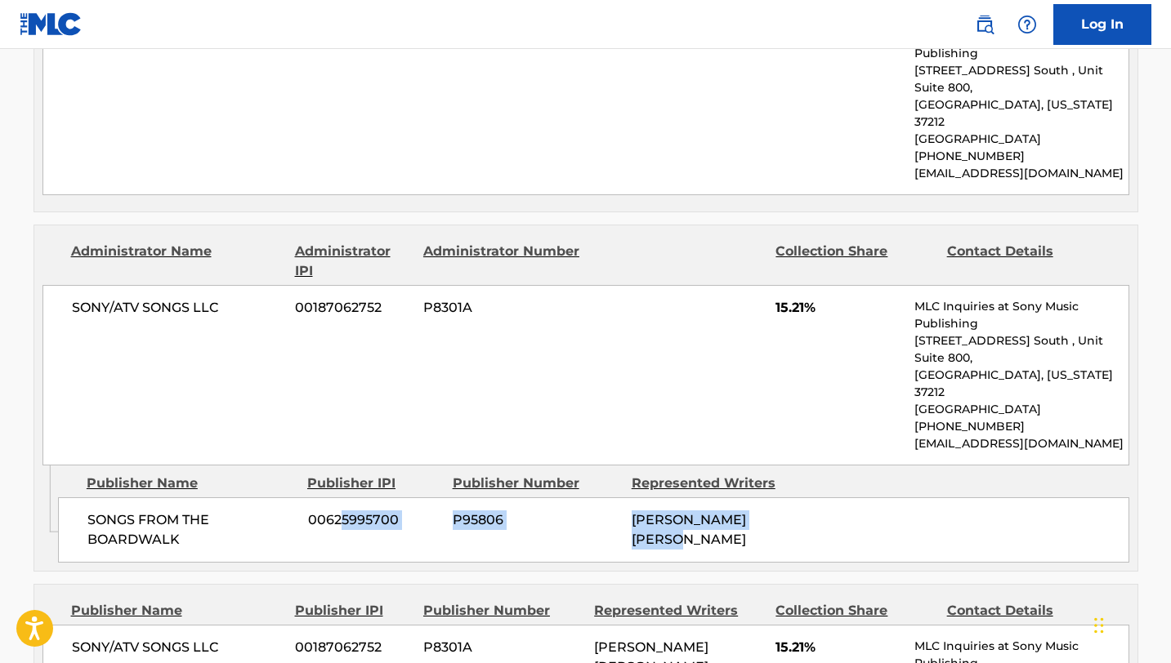
drag, startPoint x: 823, startPoint y: 393, endPoint x: 344, endPoint y: 394, distance: 479.5
click at [344, 498] on div "SONGS FROM THE BOARDWALK 00625995700 P95806 [PERSON_NAME] [PERSON_NAME]" at bounding box center [593, 530] width 1071 height 65
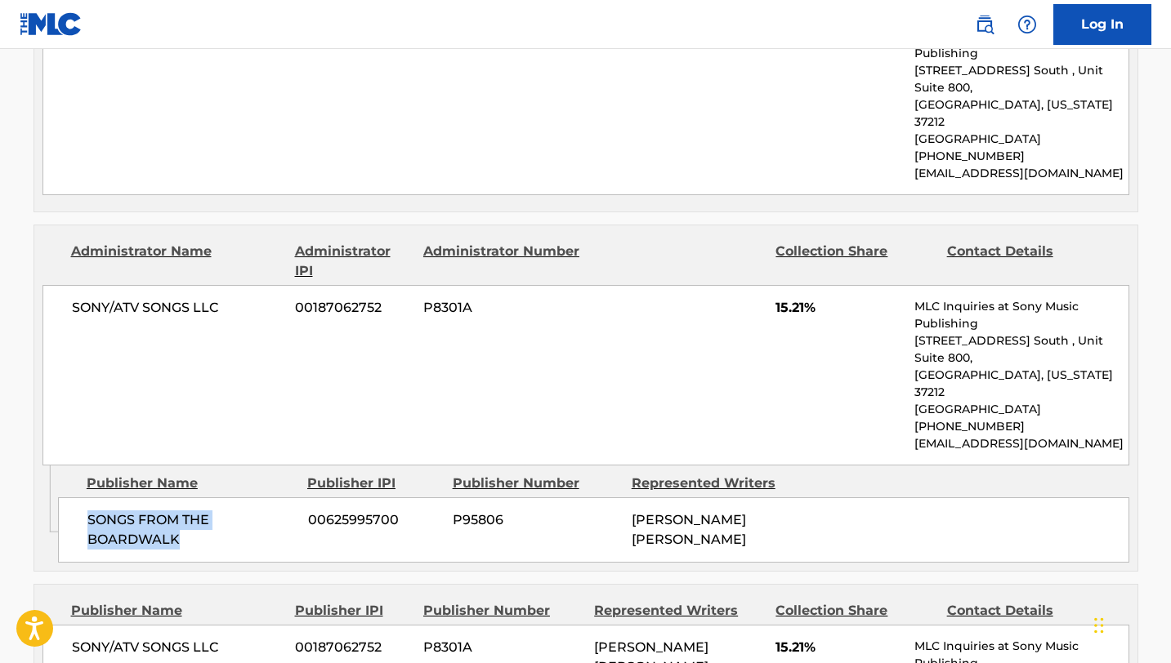
drag, startPoint x: 192, startPoint y: 417, endPoint x: 74, endPoint y: 395, distance: 119.7
click at [74, 498] on div "SONGS FROM THE BOARDWALK 00625995700 P95806 [PERSON_NAME] [PERSON_NAME]" at bounding box center [593, 530] width 1071 height 65
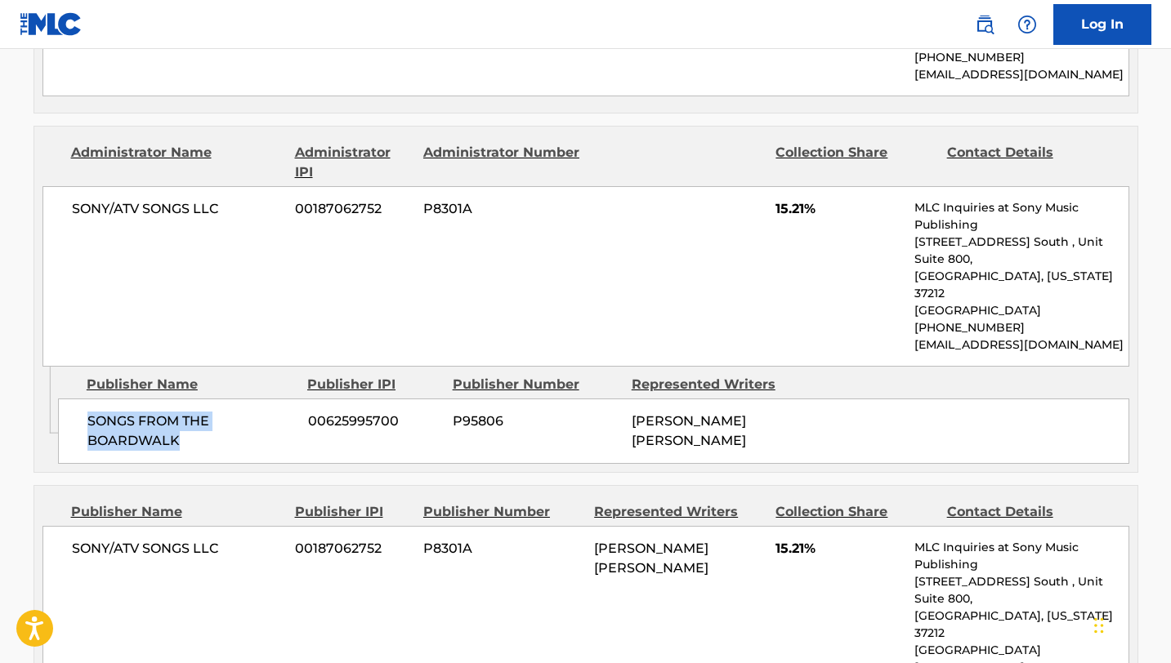
scroll to position [1469, 0]
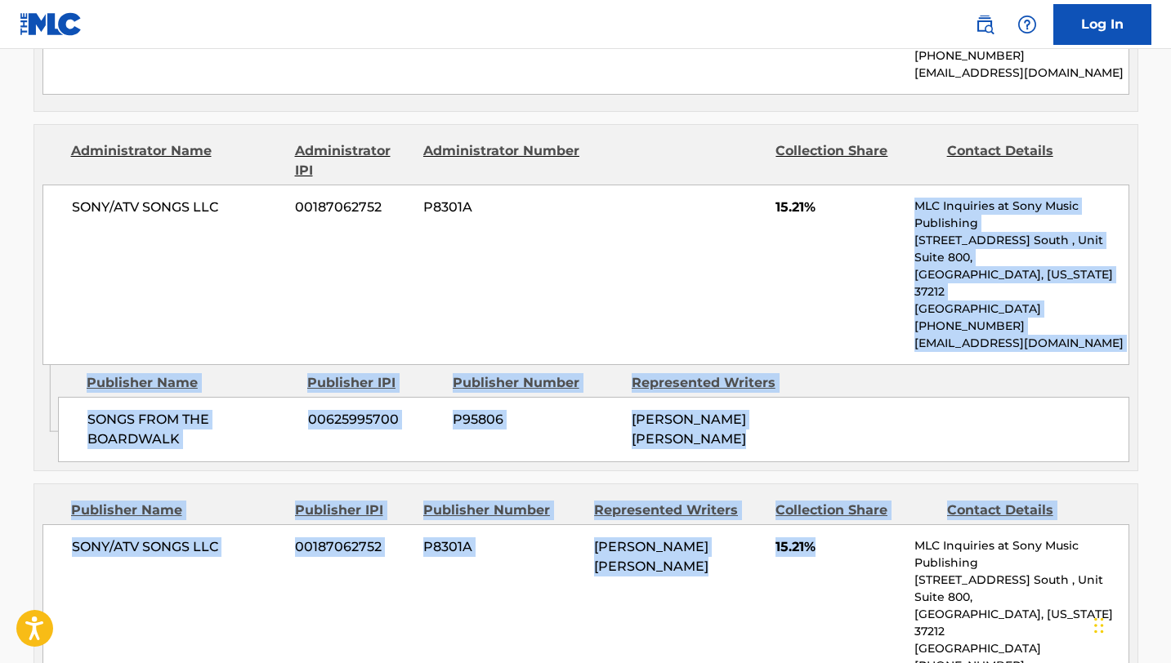
drag, startPoint x: 832, startPoint y: 427, endPoint x: 698, endPoint y: 191, distance: 271.5
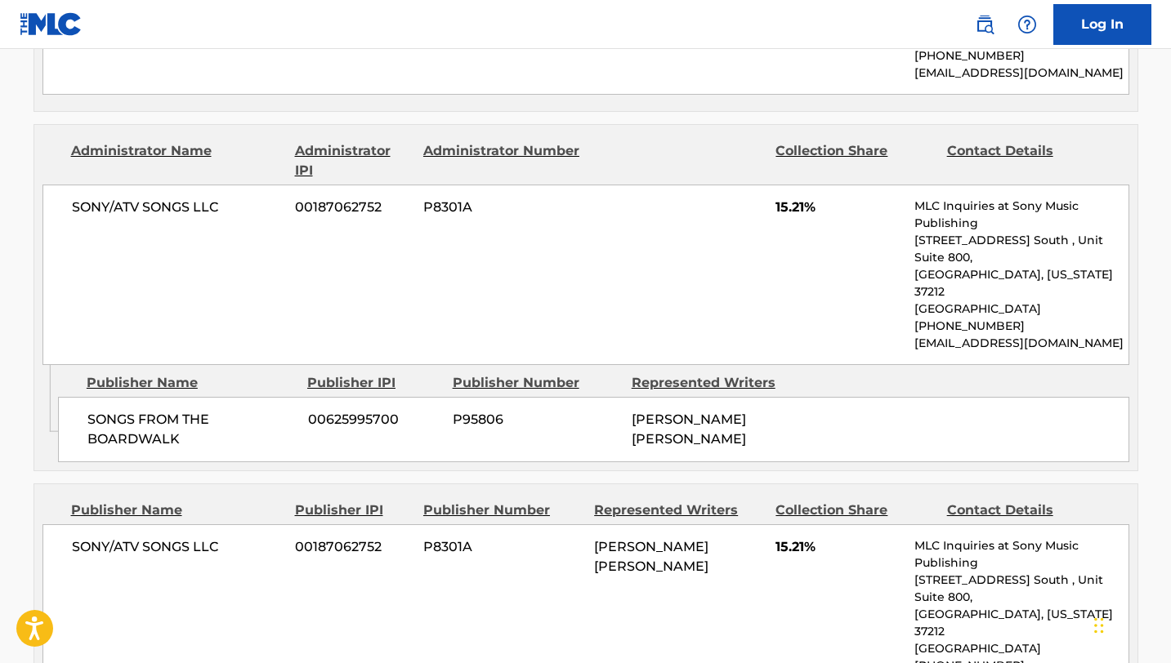
click at [707, 185] on div "SONY/ATV SONGS LLC 00187062752 P8301A 15.21% MLC Inquiries at Sony Music Publis…" at bounding box center [585, 275] width 1087 height 181
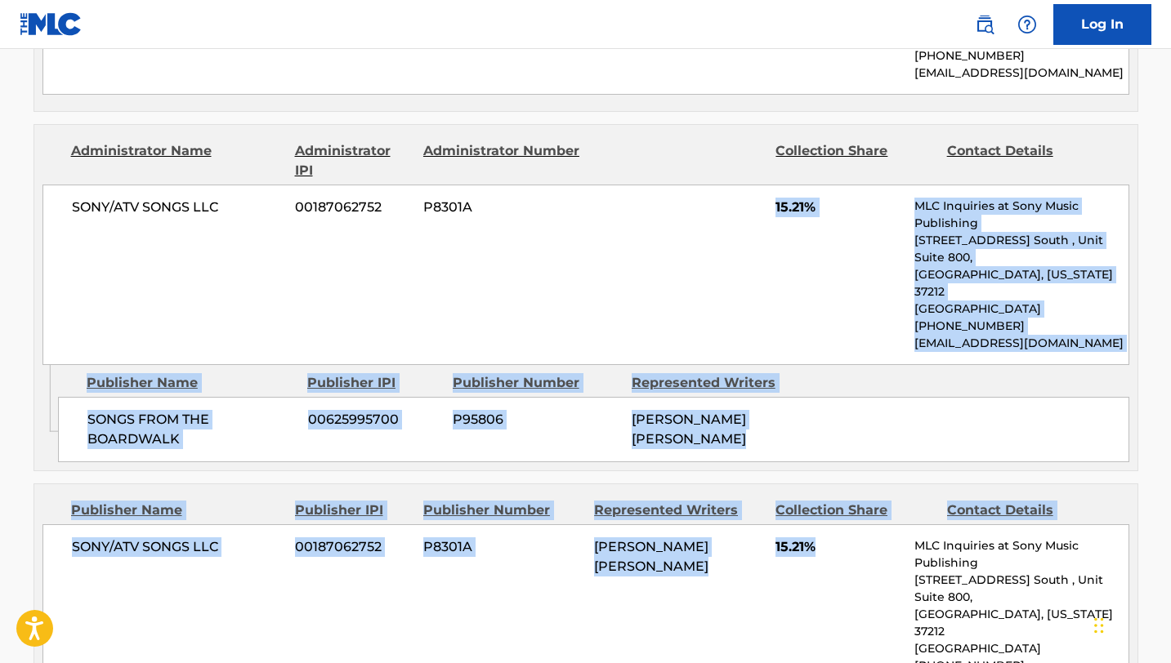
drag, startPoint x: 764, startPoint y: 113, endPoint x: 846, endPoint y: 463, distance: 360.0
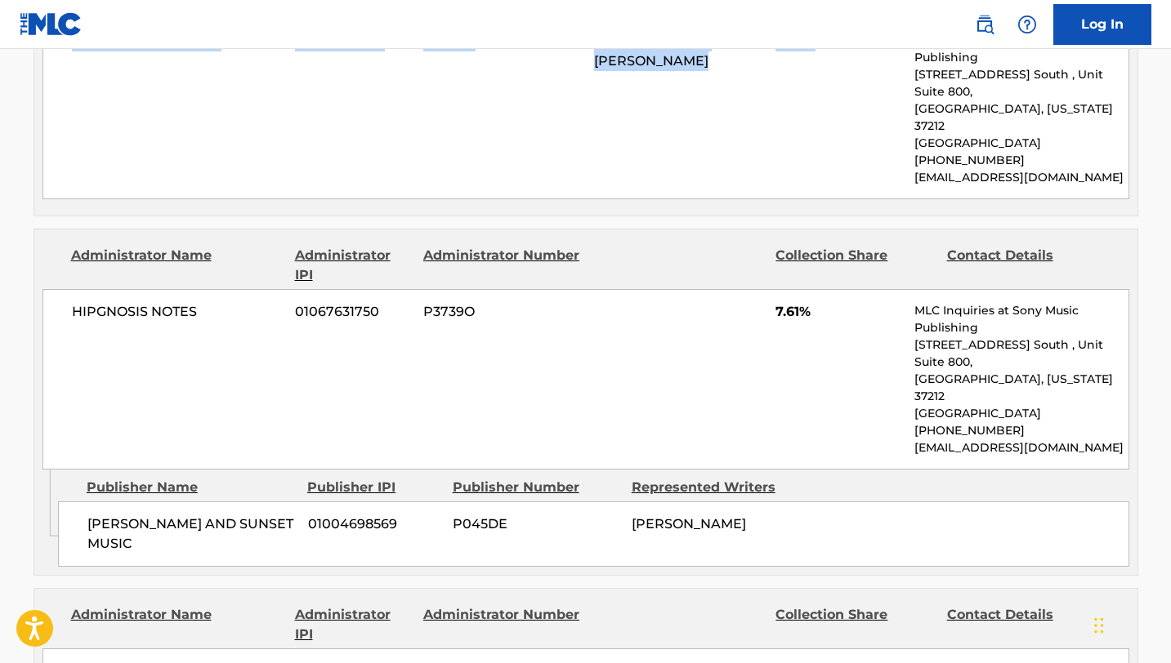
scroll to position [1978, 0]
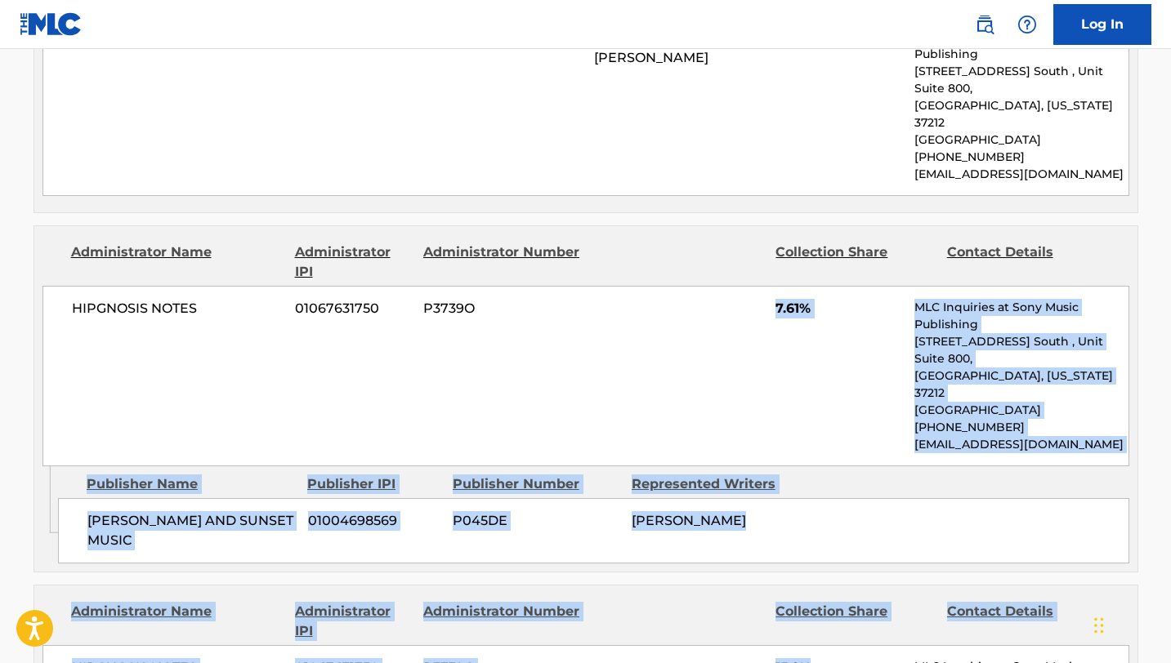
drag, startPoint x: 772, startPoint y: 145, endPoint x: 825, endPoint y: 478, distance: 336.7
click at [825, 478] on div "Publishers (9) Total shares: 100 % Administrator Name Administrator IPI Adminis…" at bounding box center [585, 272] width 1105 height 2630
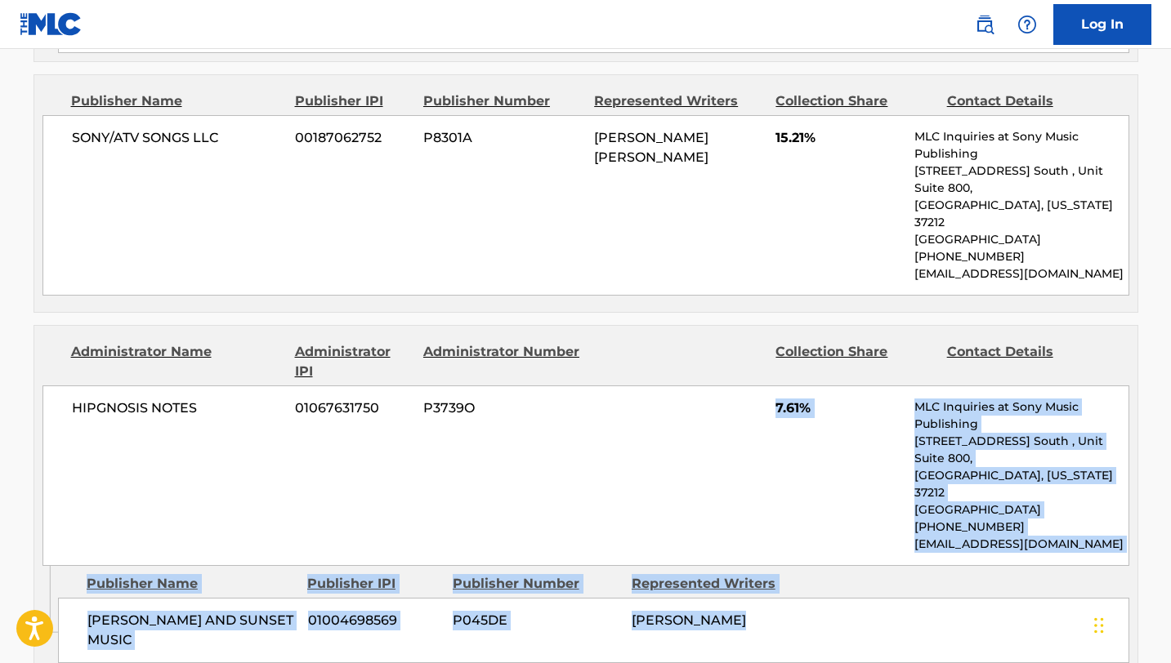
scroll to position [1752, 0]
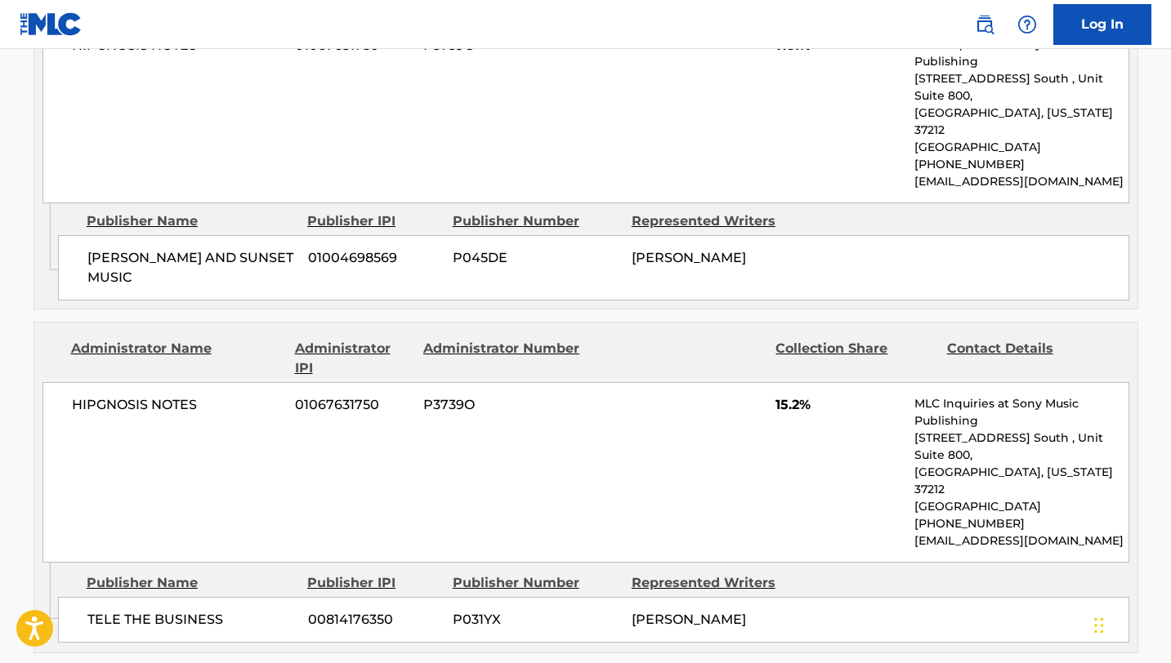
click at [614, 382] on div "HIPGNOSIS NOTES 01067631750 P3739O 15.2% MLC Inquiries at Sony Music Publishing…" at bounding box center [585, 472] width 1087 height 181
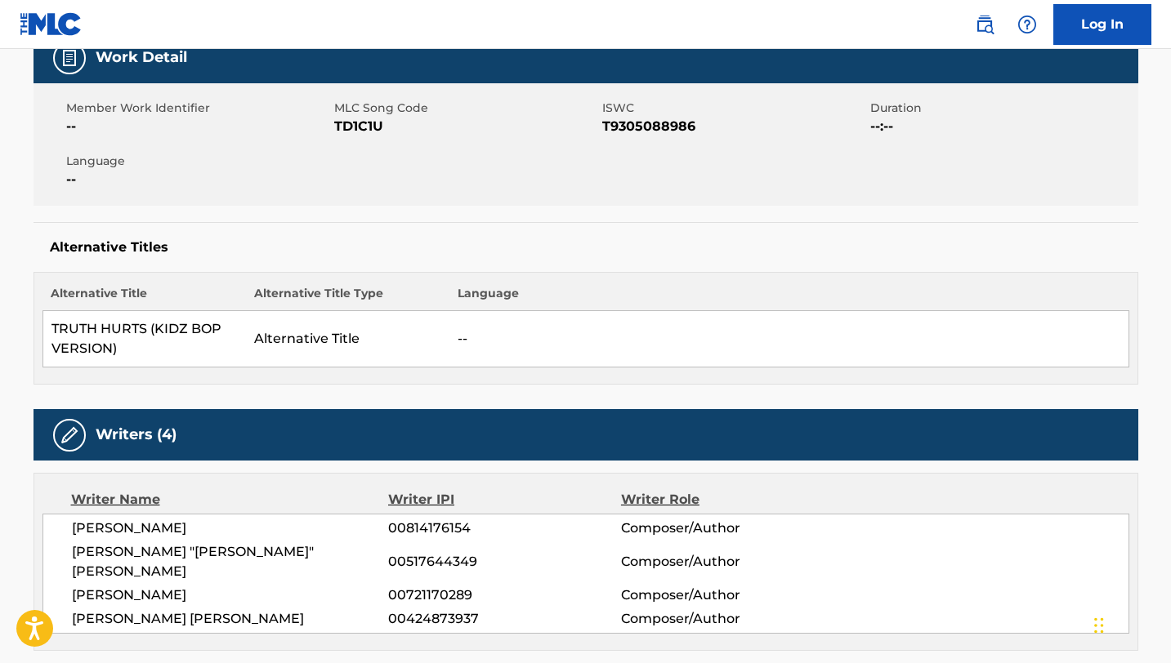
scroll to position [0, 0]
